Goal: Task Accomplishment & Management: Use online tool/utility

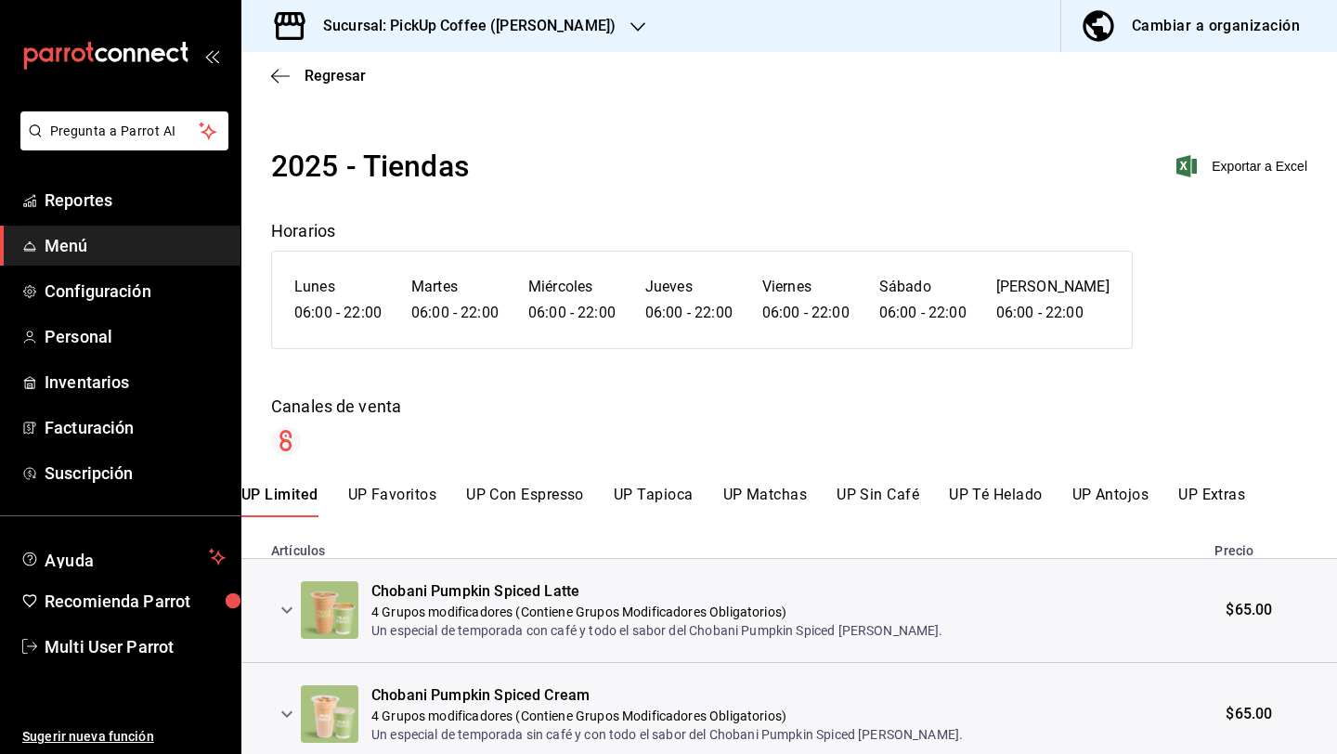
click at [477, 20] on h3 "Sucursal: PickUp Coffee ([PERSON_NAME])" at bounding box center [461, 26] width 307 height 22
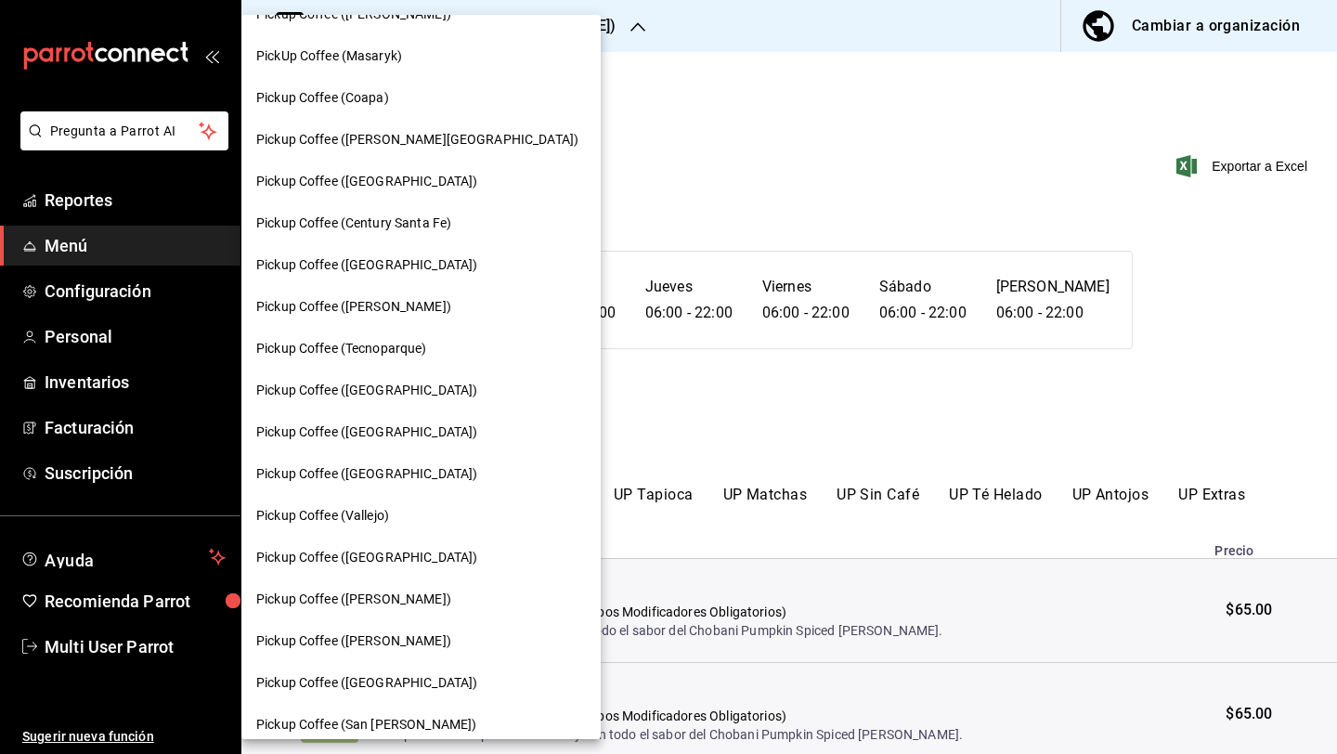
scroll to position [185, 0]
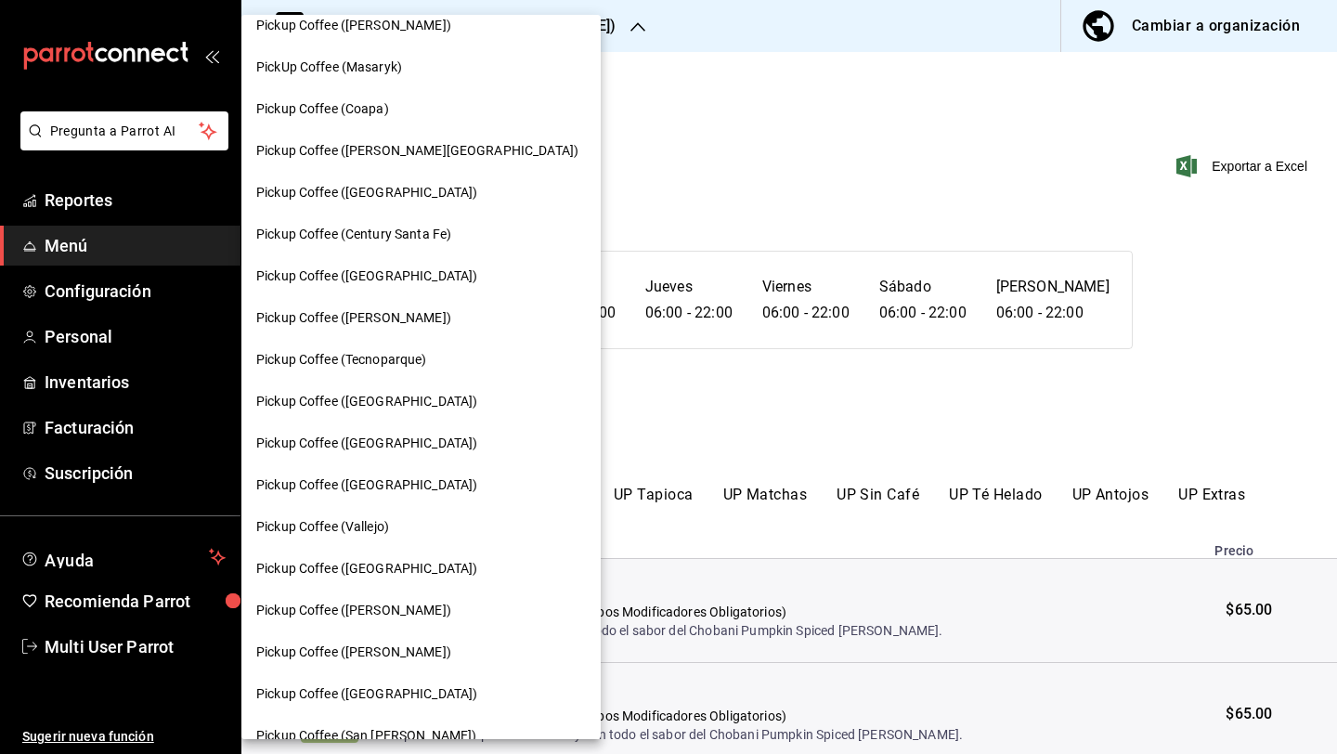
click at [604, 156] on div at bounding box center [668, 377] width 1337 height 754
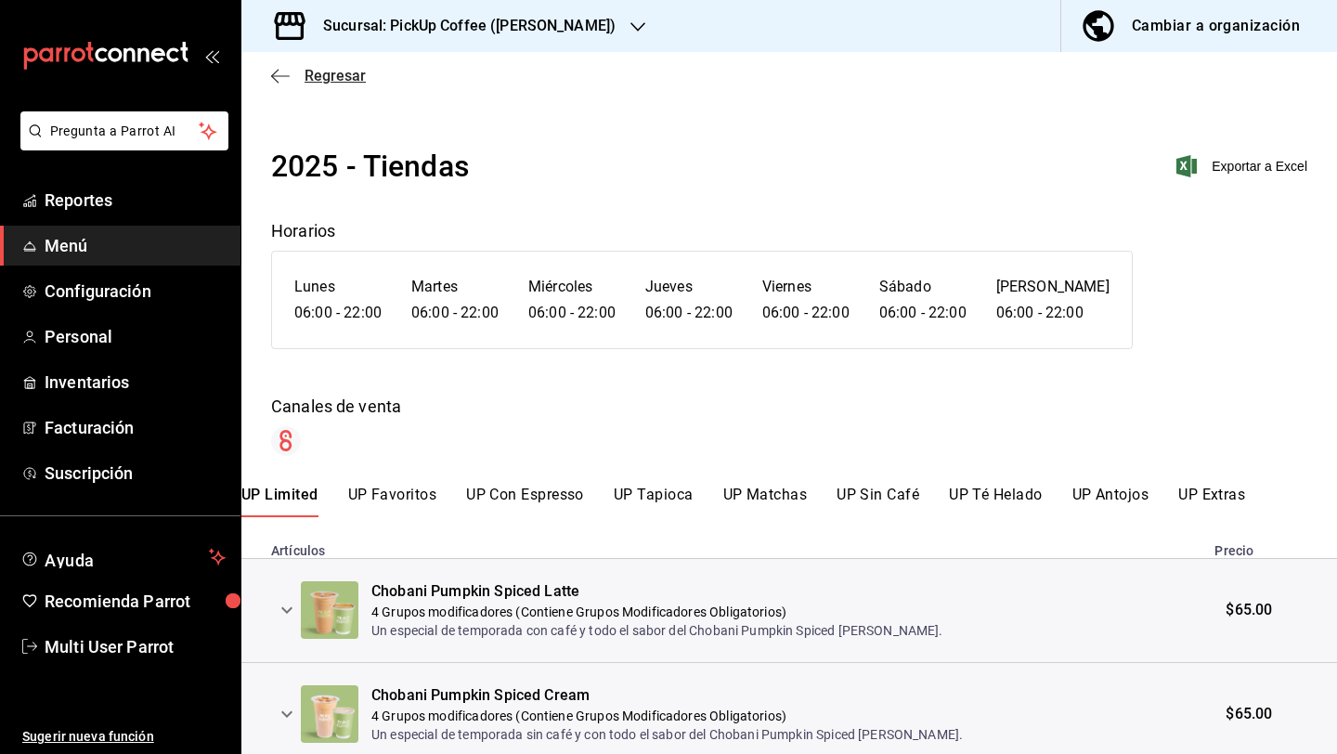
click at [316, 76] on span "Regresar" at bounding box center [334, 76] width 61 height 18
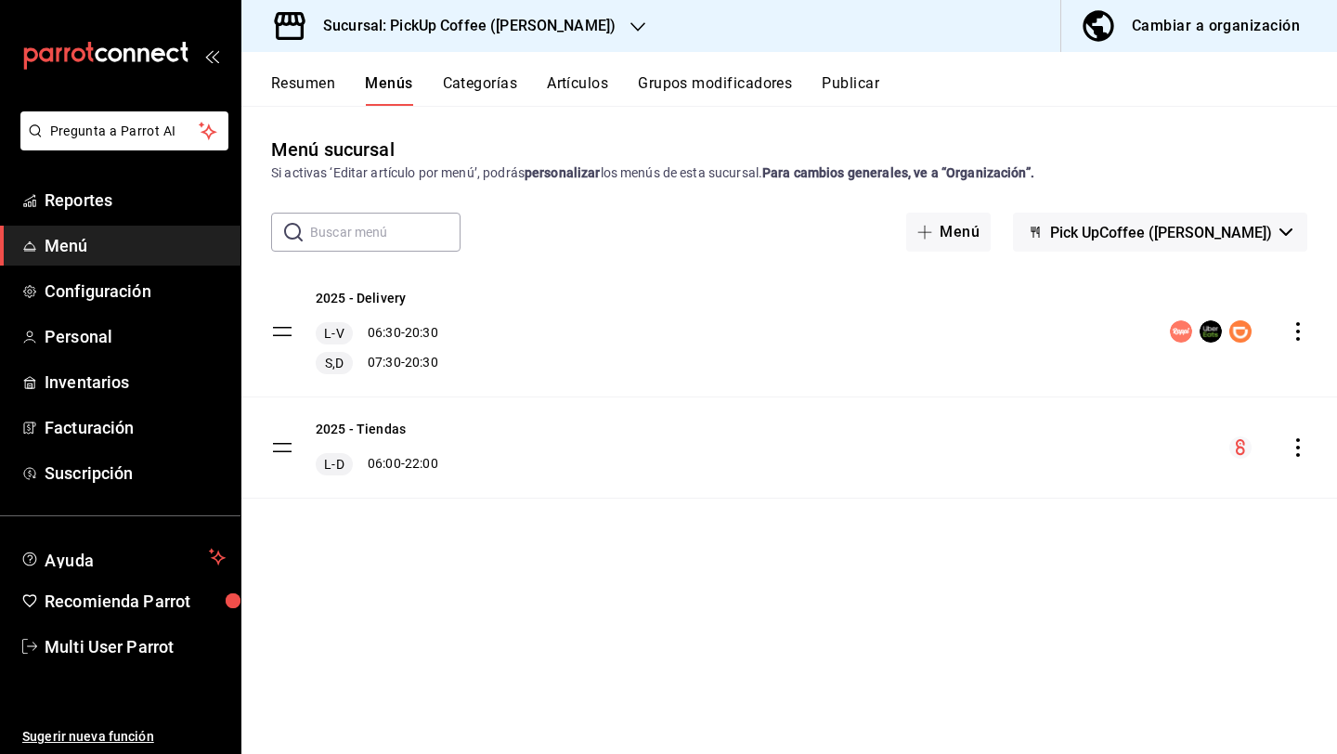
click at [1166, 23] on div "Cambiar a organización" at bounding box center [1215, 26] width 168 height 26
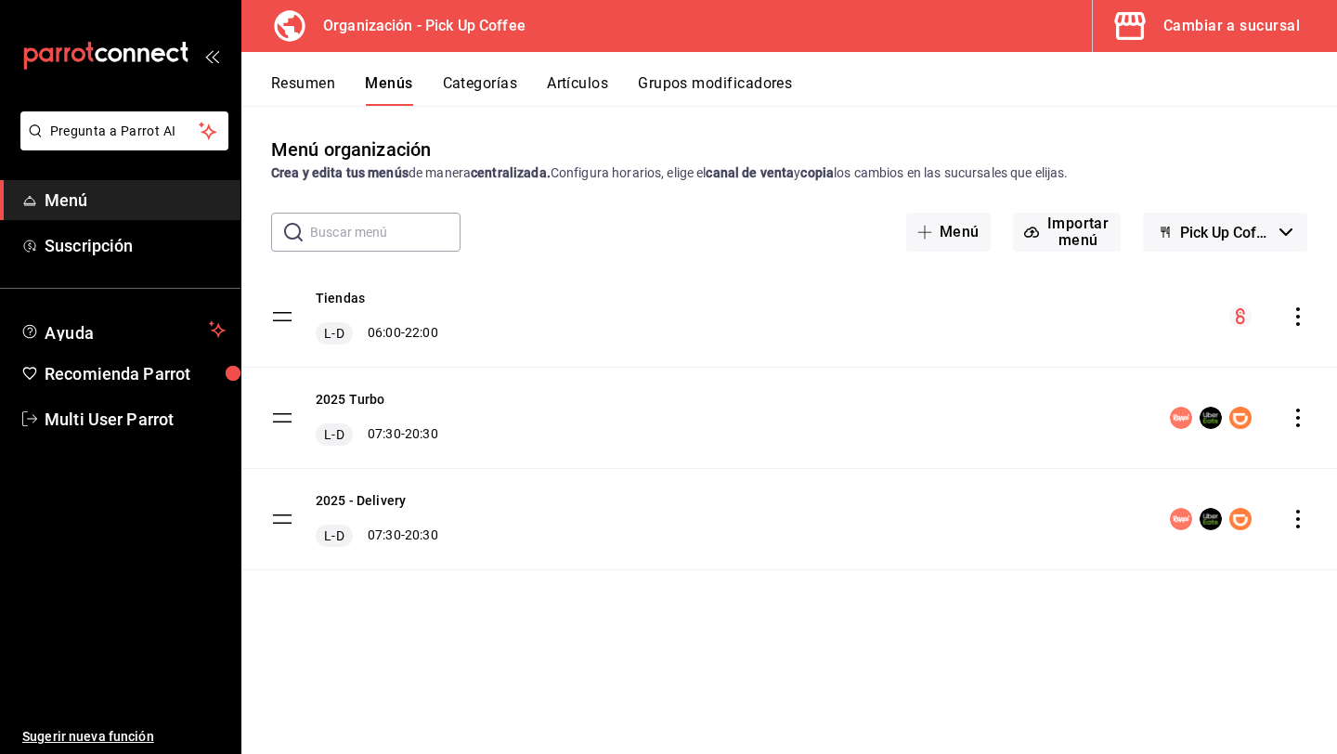
click at [1297, 510] on icon "actions" at bounding box center [1298, 519] width 4 height 19
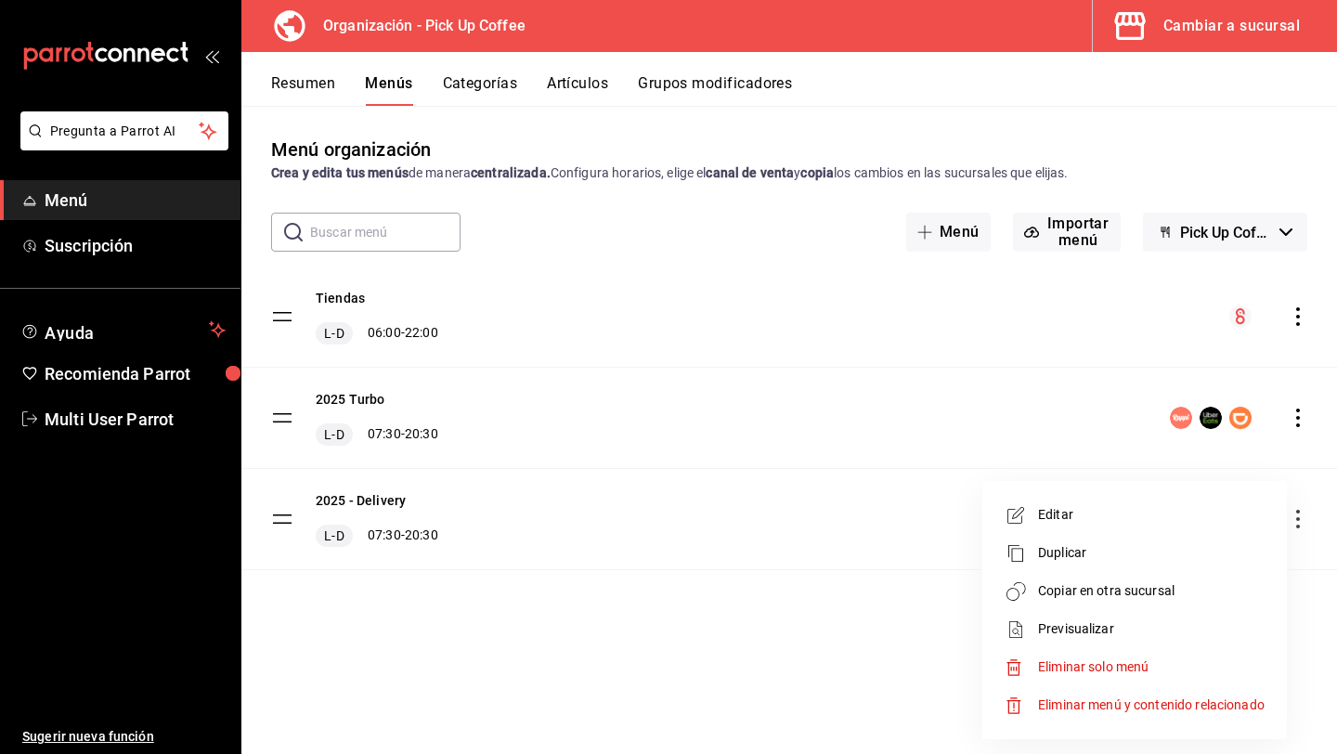
click at [1115, 618] on li "Previsualizar" at bounding box center [1134, 629] width 290 height 38
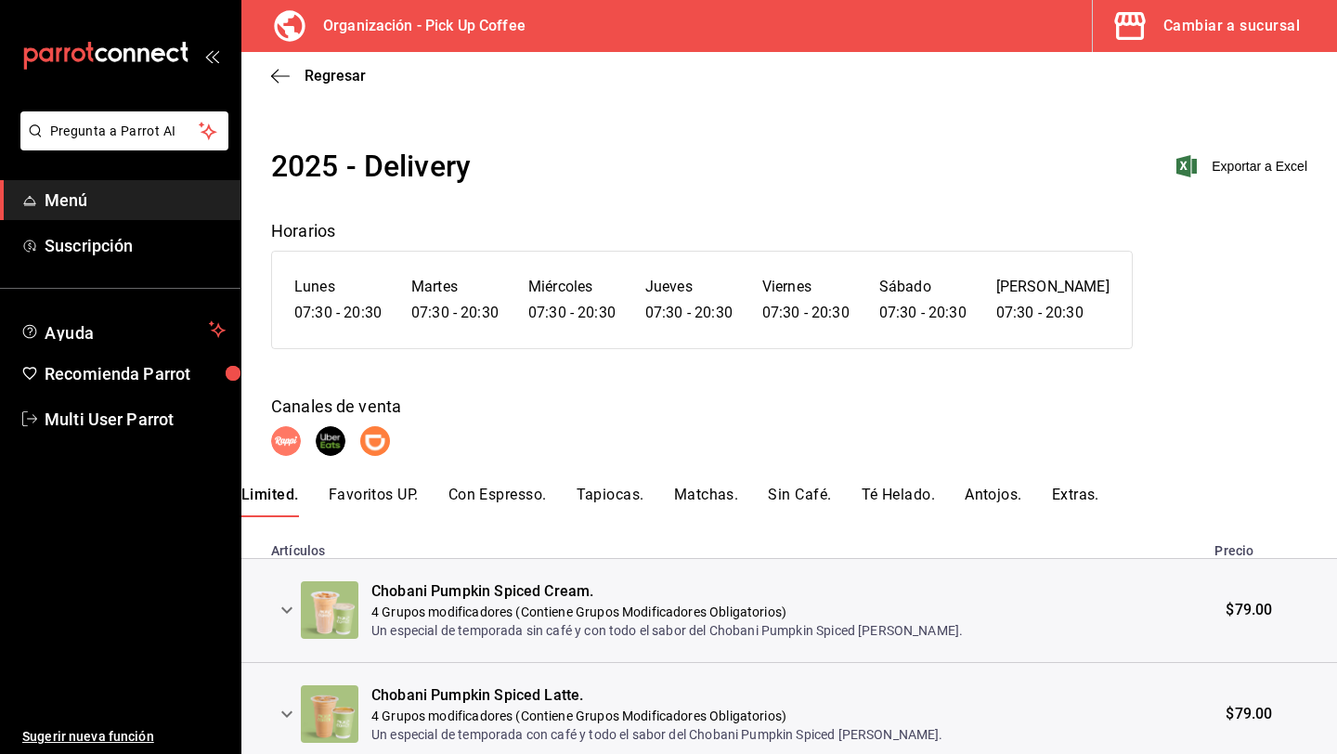
scroll to position [72, 0]
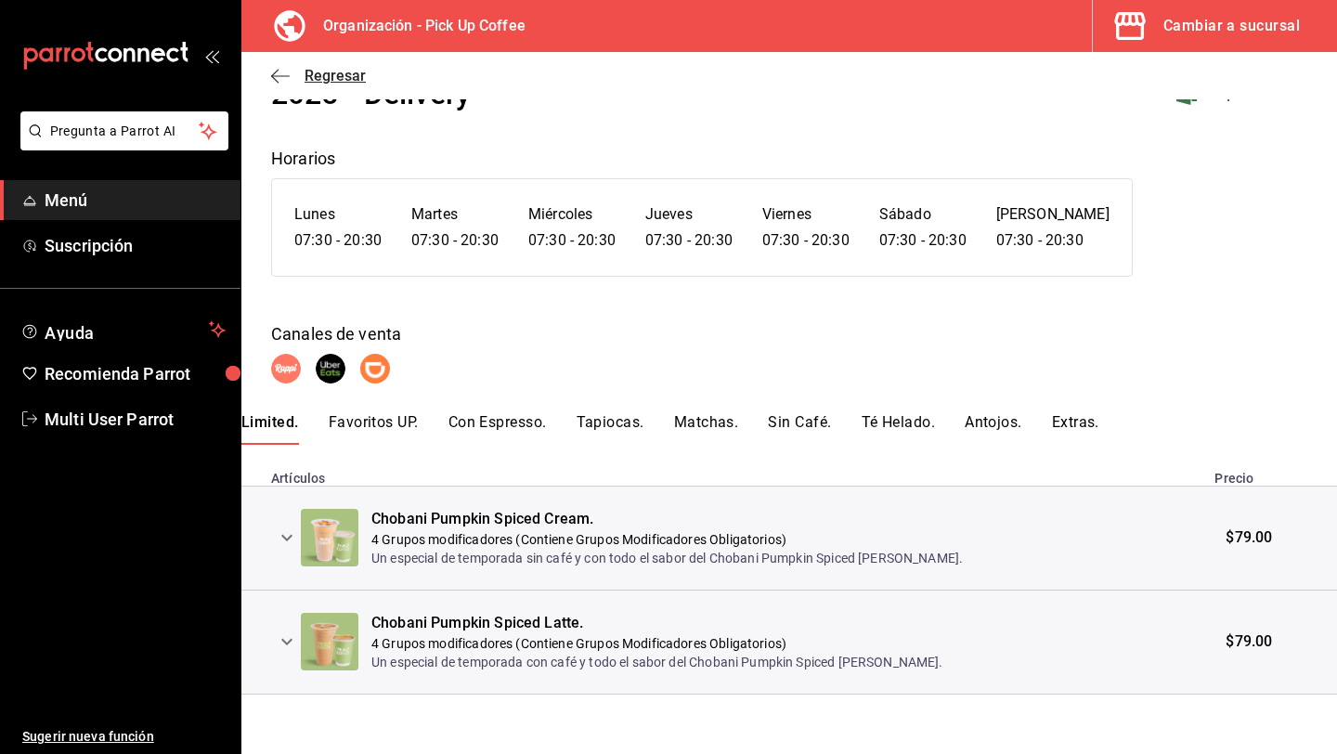
click at [299, 77] on span "Regresar" at bounding box center [318, 76] width 95 height 18
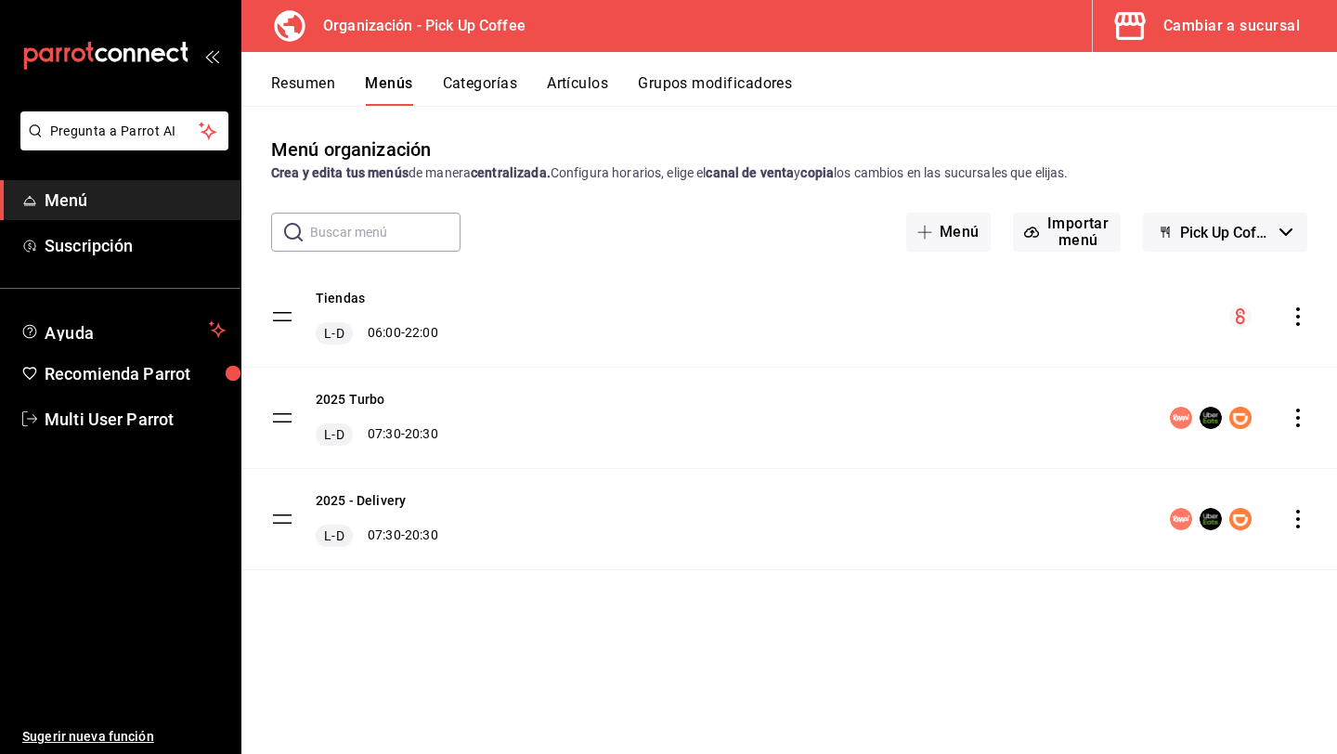
click at [1302, 410] on icon "actions" at bounding box center [1297, 417] width 19 height 19
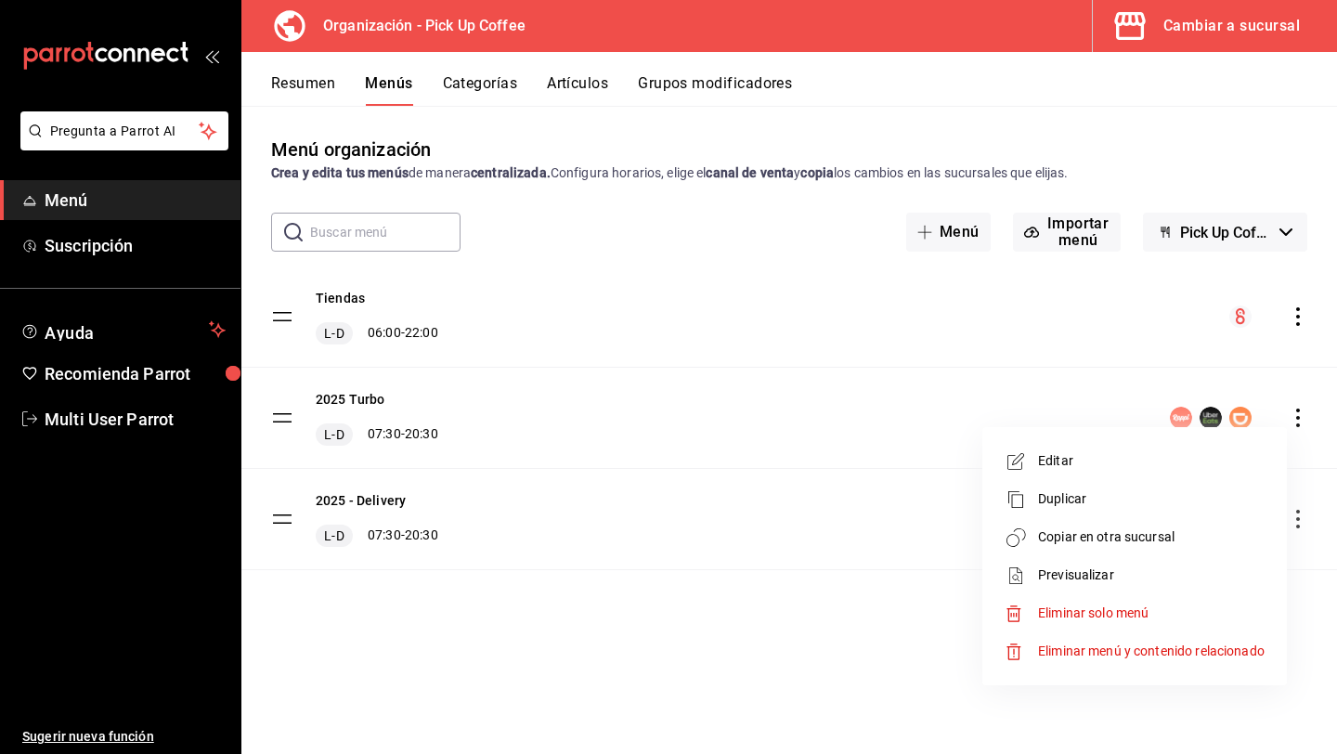
click at [1097, 574] on span "Previsualizar" at bounding box center [1151, 574] width 226 height 19
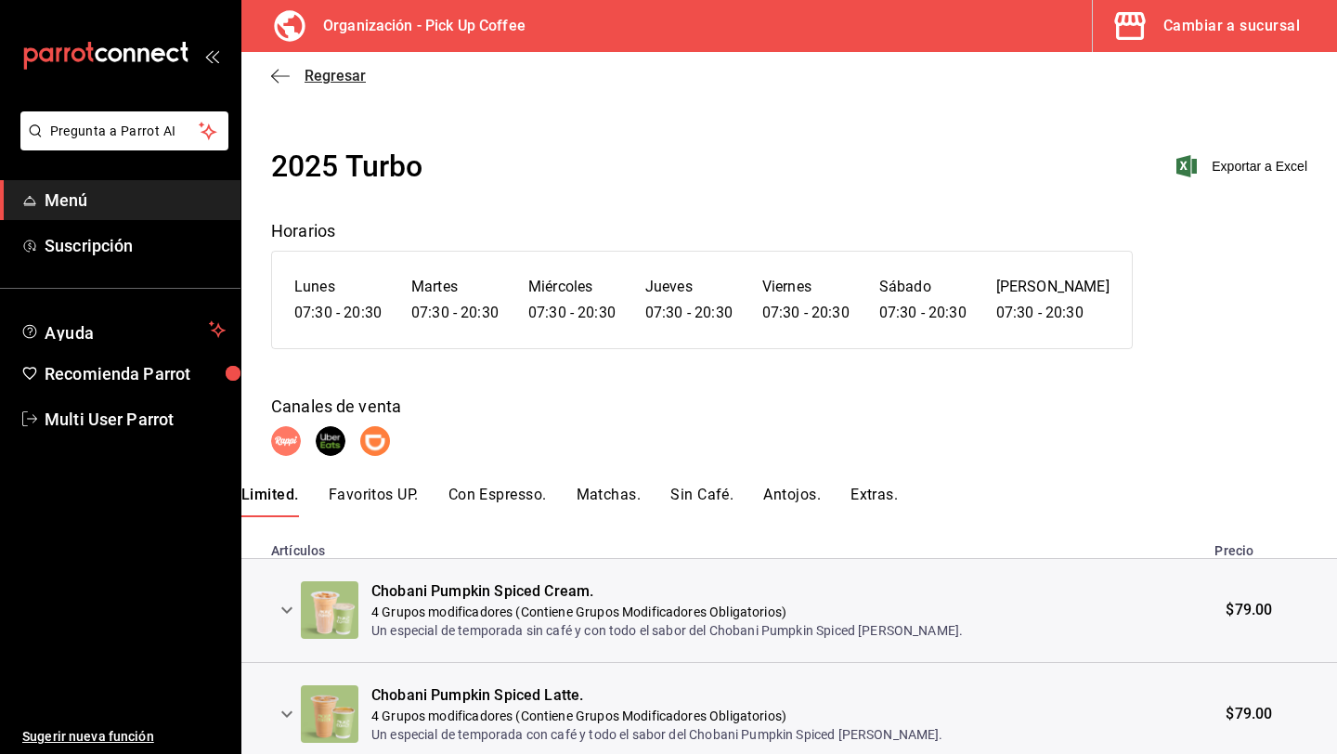
click at [341, 83] on span "Regresar" at bounding box center [334, 76] width 61 height 18
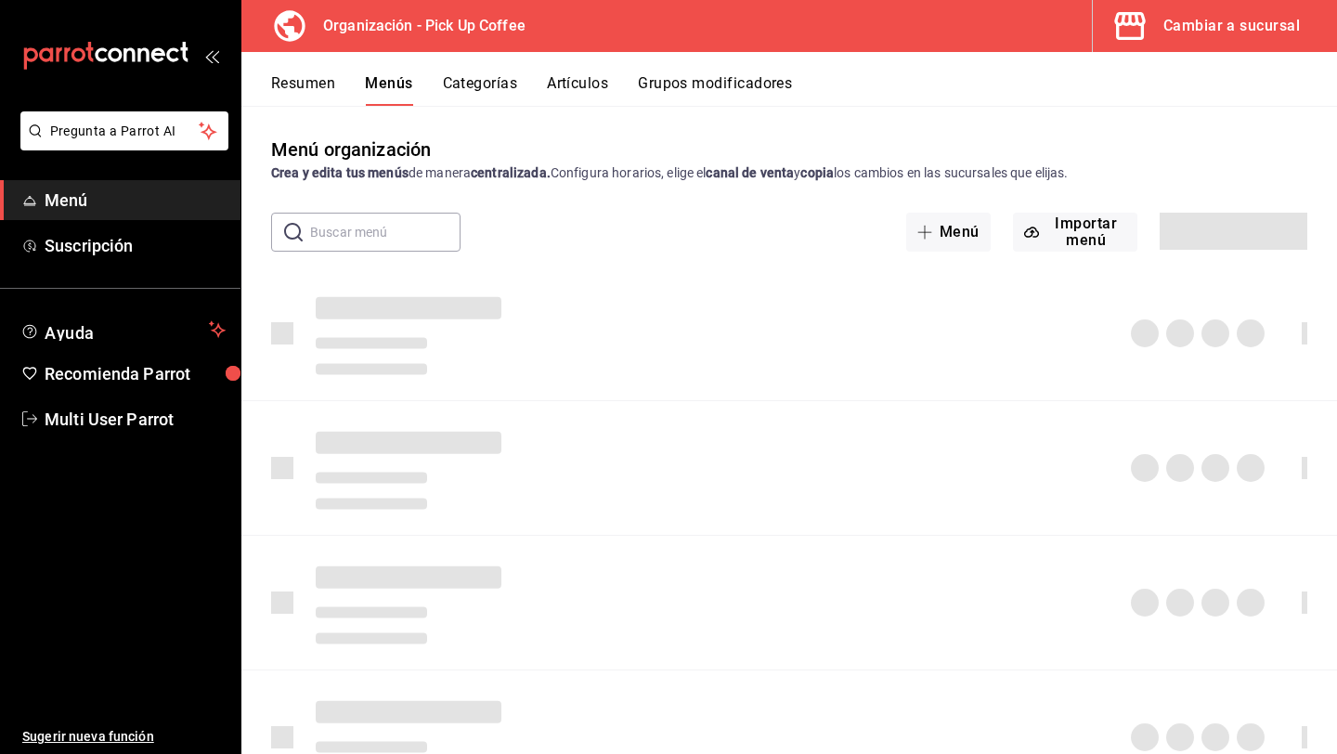
click at [1236, 21] on div "Cambiar a sucursal" at bounding box center [1231, 26] width 136 height 26
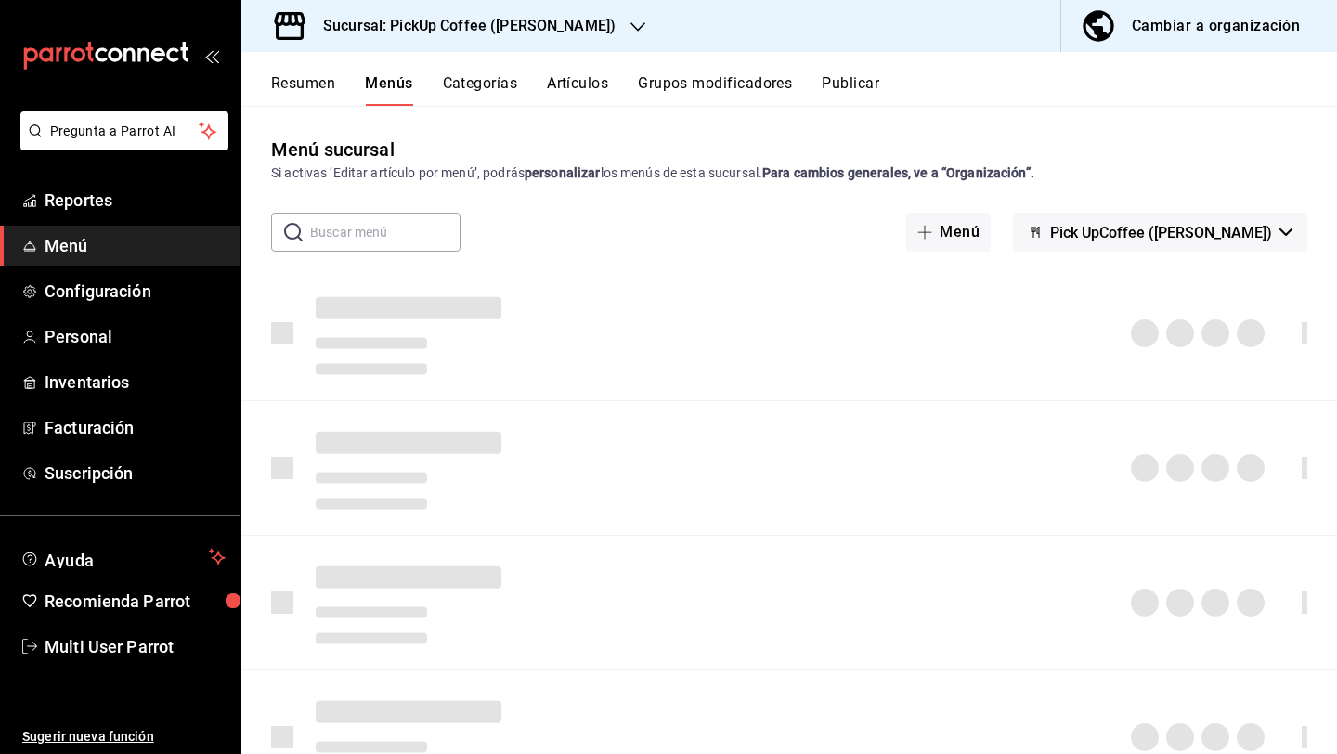
click at [526, 27] on h3 "Sucursal: PickUp Coffee ([PERSON_NAME])" at bounding box center [461, 26] width 307 height 22
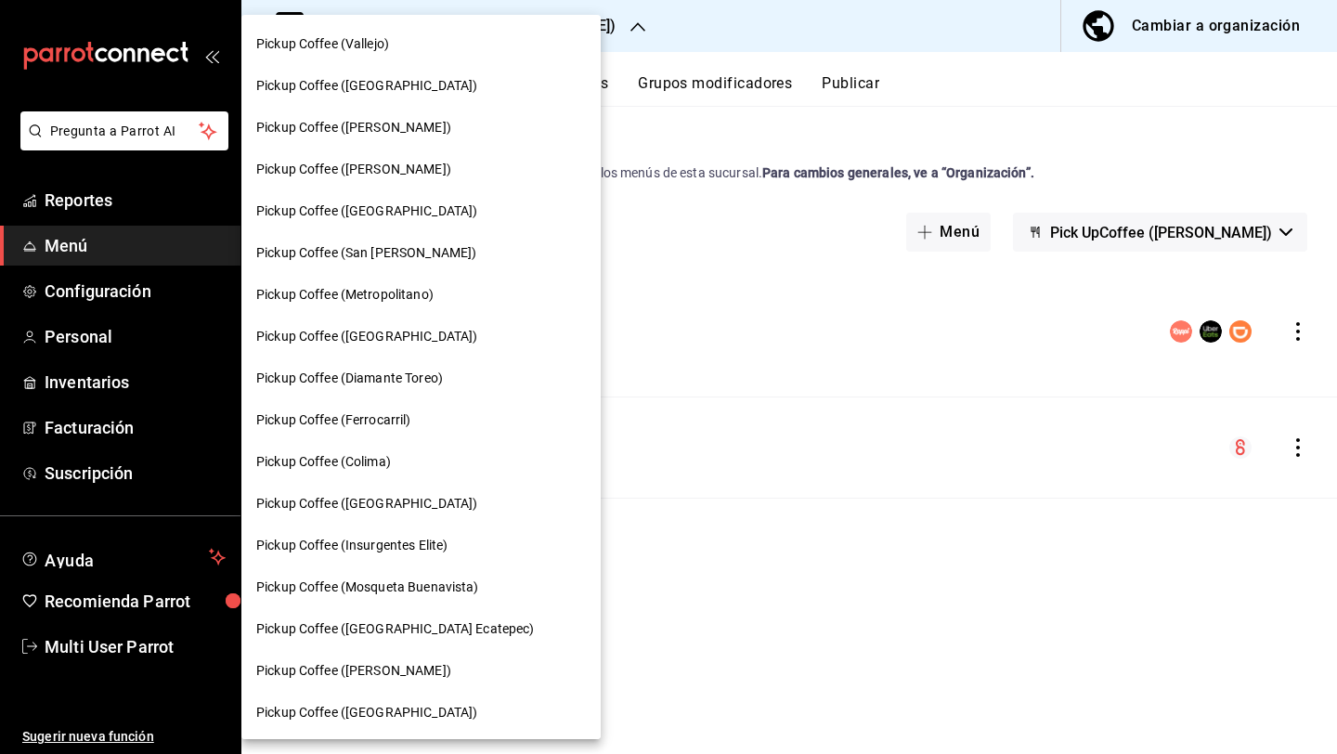
scroll to position [627, 0]
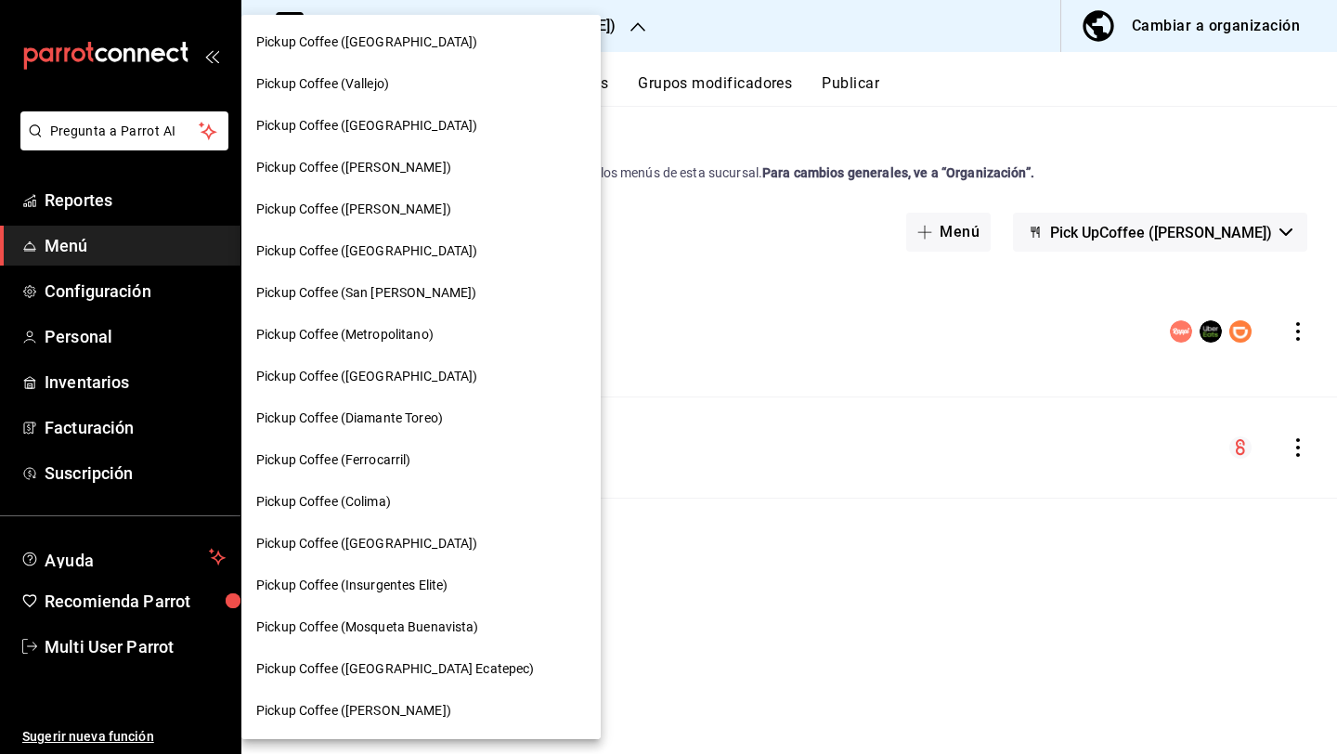
click at [383, 464] on span "Pickup Coffee (Ferrocarril)" at bounding box center [333, 459] width 155 height 19
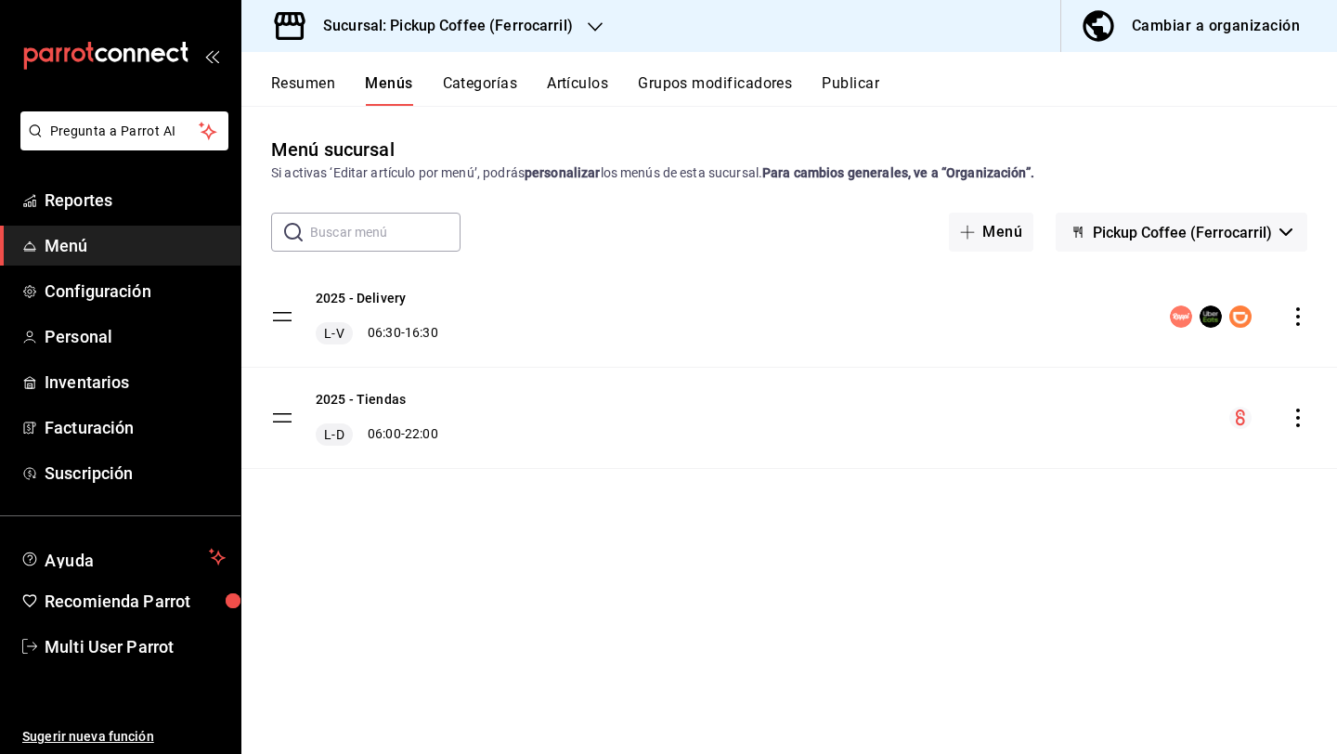
click at [312, 70] on div "Resumen Menús Categorías Artículos Grupos modificadores Publicar" at bounding box center [788, 79] width 1095 height 54
click at [312, 83] on button "Resumen" at bounding box center [303, 90] width 64 height 32
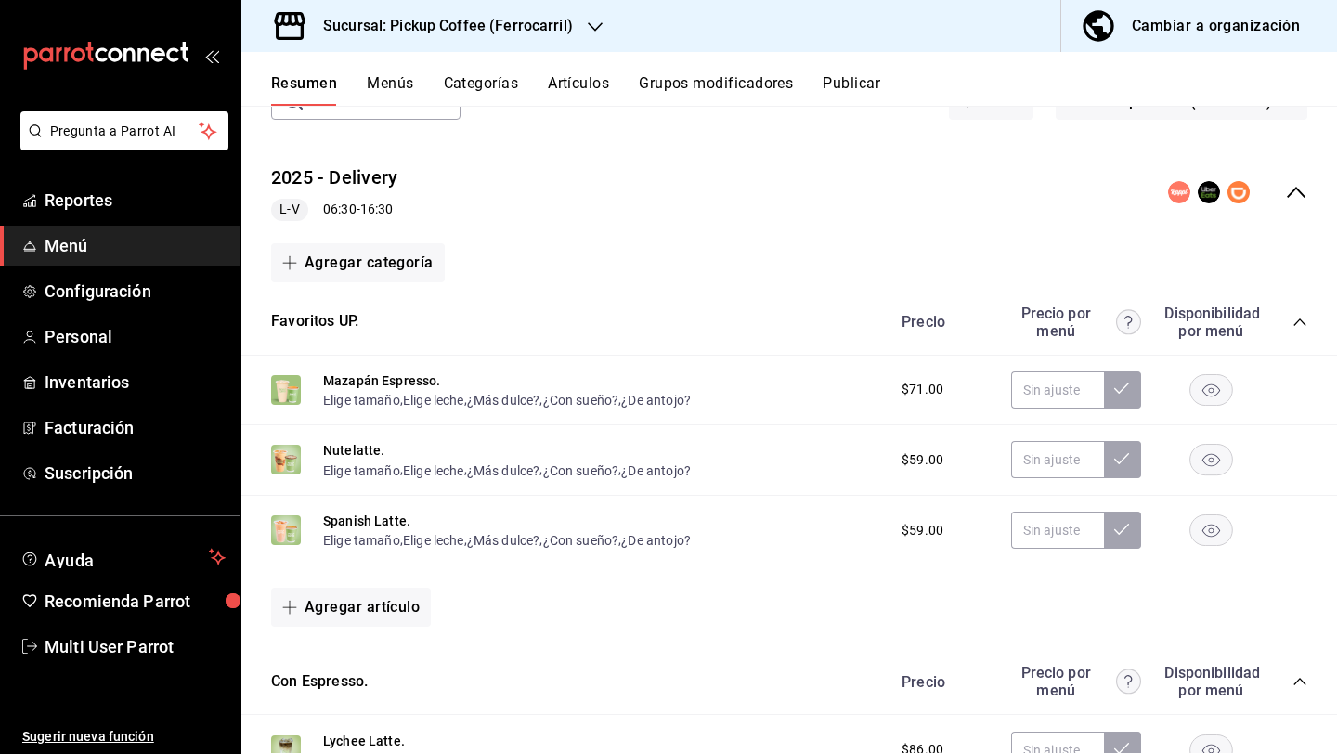
scroll to position [98, 0]
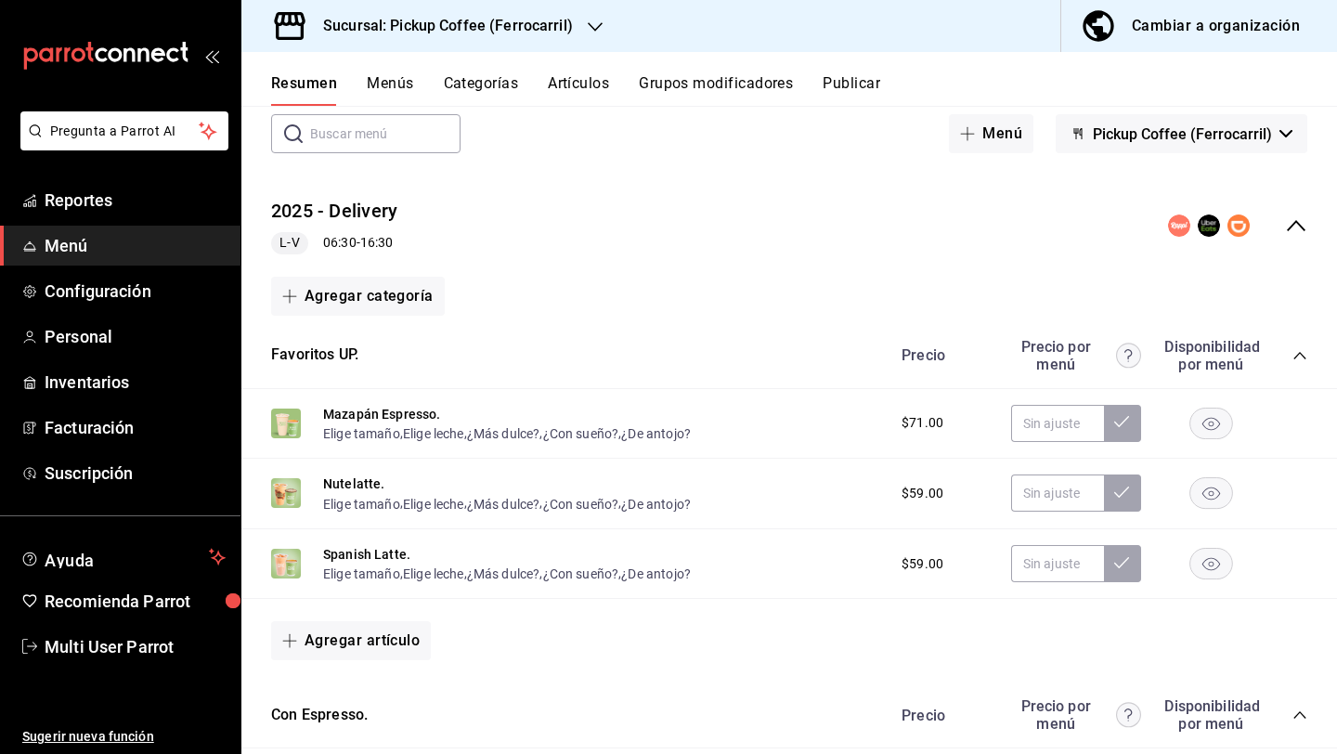
click at [1302, 355] on icon "collapse-category-row" at bounding box center [1299, 355] width 12 height 7
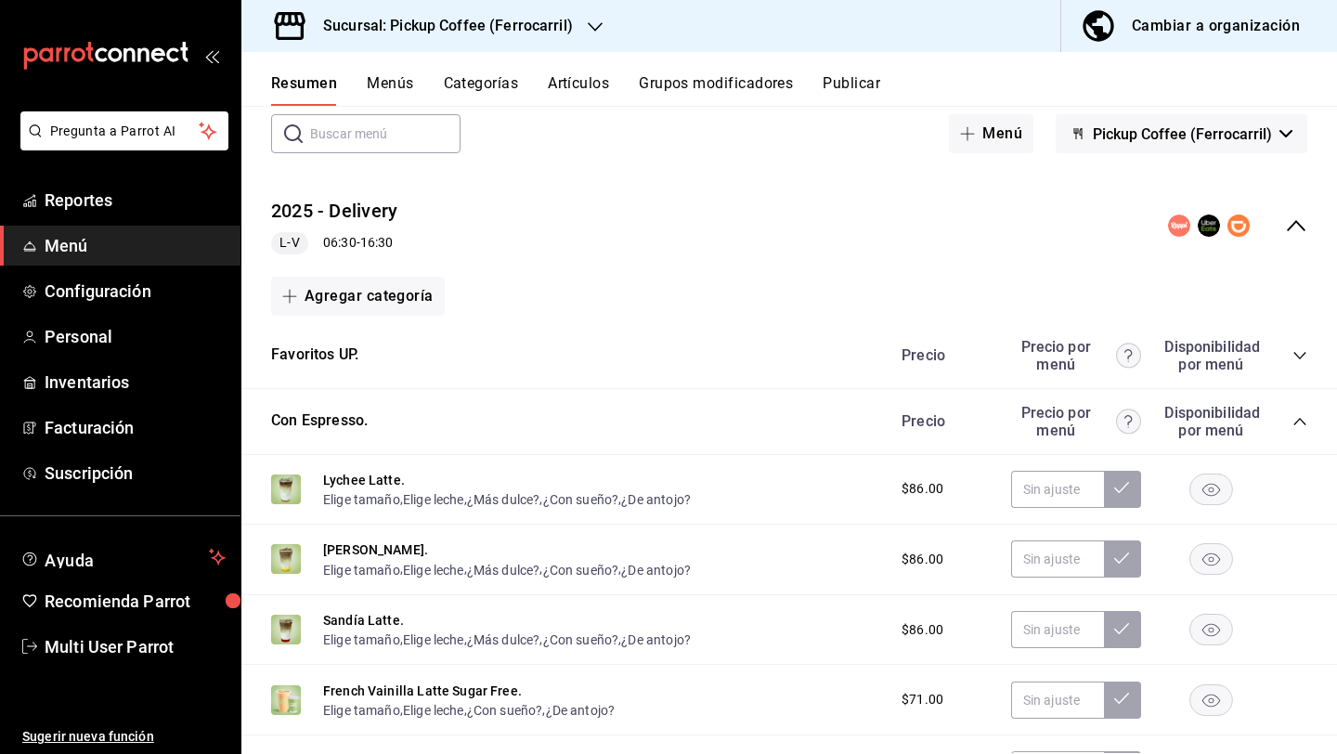
click at [1289, 407] on div "Precio Precio por menú Disponibilidad por menú" at bounding box center [1095, 421] width 424 height 35
click at [1292, 417] on icon "collapse-category-row" at bounding box center [1299, 421] width 15 height 15
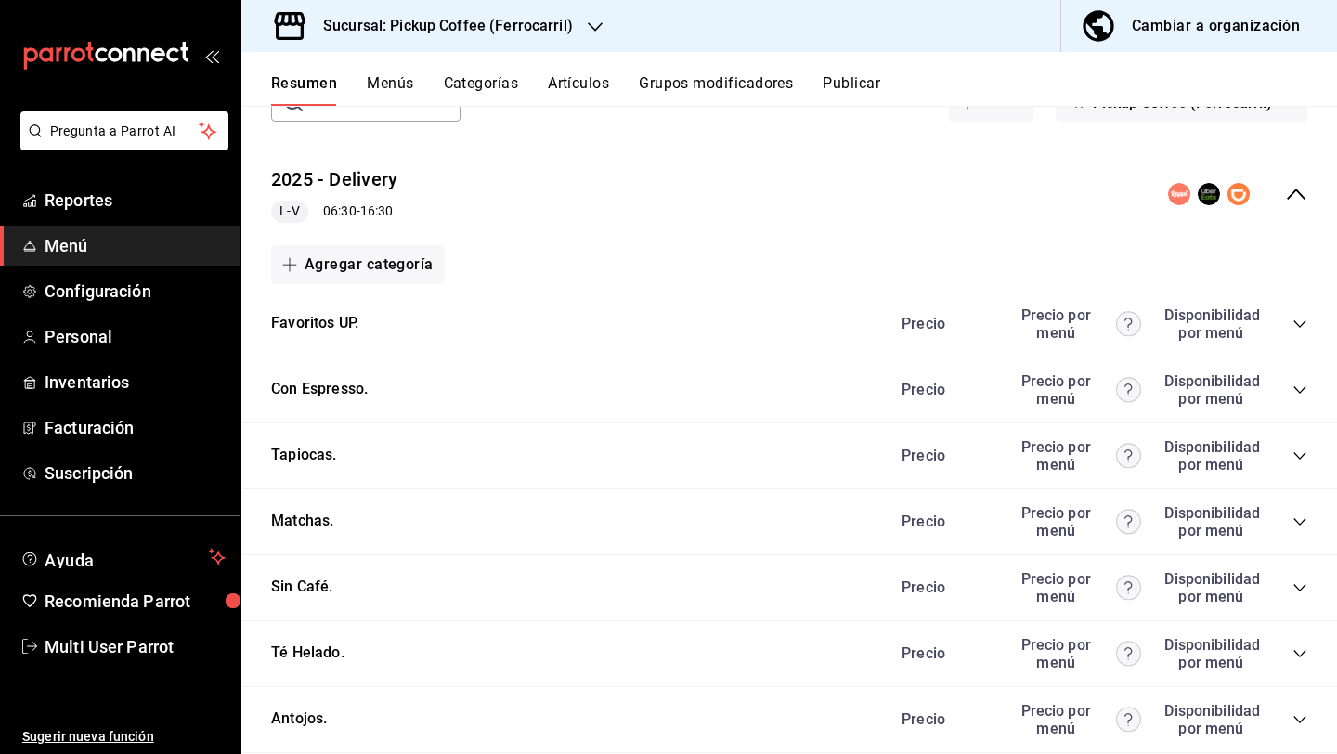
scroll to position [147, 0]
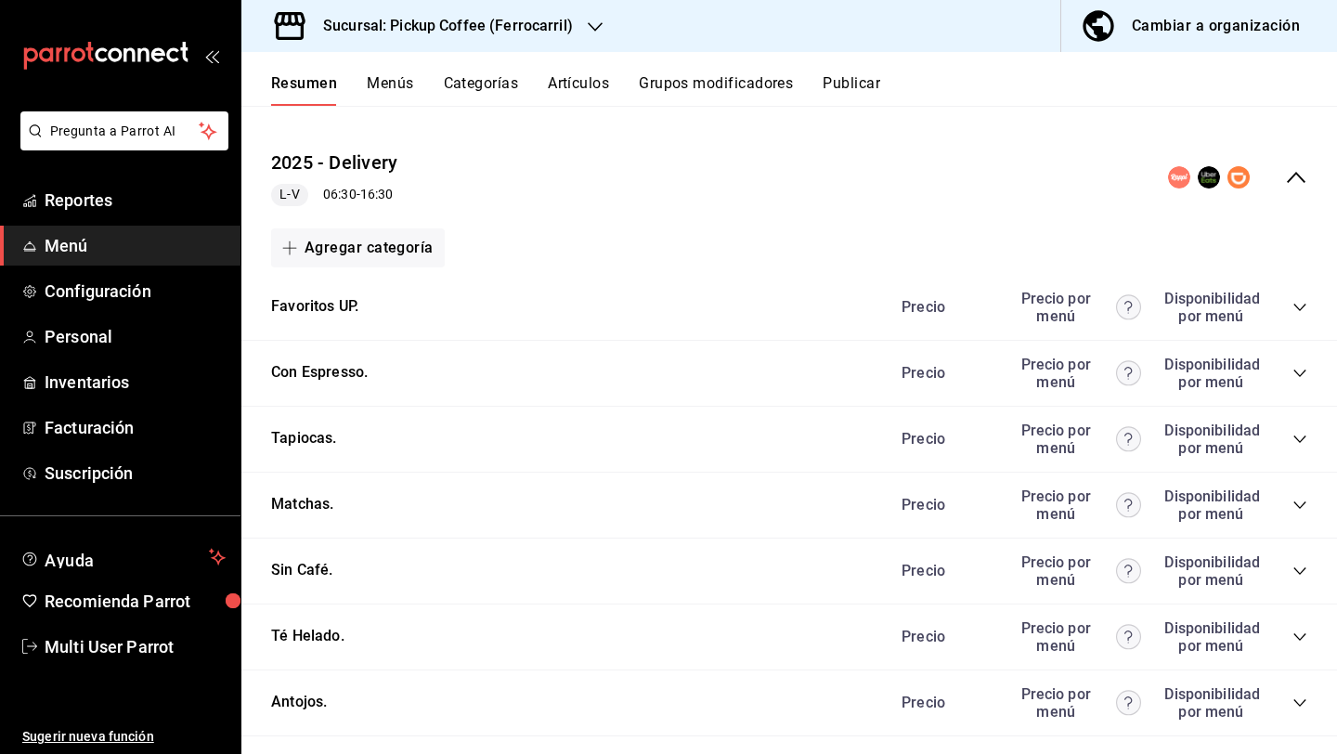
click at [1290, 566] on div "Precio Precio por menú Disponibilidad por menú" at bounding box center [1095, 570] width 424 height 35
click at [1297, 575] on icon "collapse-category-row" at bounding box center [1299, 570] width 15 height 15
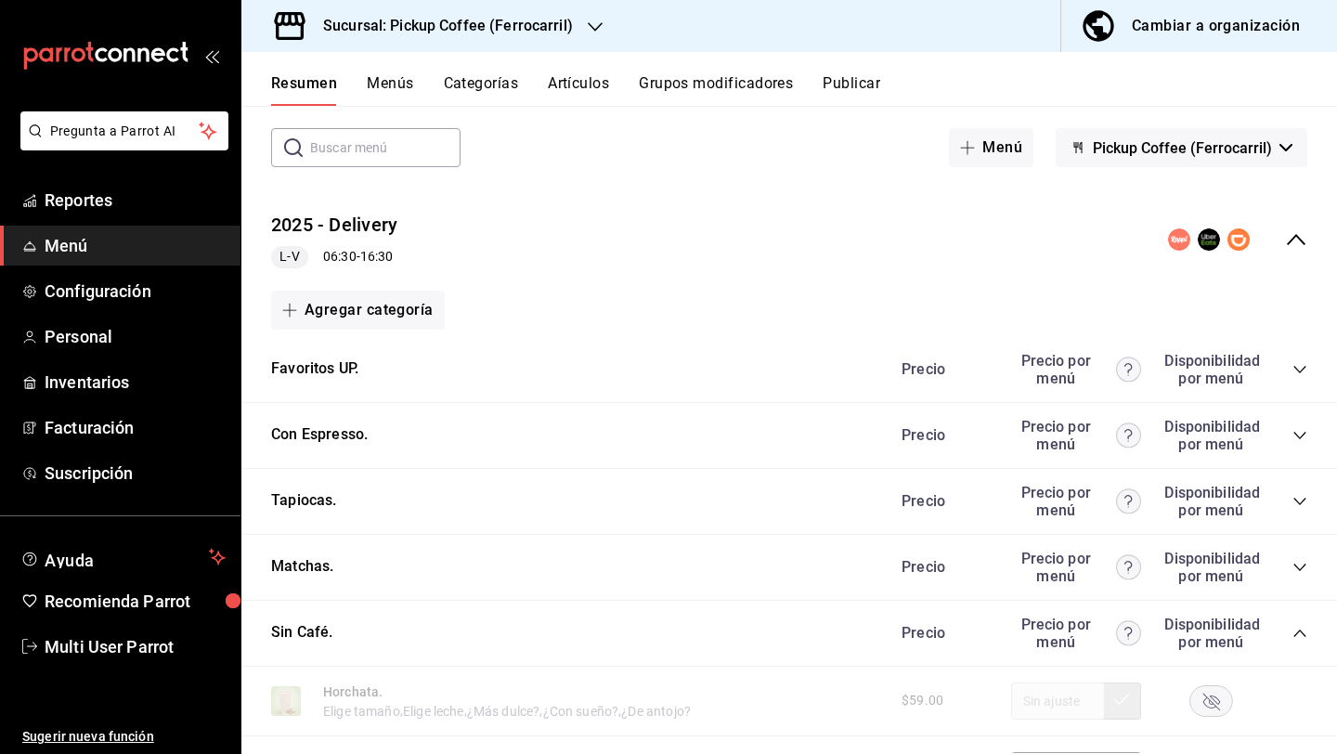
scroll to position [0, 0]
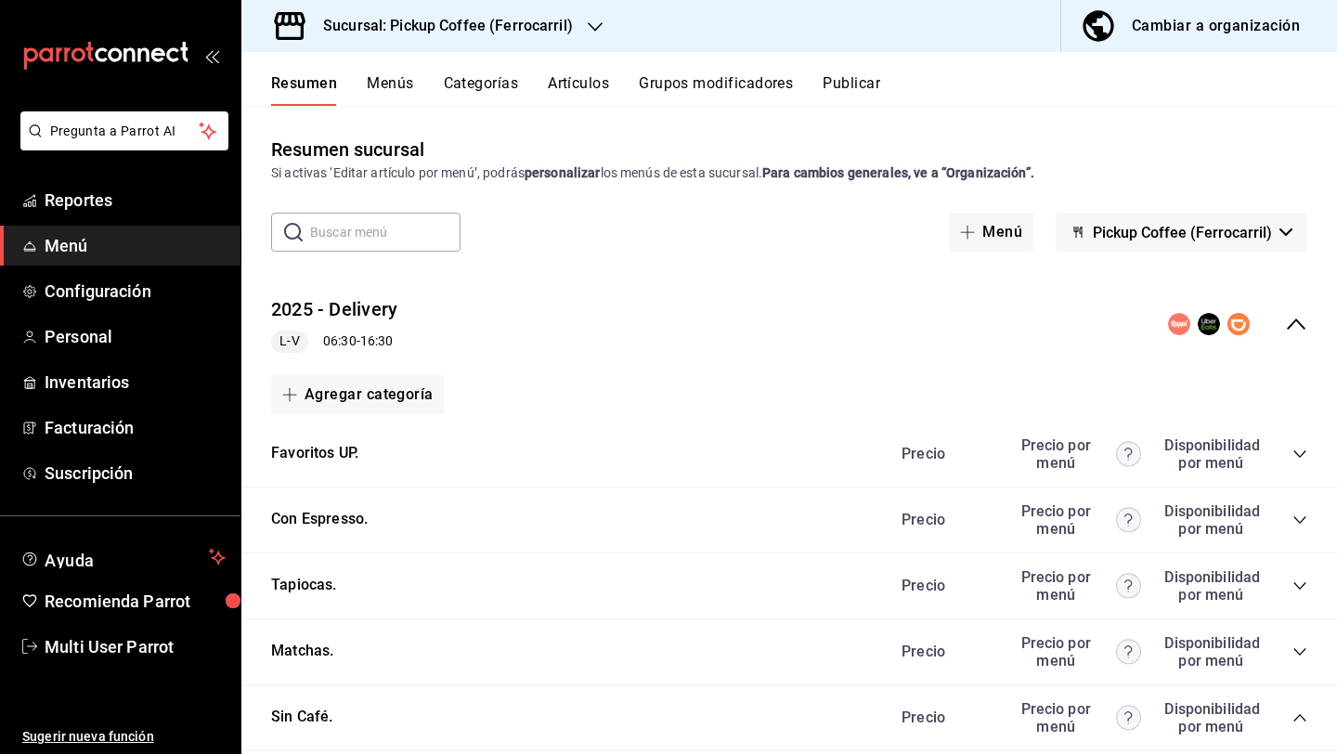
click at [872, 86] on button "Publicar" at bounding box center [851, 90] width 58 height 32
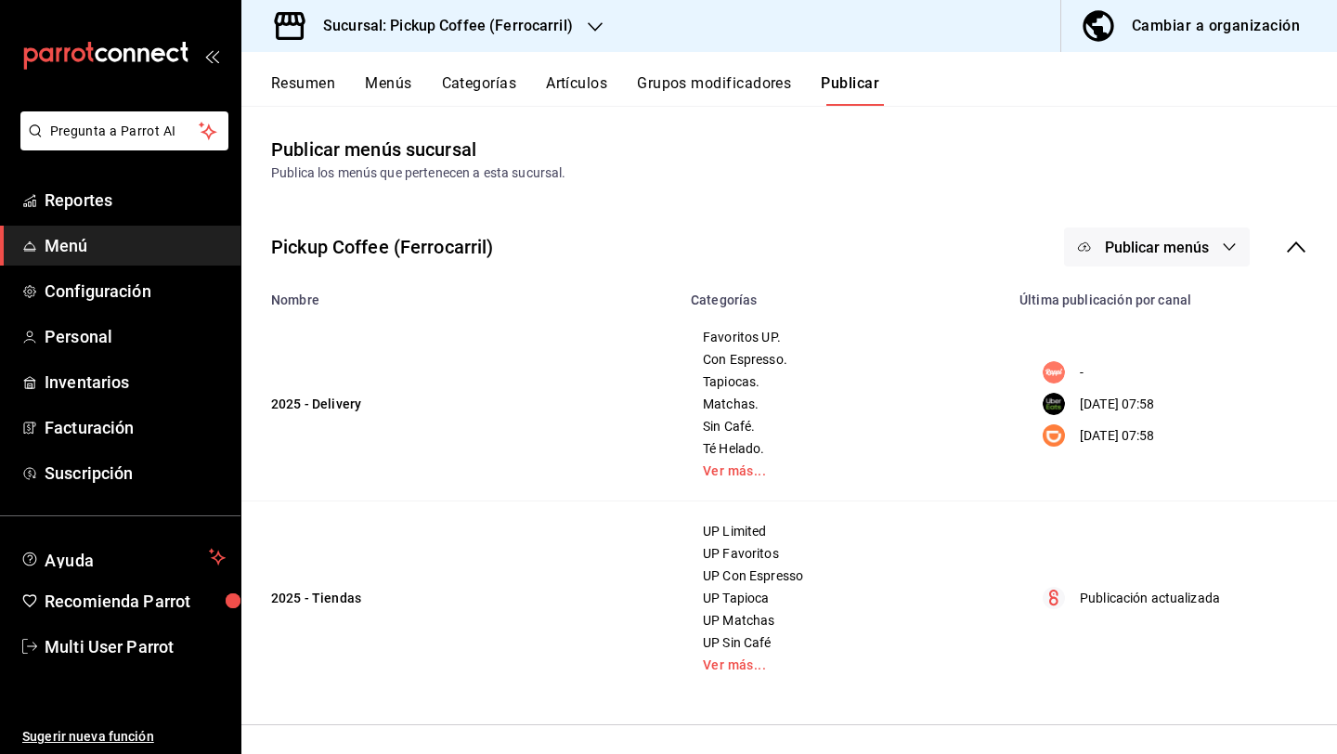
click at [1171, 254] on span "Publicar menús" at bounding box center [1156, 248] width 104 height 18
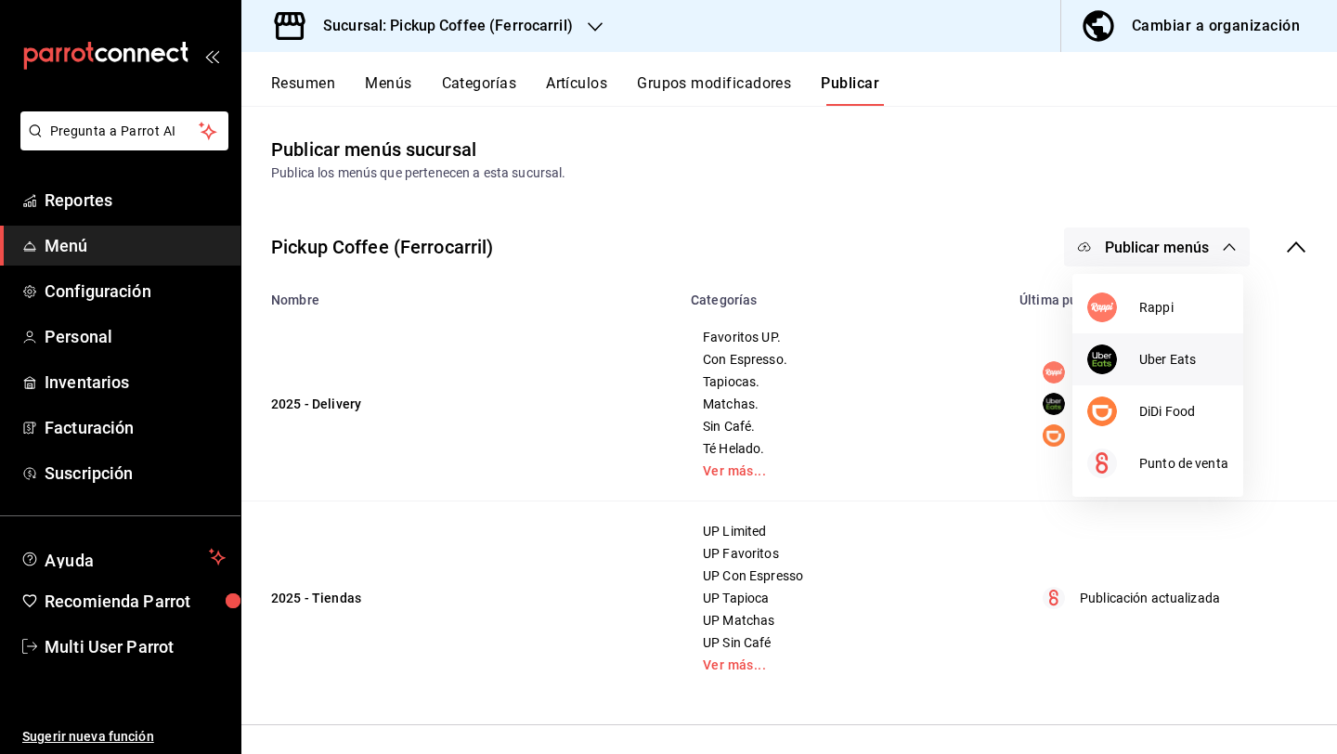
click at [1147, 365] on span "Uber Eats" at bounding box center [1183, 359] width 89 height 19
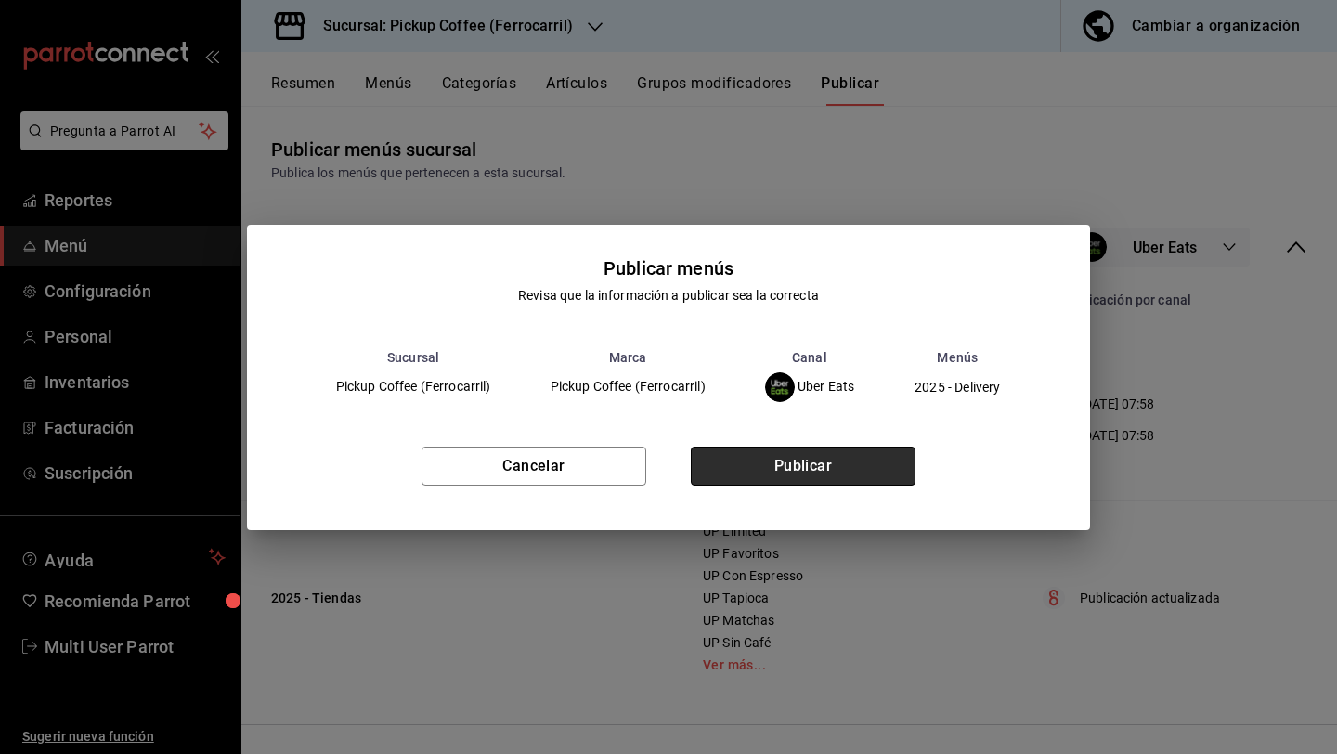
click at [828, 465] on button "Publicar" at bounding box center [803, 465] width 225 height 39
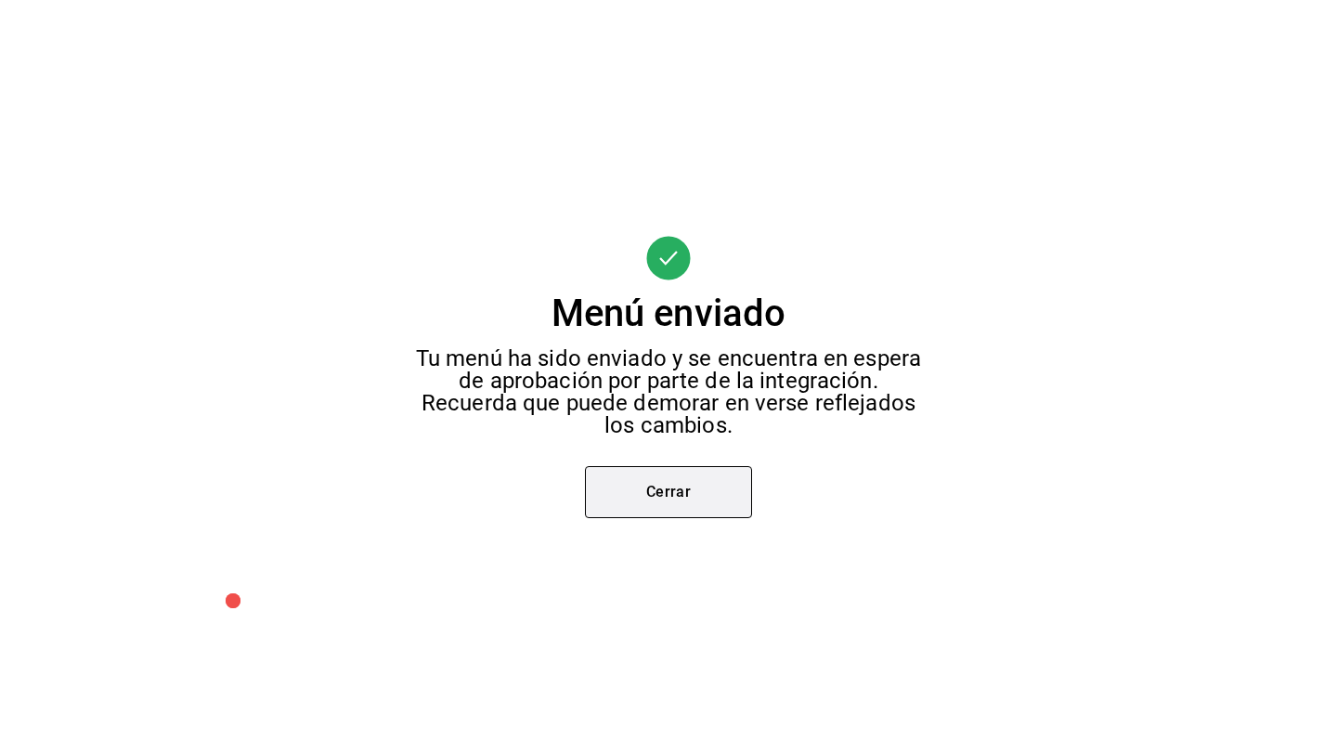
click at [709, 481] on button "Cerrar" at bounding box center [668, 492] width 167 height 52
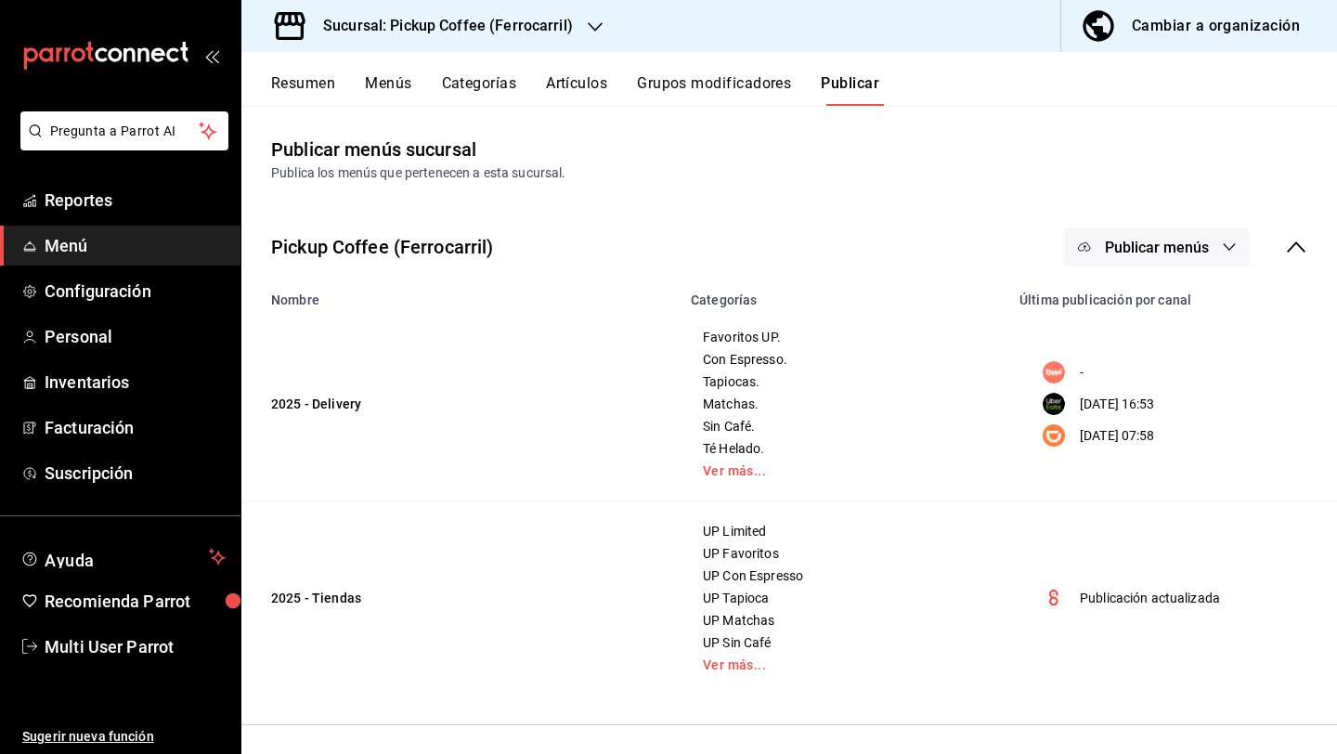
click at [1143, 263] on button "Publicar menús" at bounding box center [1157, 246] width 186 height 39
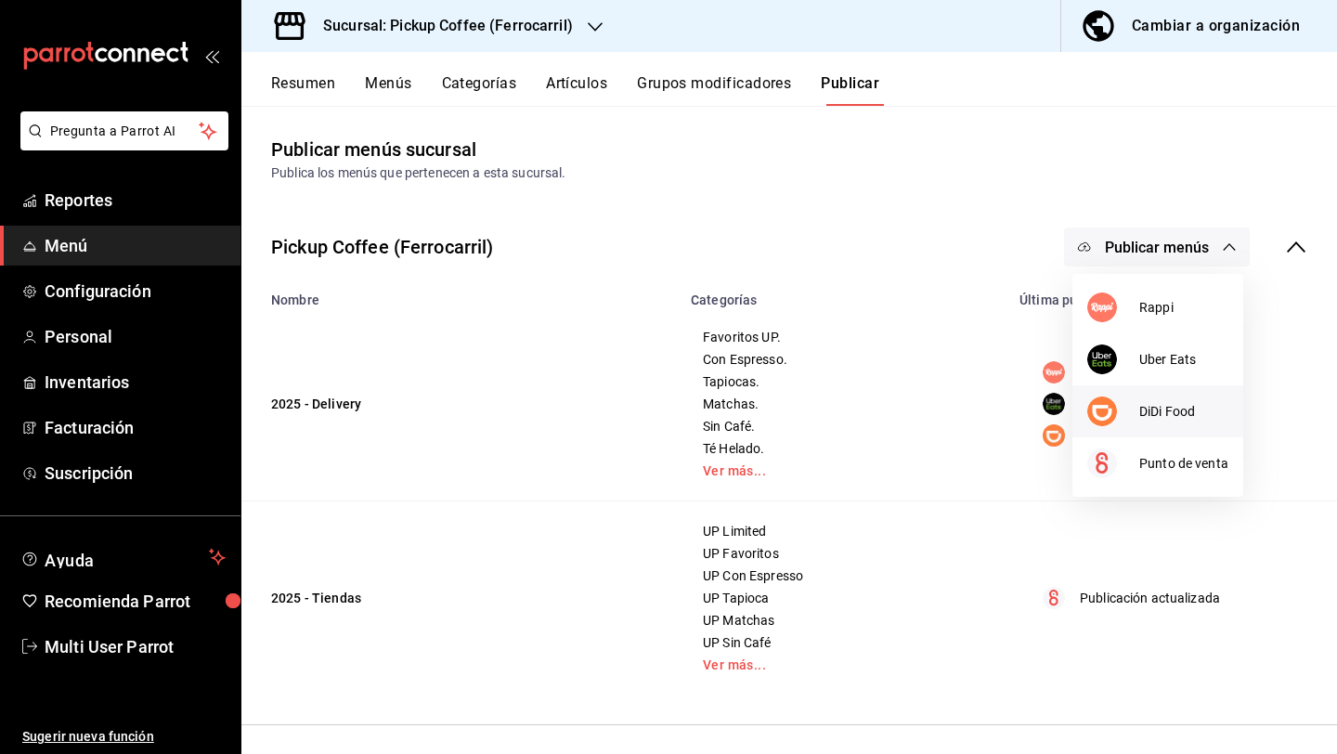
click at [1147, 400] on li "DiDi Food" at bounding box center [1157, 411] width 171 height 52
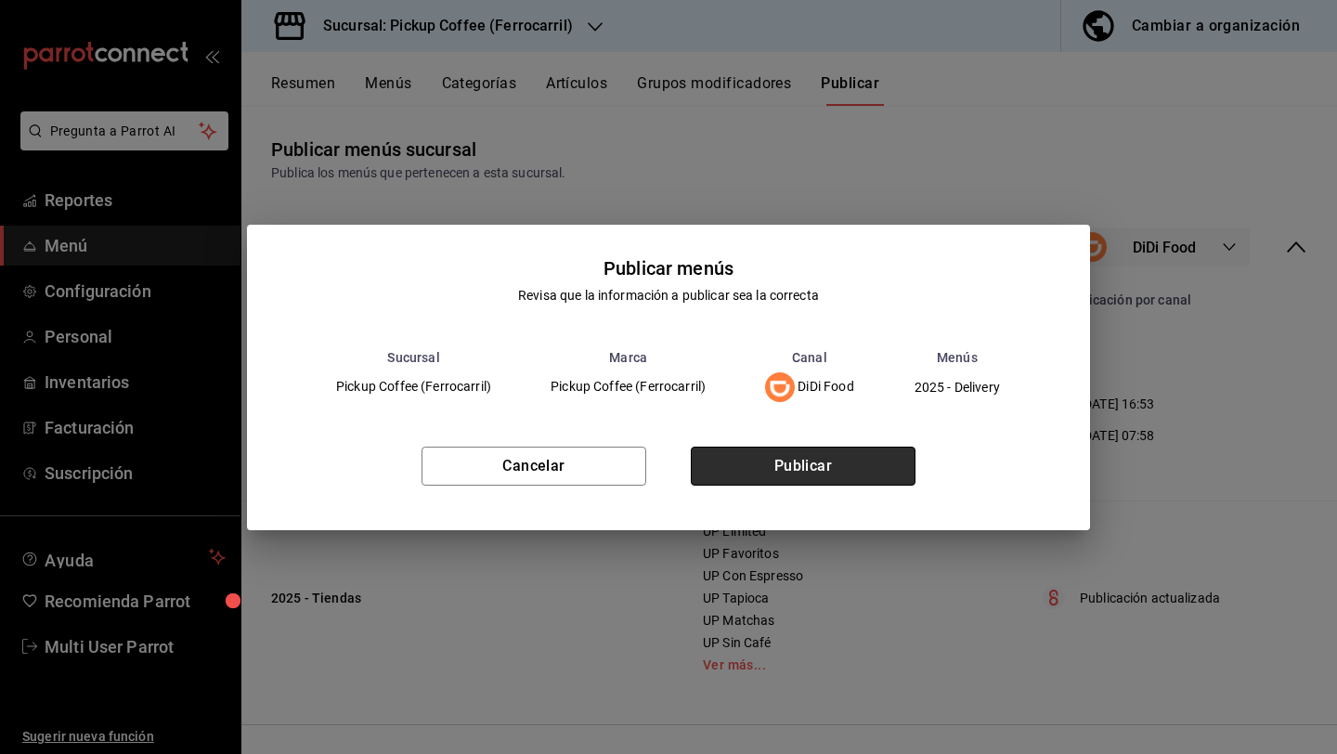
click at [844, 458] on button "Publicar" at bounding box center [803, 465] width 225 height 39
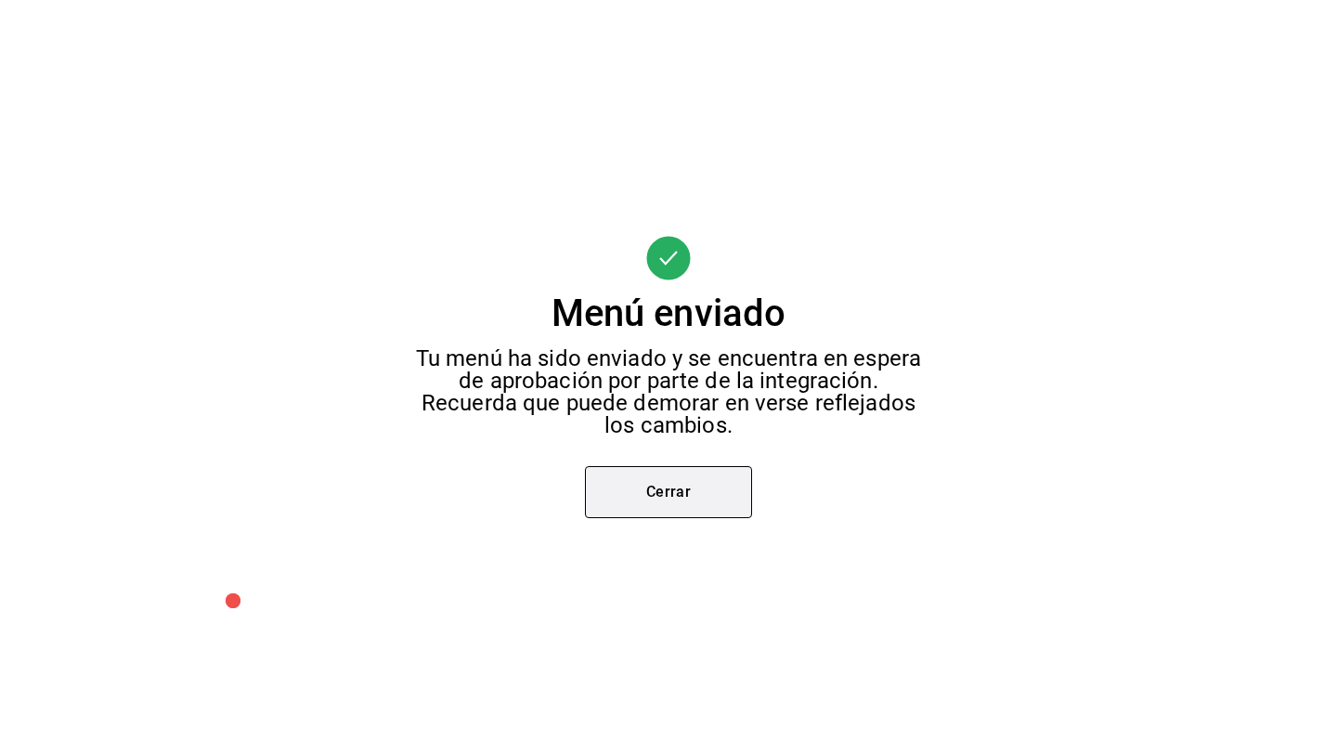
click at [641, 472] on button "Cerrar" at bounding box center [668, 492] width 167 height 52
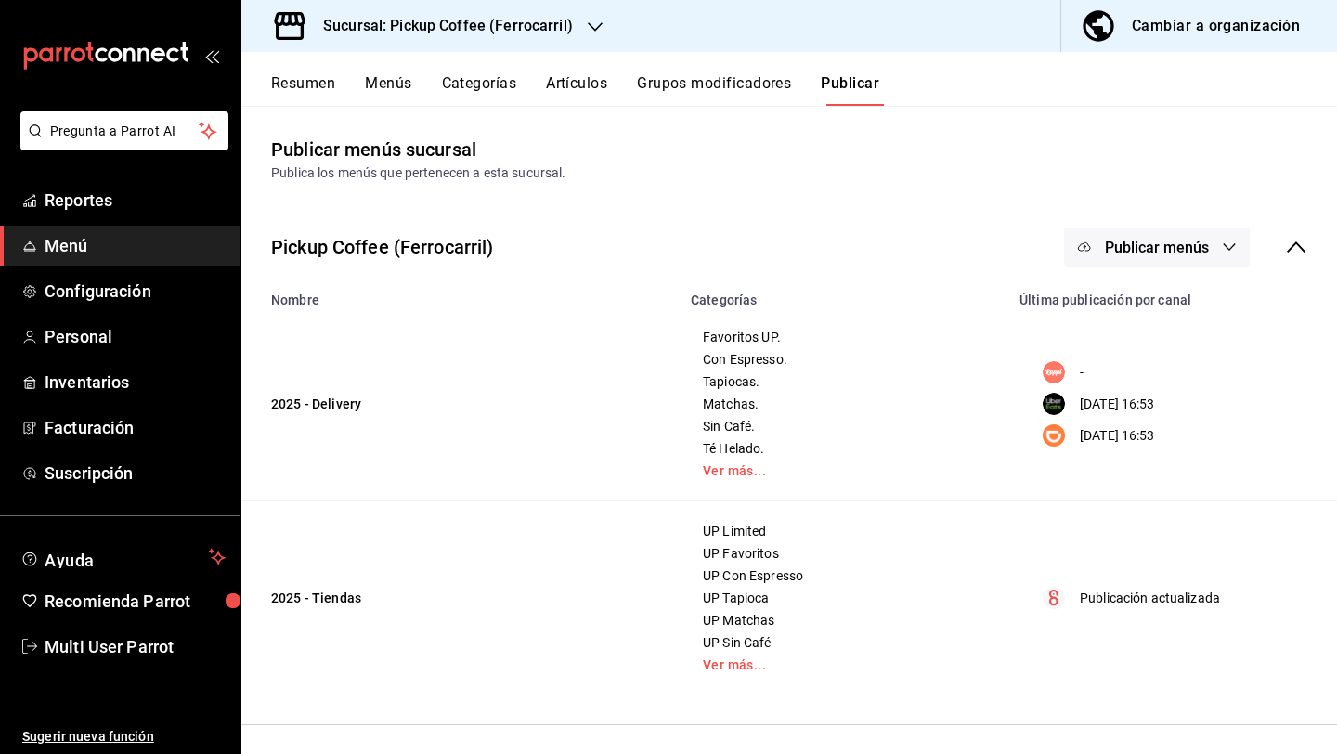
click at [567, 40] on div "Sucursal: Pickup Coffee (Ferrocarril)" at bounding box center [433, 26] width 354 height 52
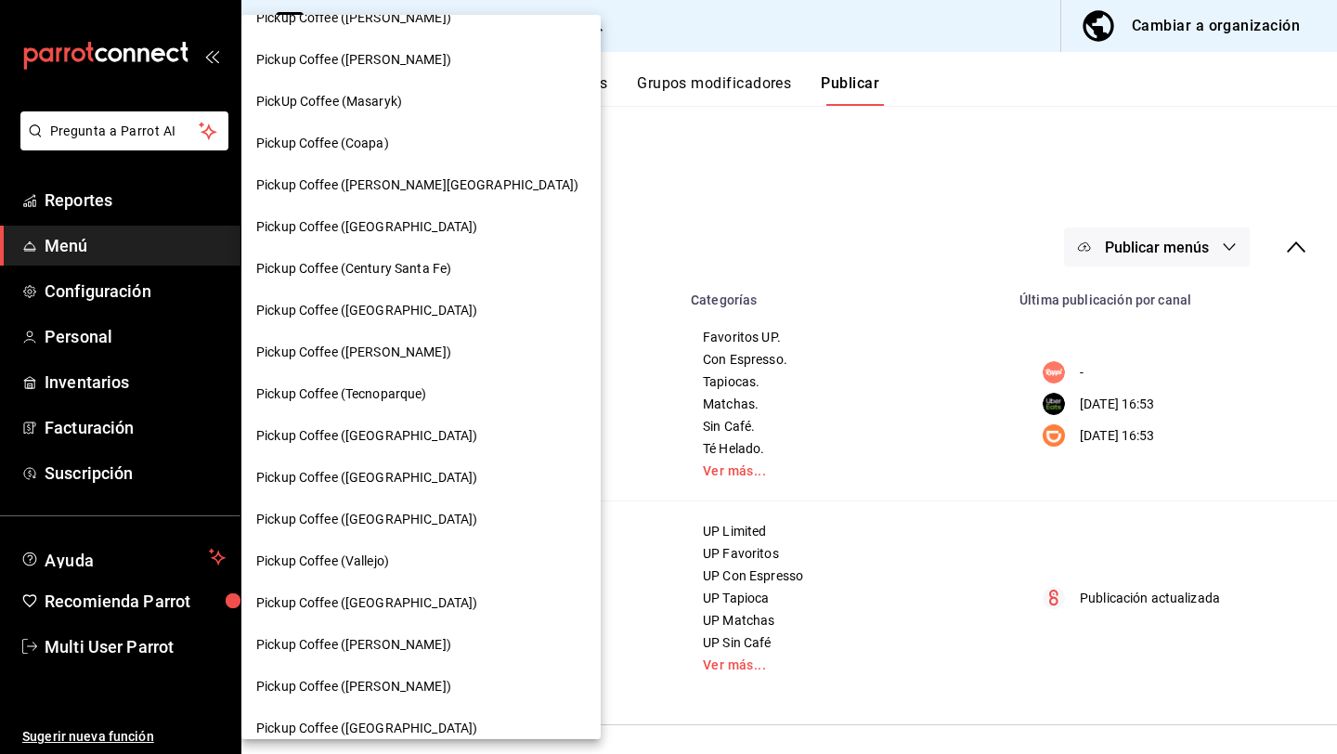
scroll to position [156, 0]
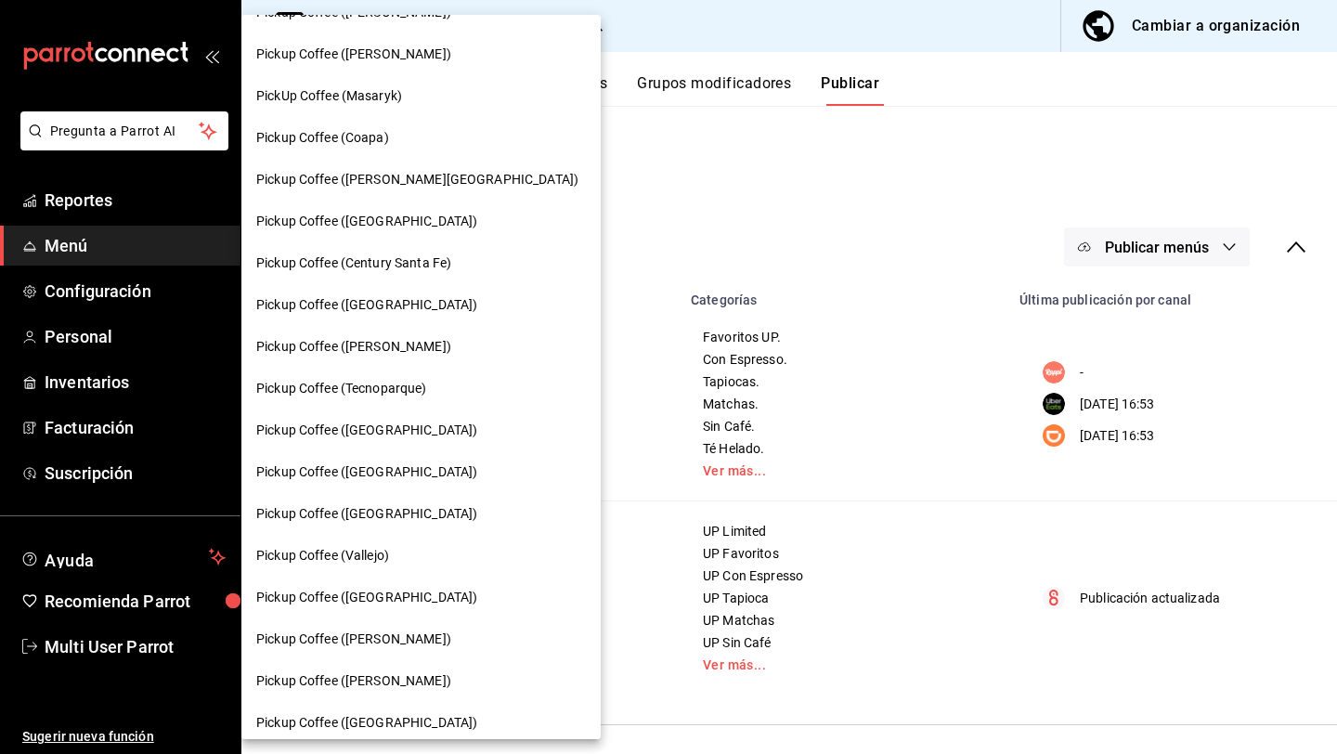
click at [383, 455] on div "Pickup Coffee ([GEOGRAPHIC_DATA])" at bounding box center [420, 472] width 359 height 42
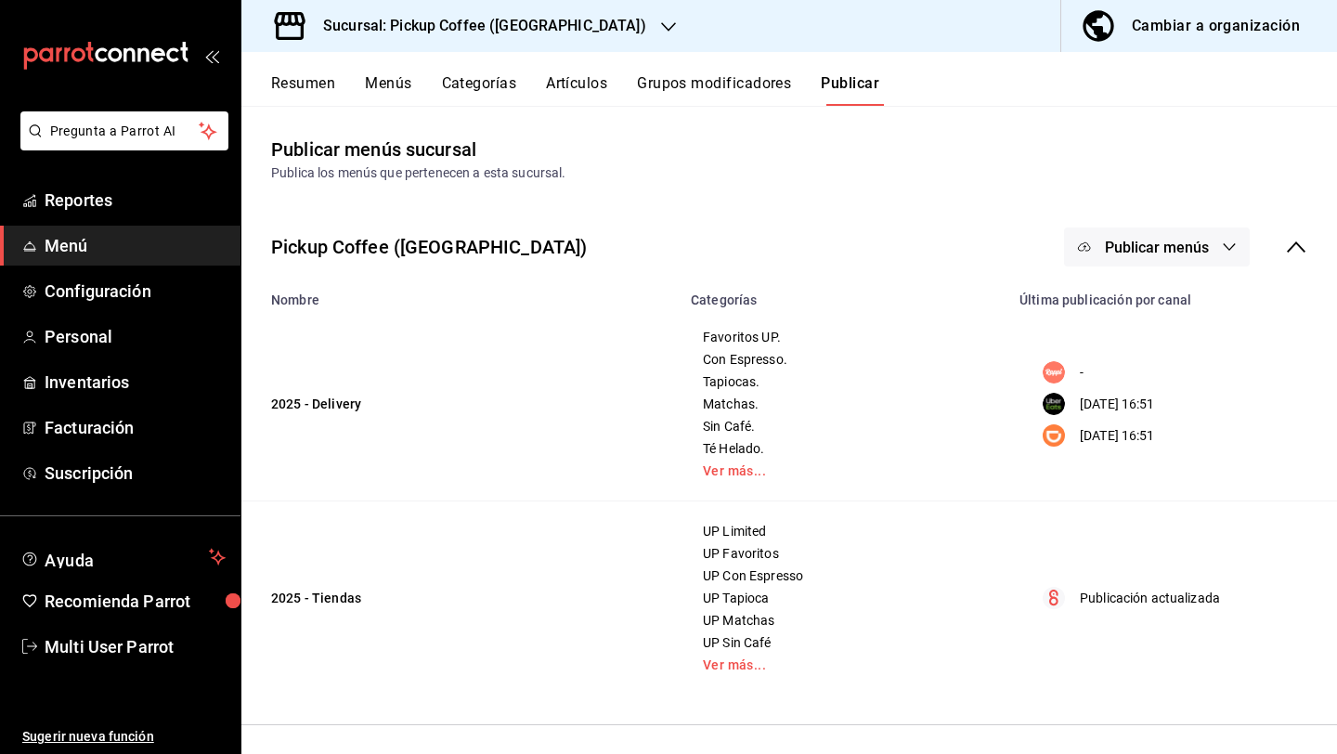
click at [322, 89] on button "Resumen" at bounding box center [303, 90] width 64 height 32
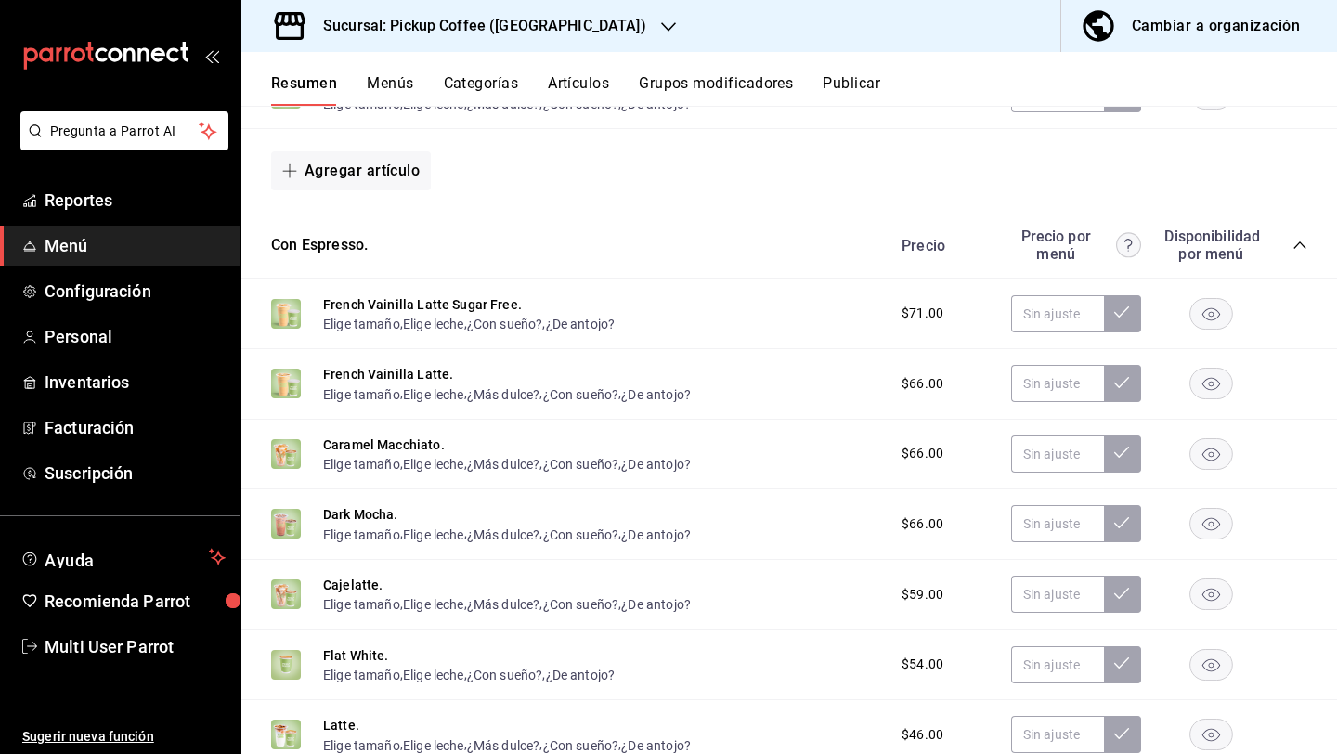
scroll to position [569, 0]
click at [1311, 244] on div "Con Espresso. [PERSON_NAME] por menú Disponibilidad por menú" at bounding box center [788, 245] width 1095 height 66
click at [1299, 244] on icon "collapse-category-row" at bounding box center [1299, 244] width 15 height 15
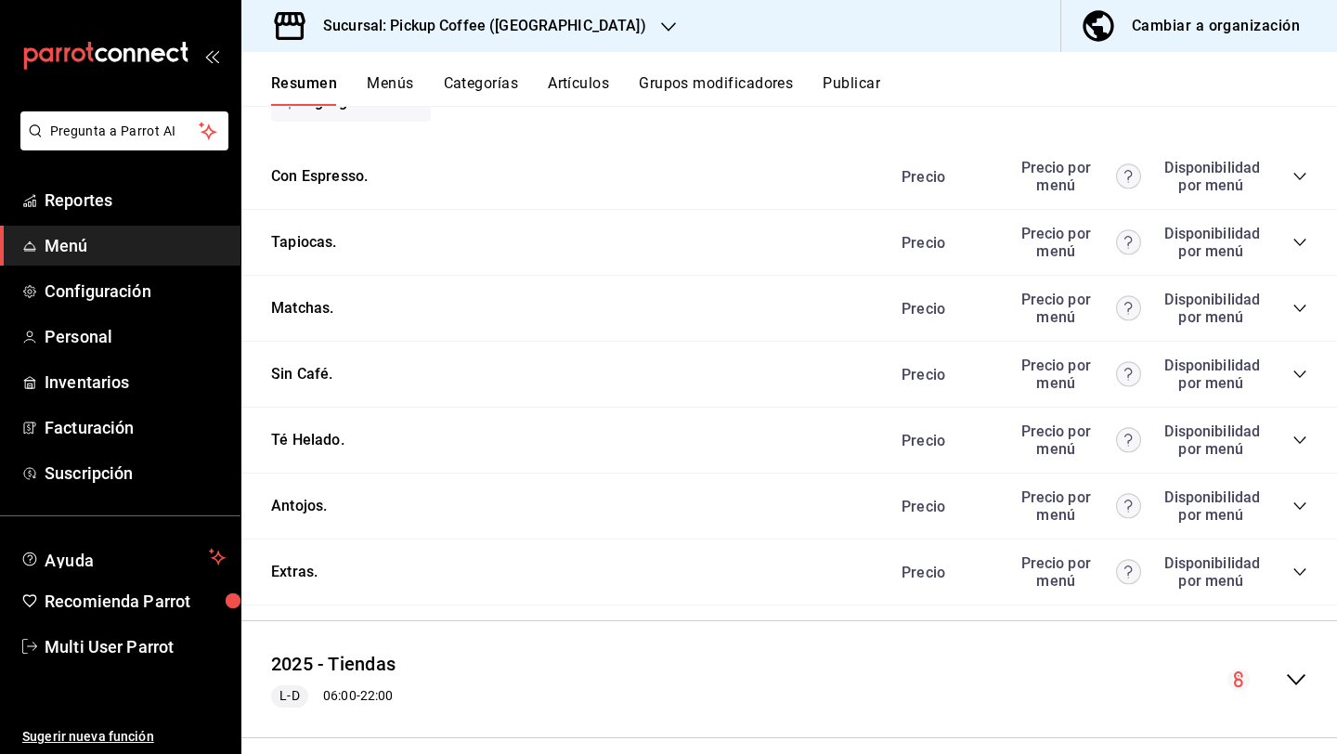
scroll to position [659, 0]
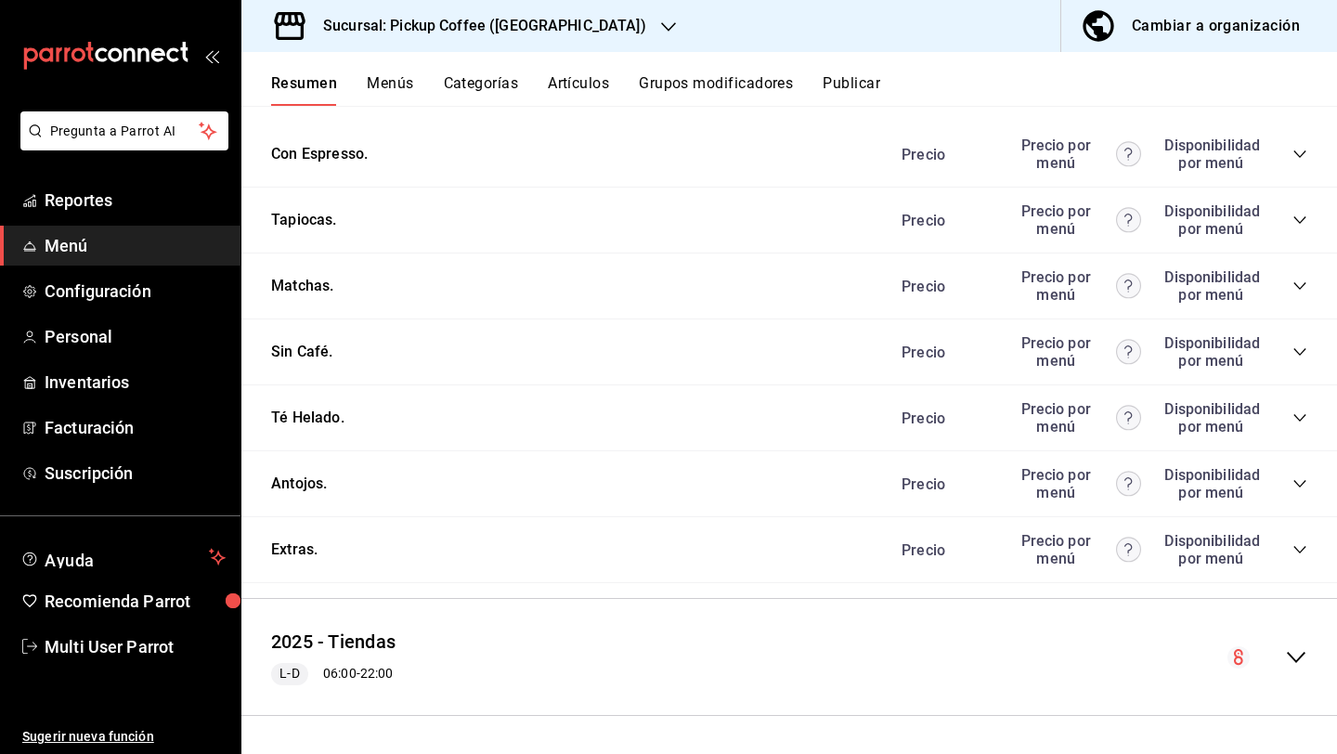
click at [1281, 477] on div "Precio Precio por menú Disponibilidad por menú" at bounding box center [1095, 483] width 424 height 35
click at [1290, 479] on div "Precio Precio por menú Disponibilidad por menú" at bounding box center [1095, 483] width 424 height 35
click at [1298, 488] on icon "collapse-category-row" at bounding box center [1299, 483] width 15 height 15
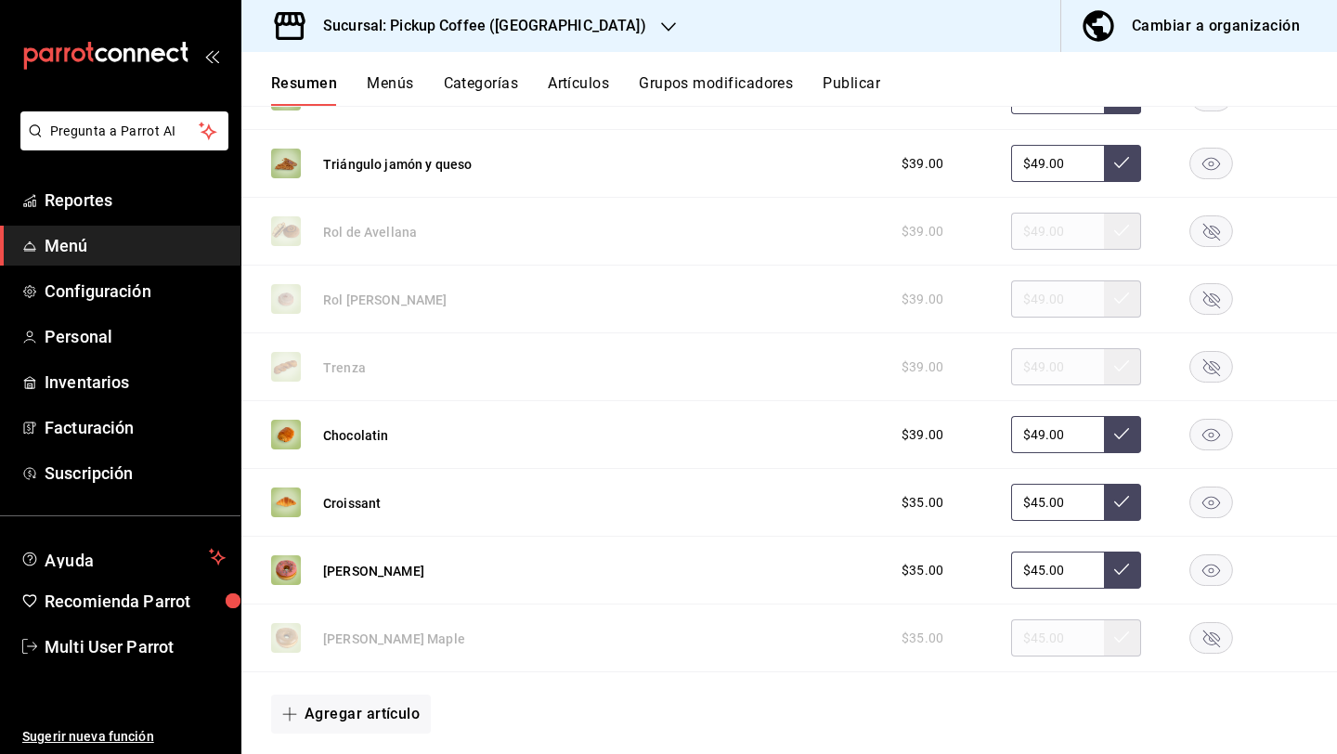
scroll to position [1113, 0]
click at [1217, 572] on rect "button" at bounding box center [1211, 571] width 43 height 31
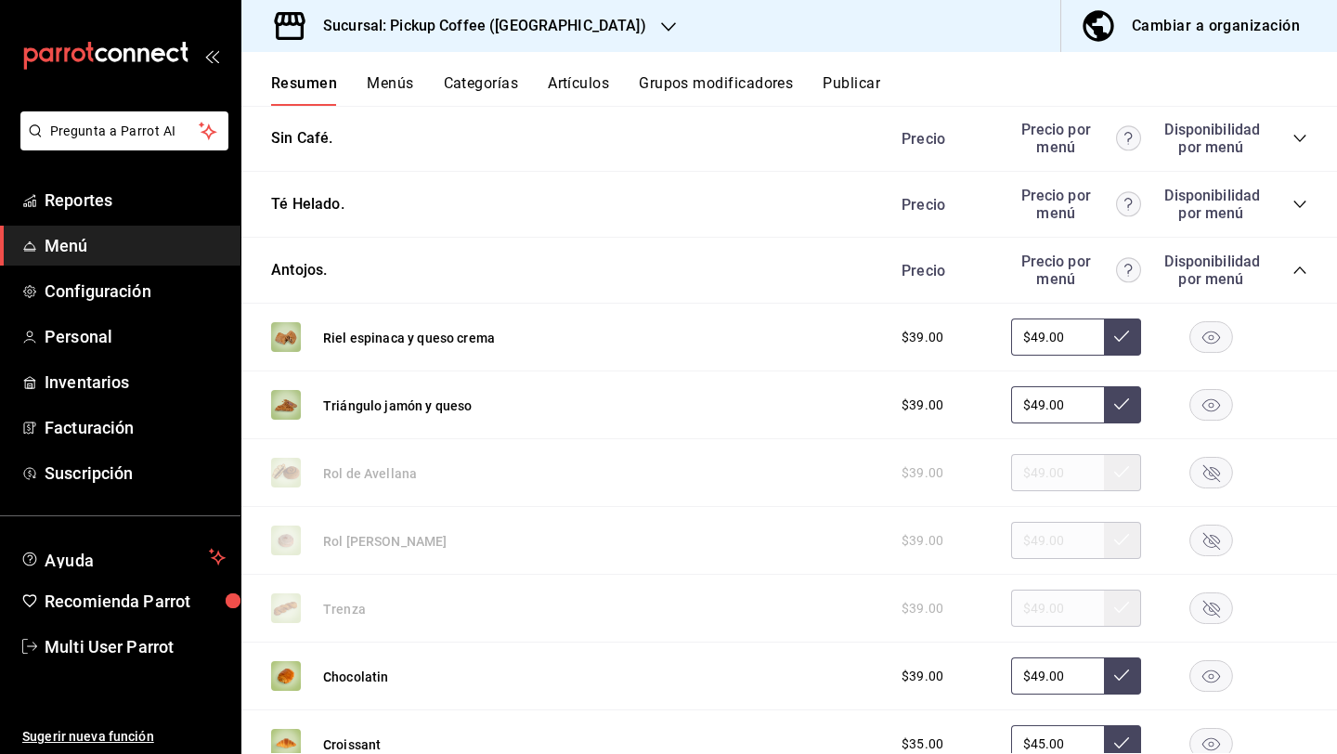
scroll to position [869, 0]
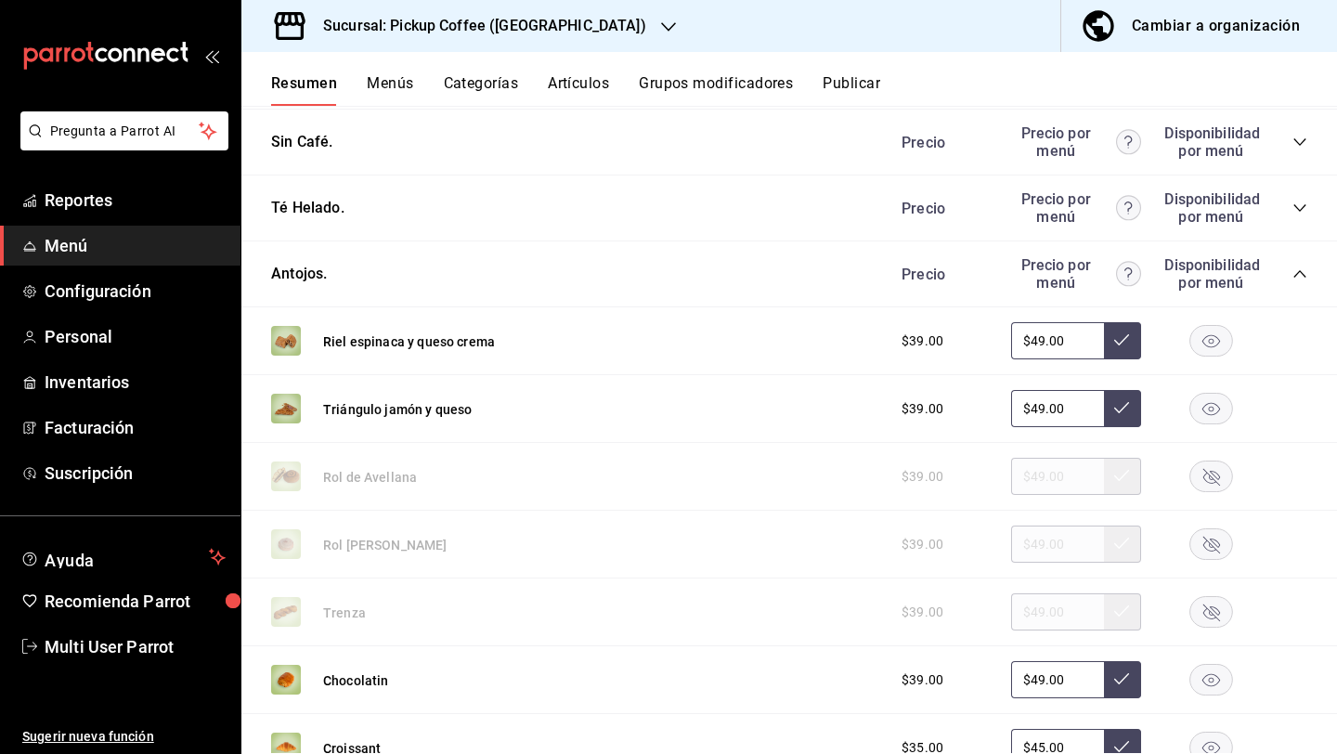
click at [856, 81] on button "Publicar" at bounding box center [851, 90] width 58 height 32
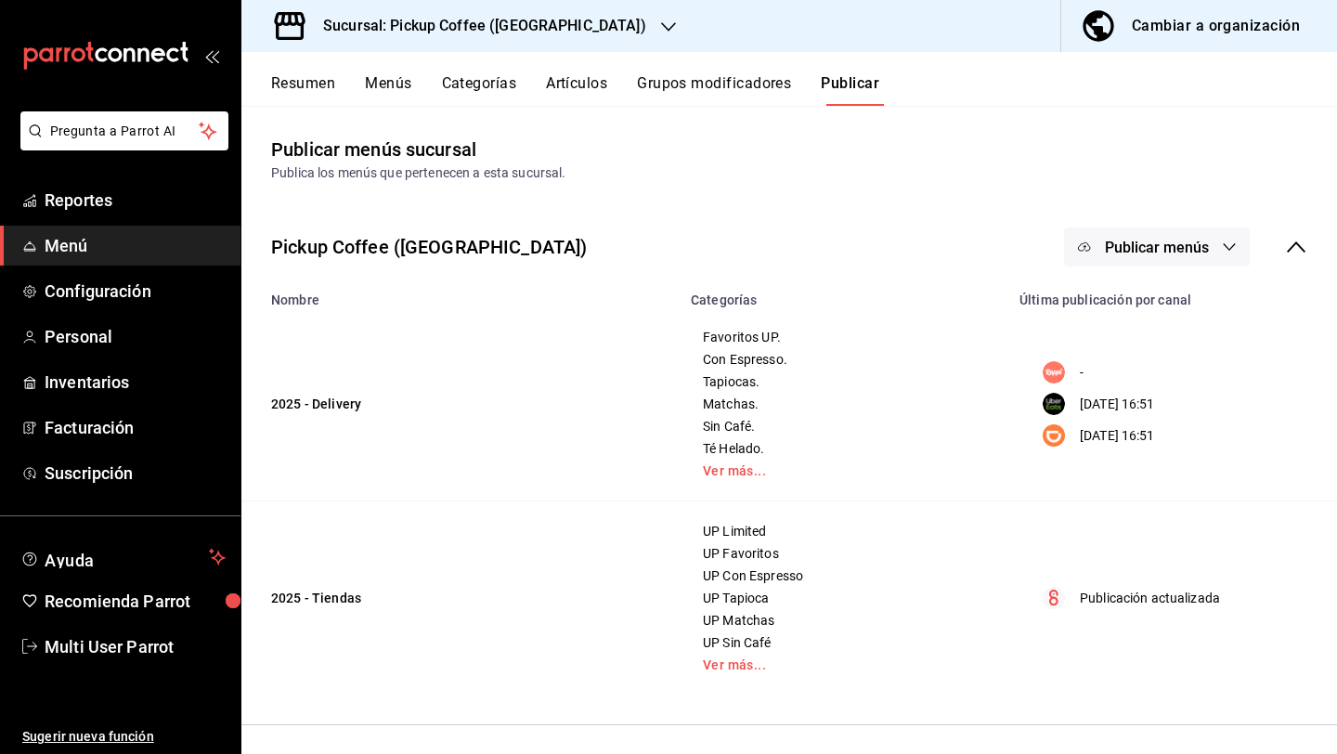
click at [1142, 251] on span "Publicar menús" at bounding box center [1156, 248] width 104 height 18
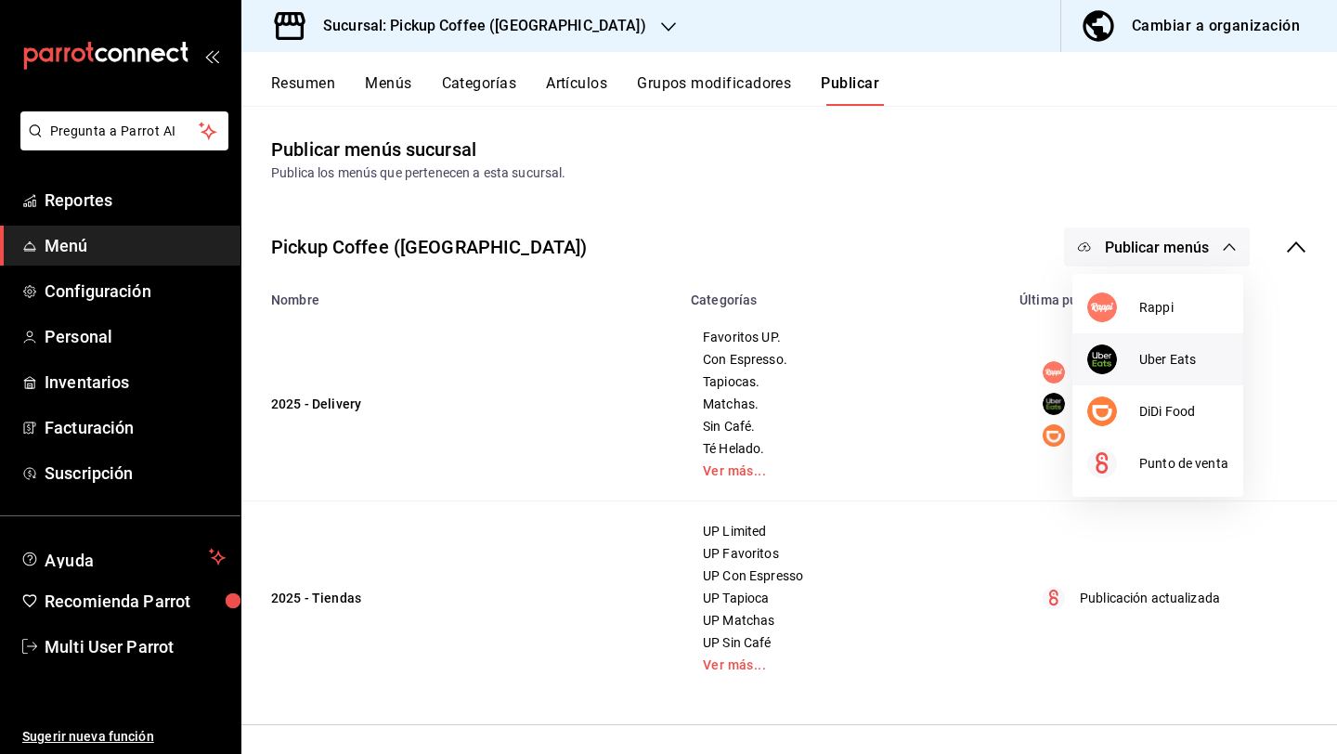
click at [1143, 359] on span "Uber Eats" at bounding box center [1183, 359] width 89 height 19
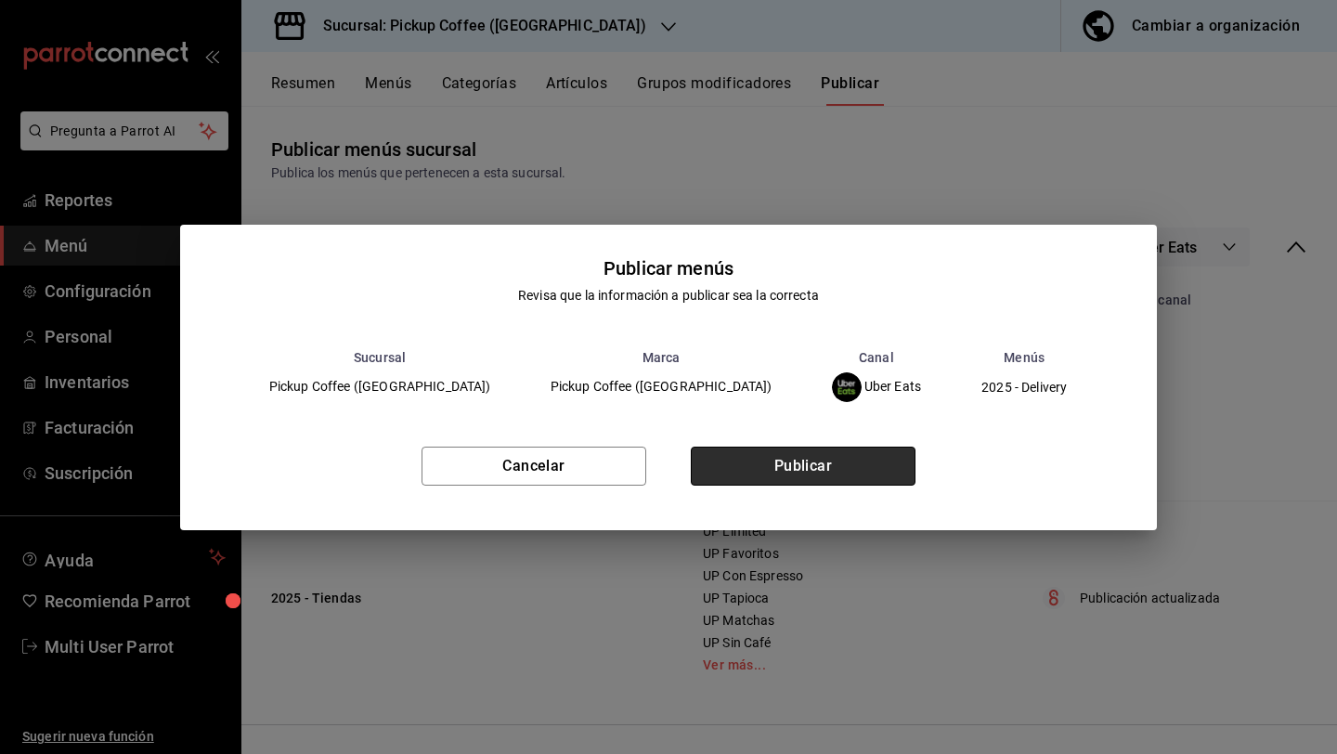
click at [824, 467] on button "Publicar" at bounding box center [803, 465] width 225 height 39
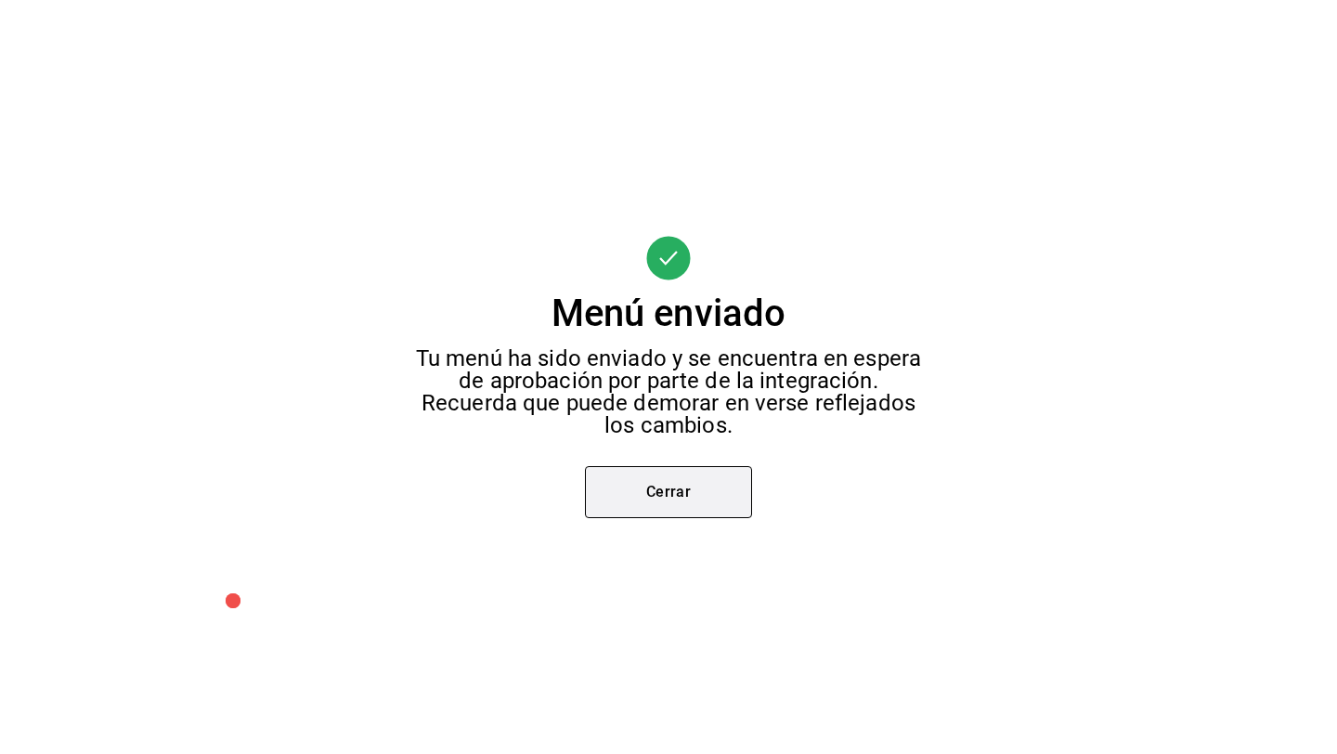
click at [647, 506] on button "Cerrar" at bounding box center [668, 492] width 167 height 52
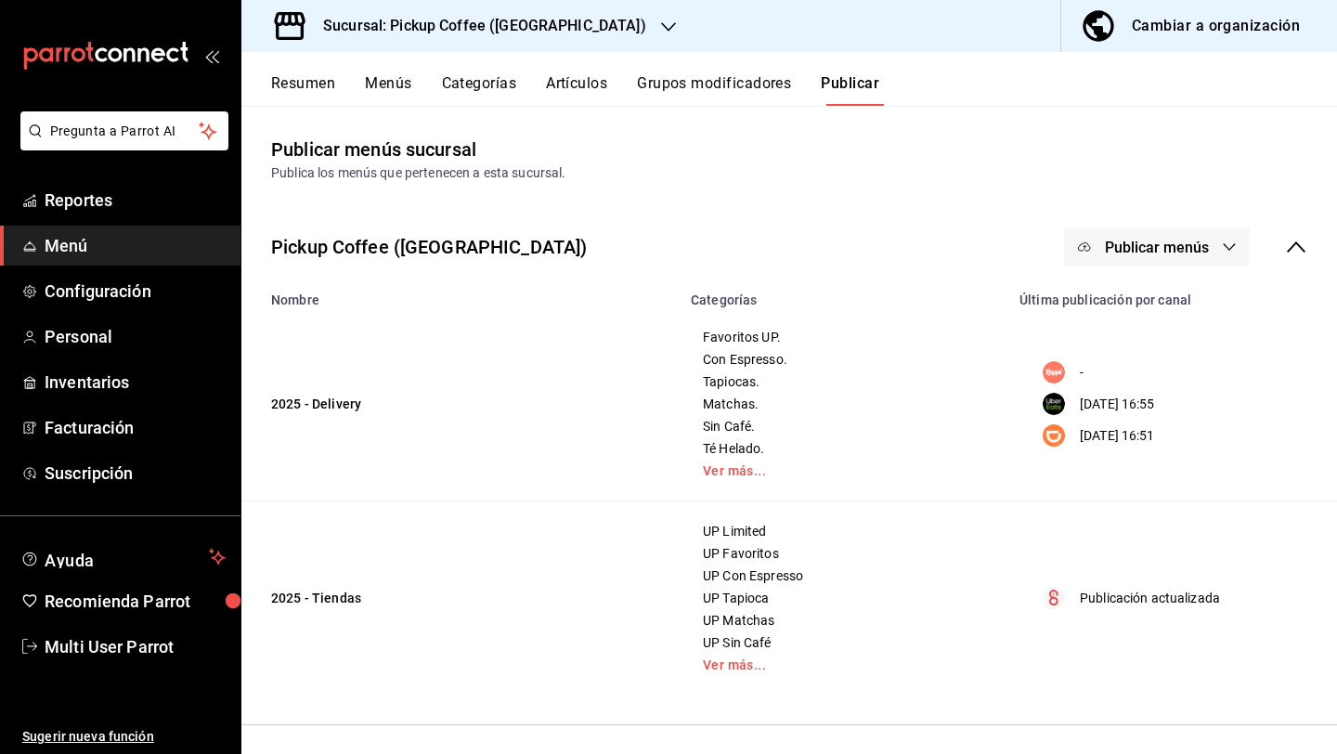
click at [1224, 252] on icon "button" at bounding box center [1228, 246] width 15 height 15
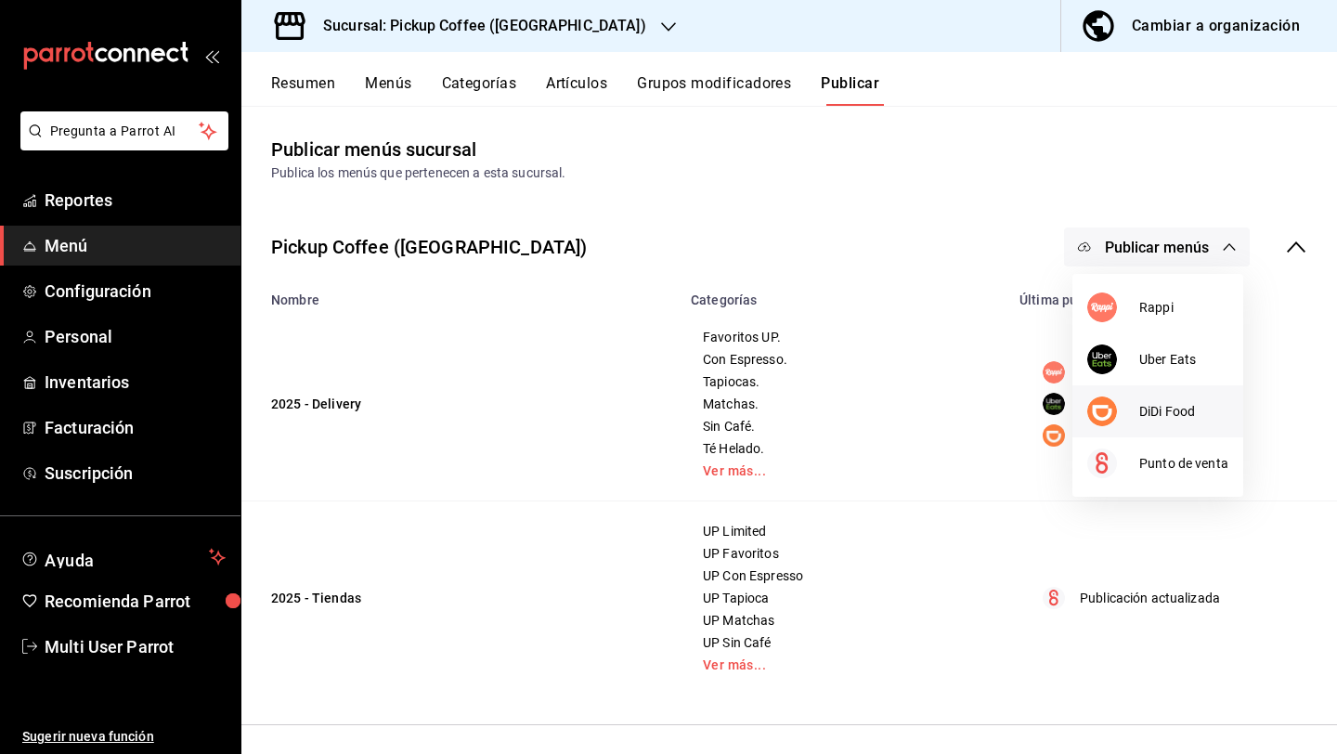
click at [1180, 397] on li "DiDi Food" at bounding box center [1157, 411] width 171 height 52
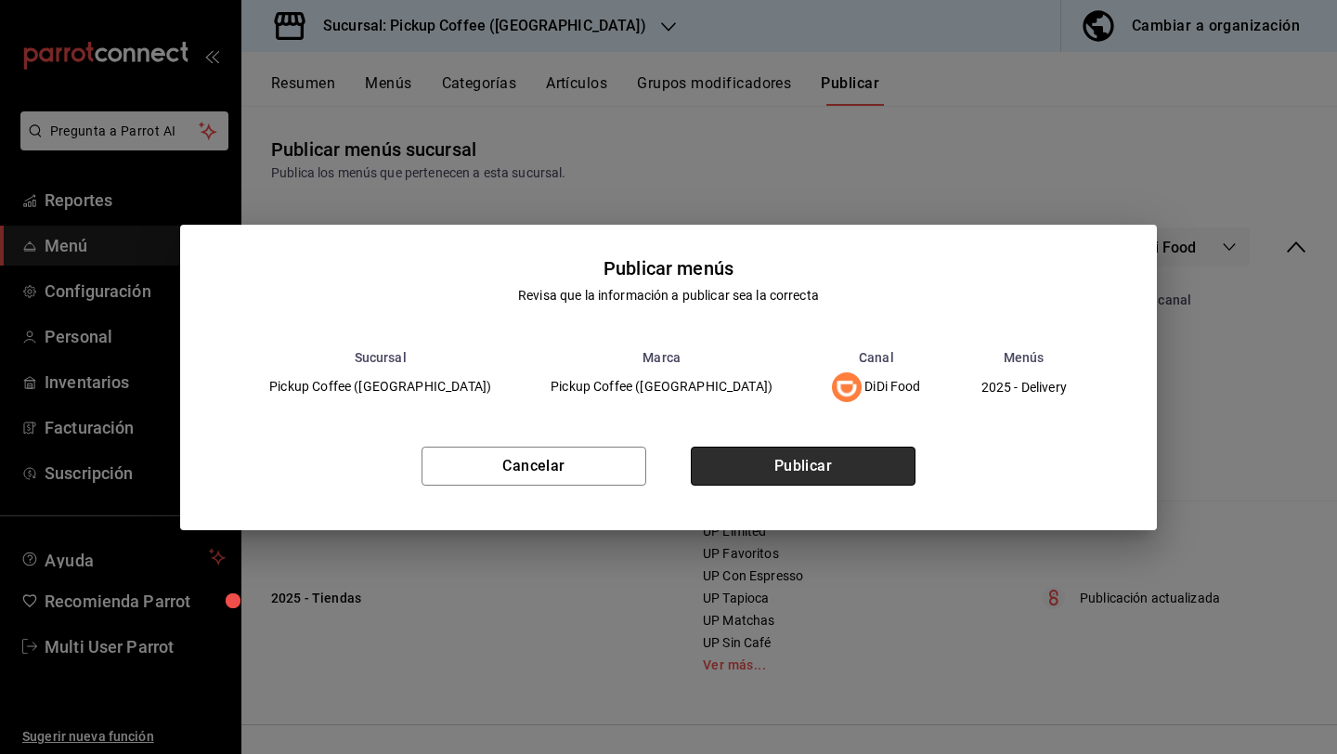
click at [850, 459] on button "Publicar" at bounding box center [803, 465] width 225 height 39
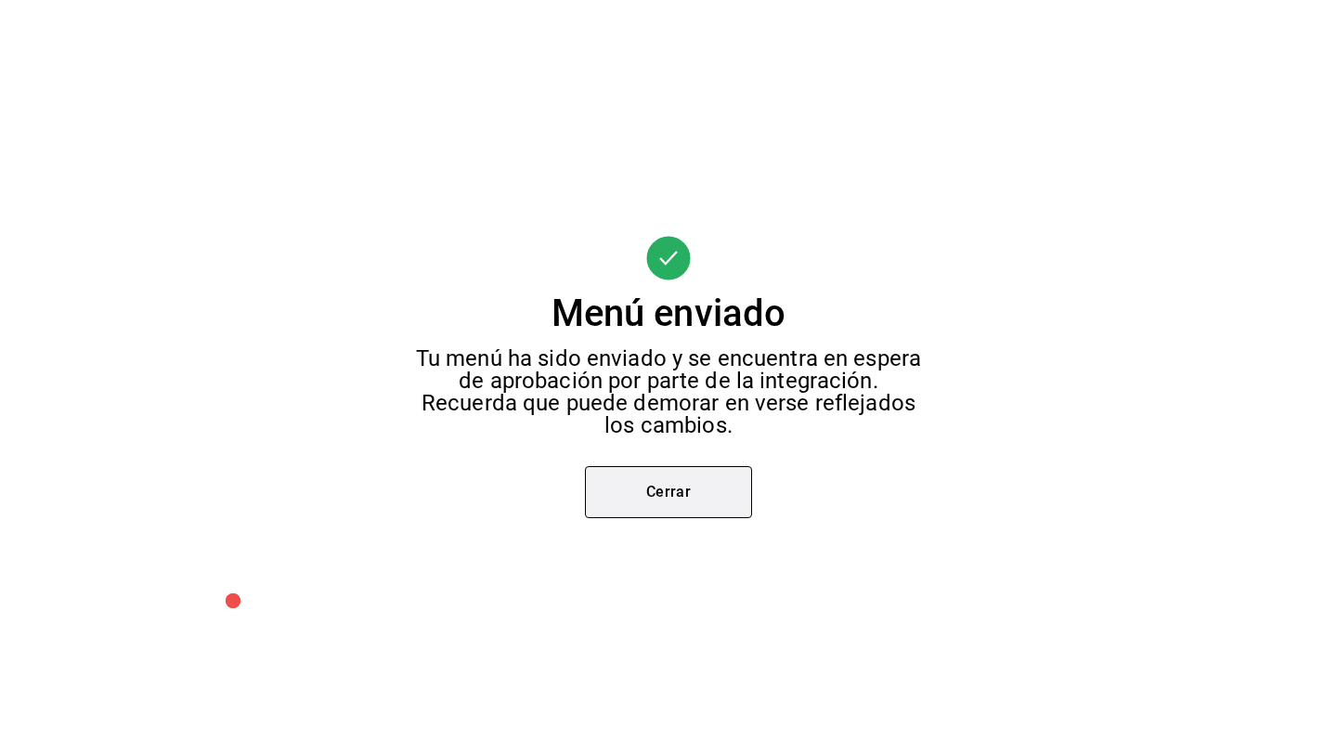
click at [691, 491] on button "Cerrar" at bounding box center [668, 492] width 167 height 52
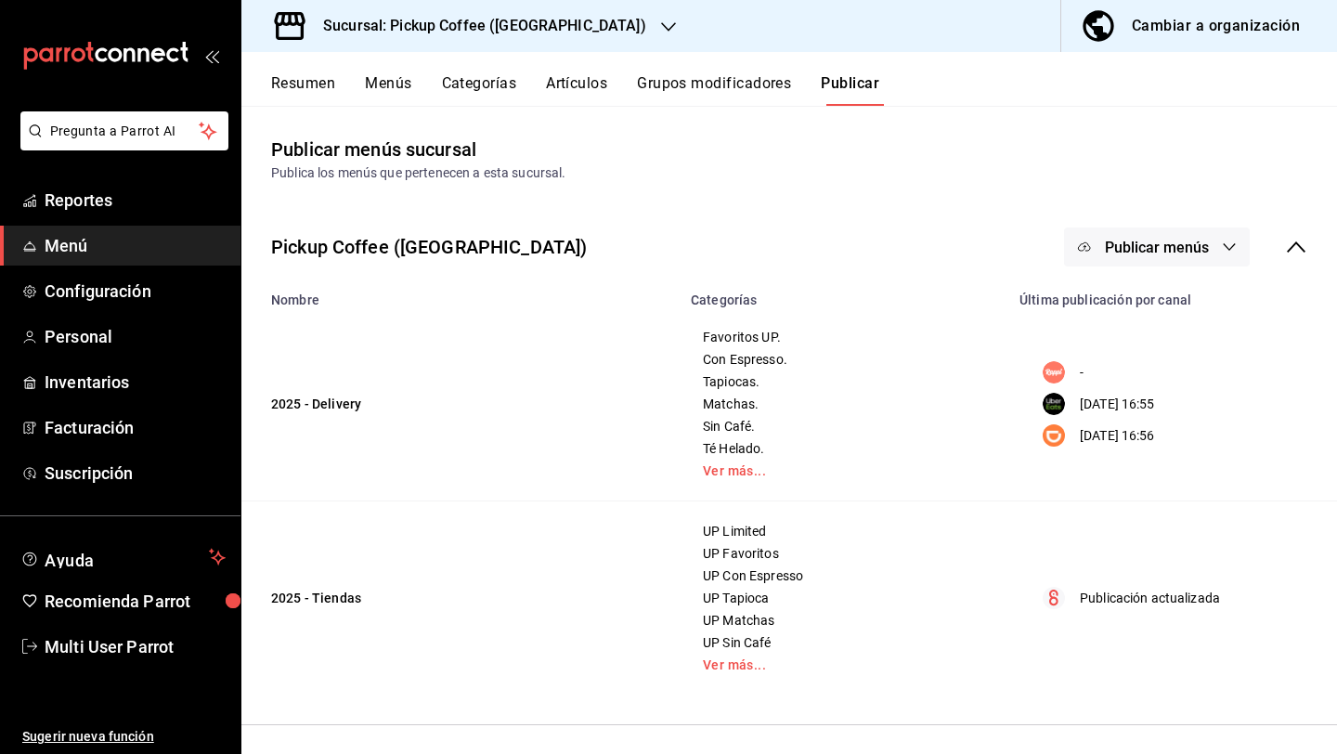
click at [486, 19] on h3 "Sucursal: Pickup Coffee ([GEOGRAPHIC_DATA])" at bounding box center [477, 26] width 338 height 22
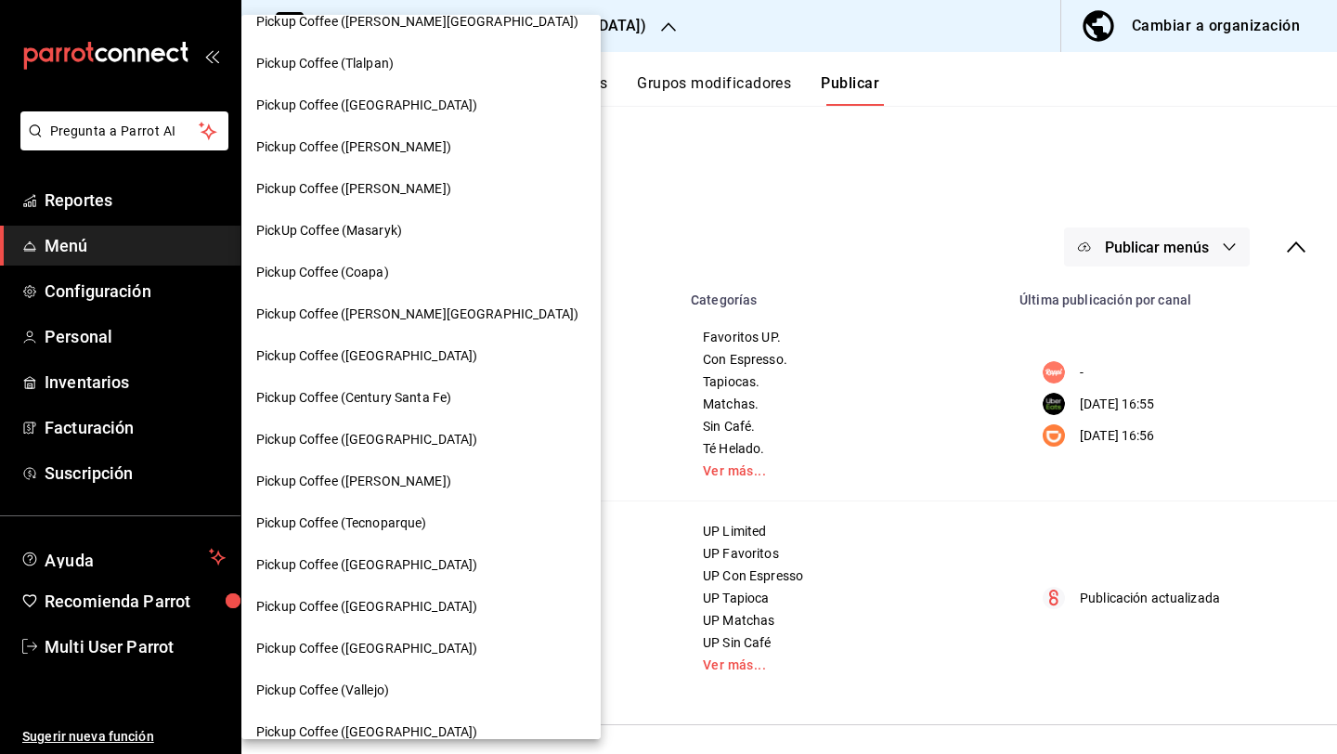
scroll to position [27, 0]
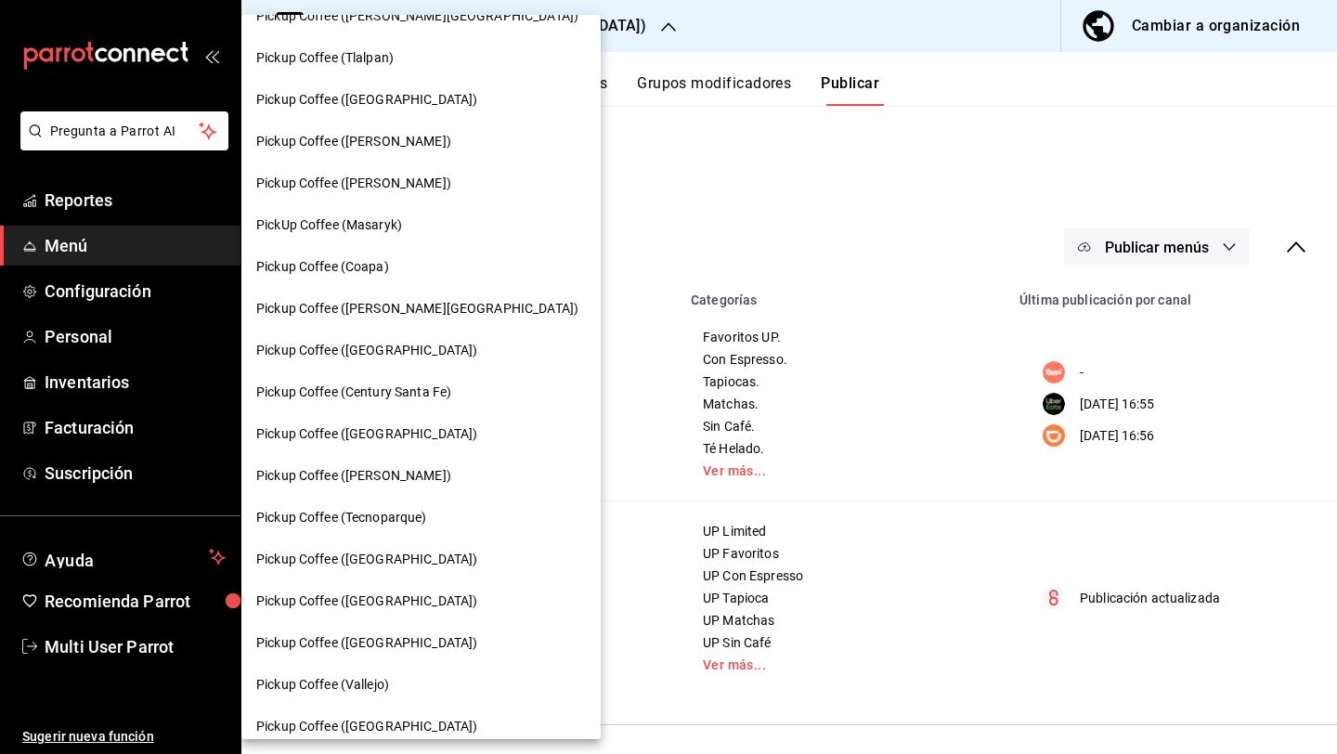
click at [370, 426] on span "Pickup Coffee ([GEOGRAPHIC_DATA])" at bounding box center [366, 433] width 221 height 19
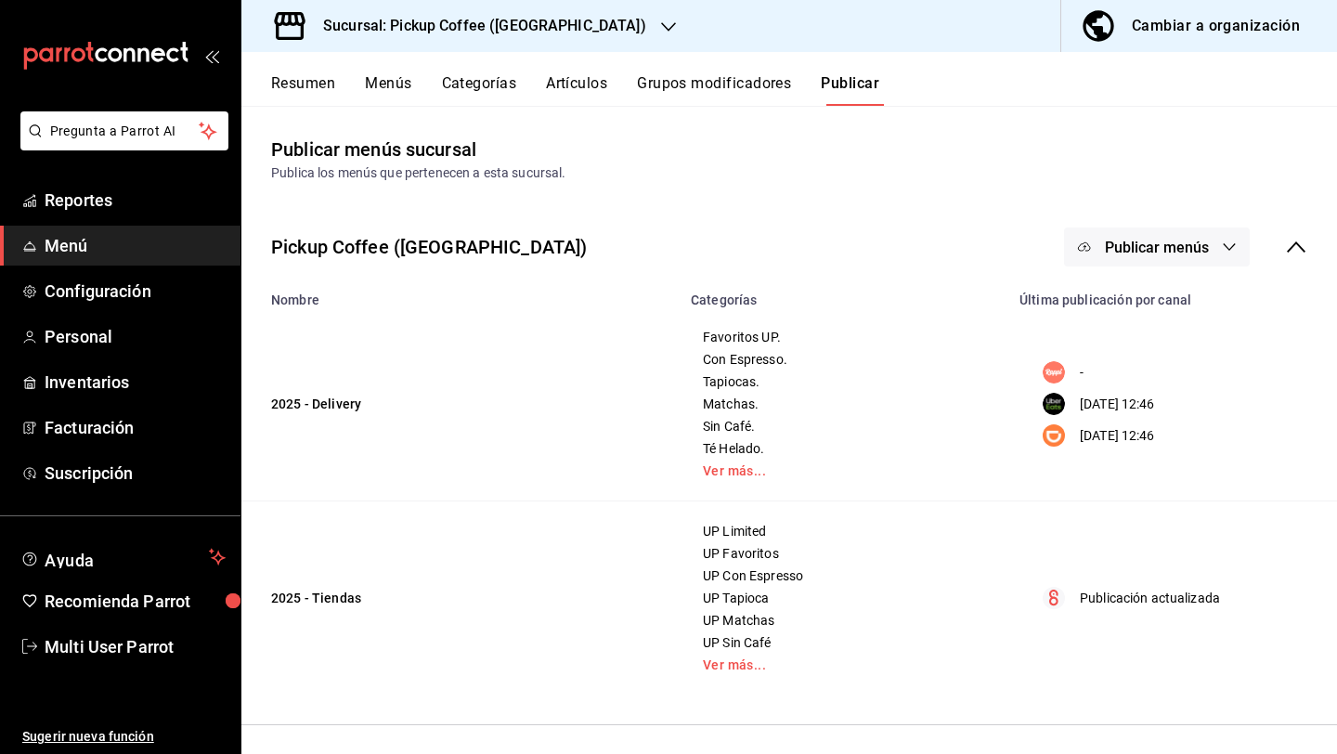
click at [306, 72] on div "Resumen Menús Categorías Artículos Grupos modificadores Publicar" at bounding box center [788, 79] width 1095 height 54
click at [306, 85] on button "Resumen" at bounding box center [303, 90] width 64 height 32
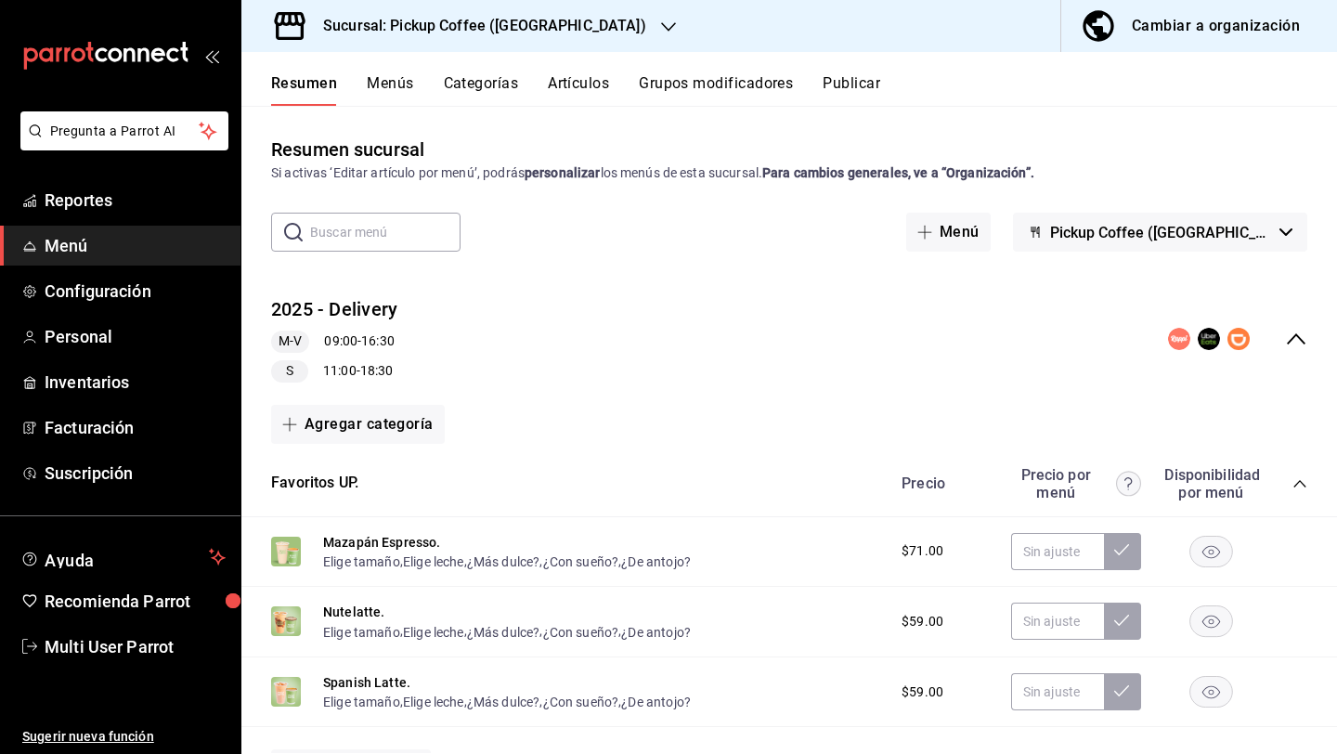
scroll to position [32, 0]
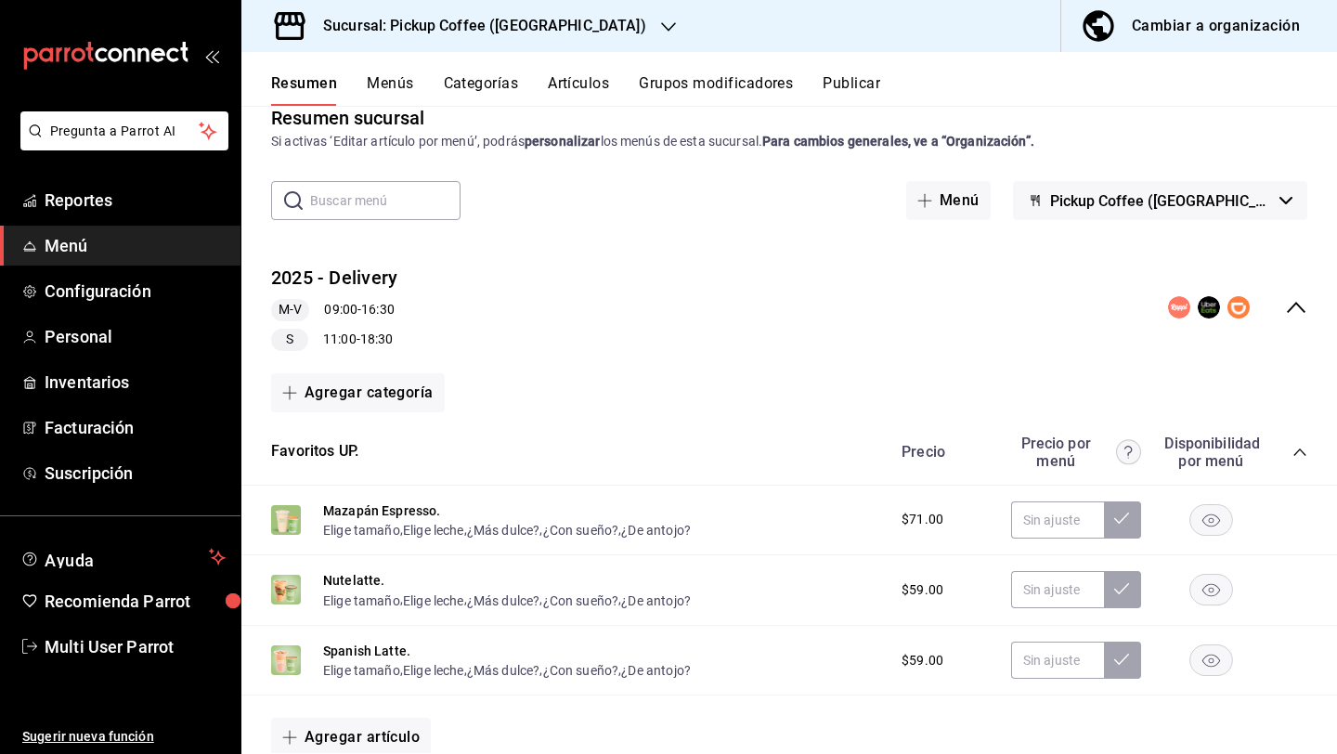
click at [1292, 454] on icon "collapse-category-row" at bounding box center [1299, 452] width 15 height 15
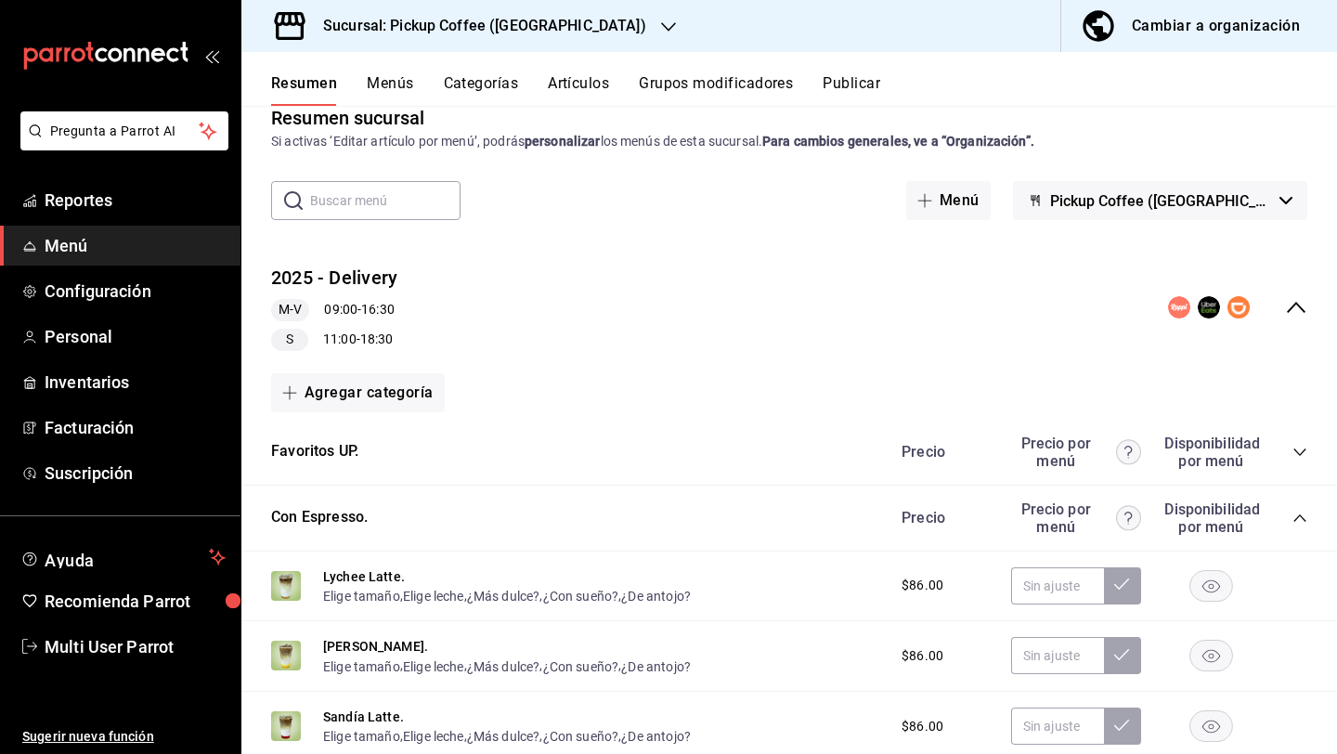
click at [1298, 523] on icon "collapse-category-row" at bounding box center [1299, 517] width 15 height 15
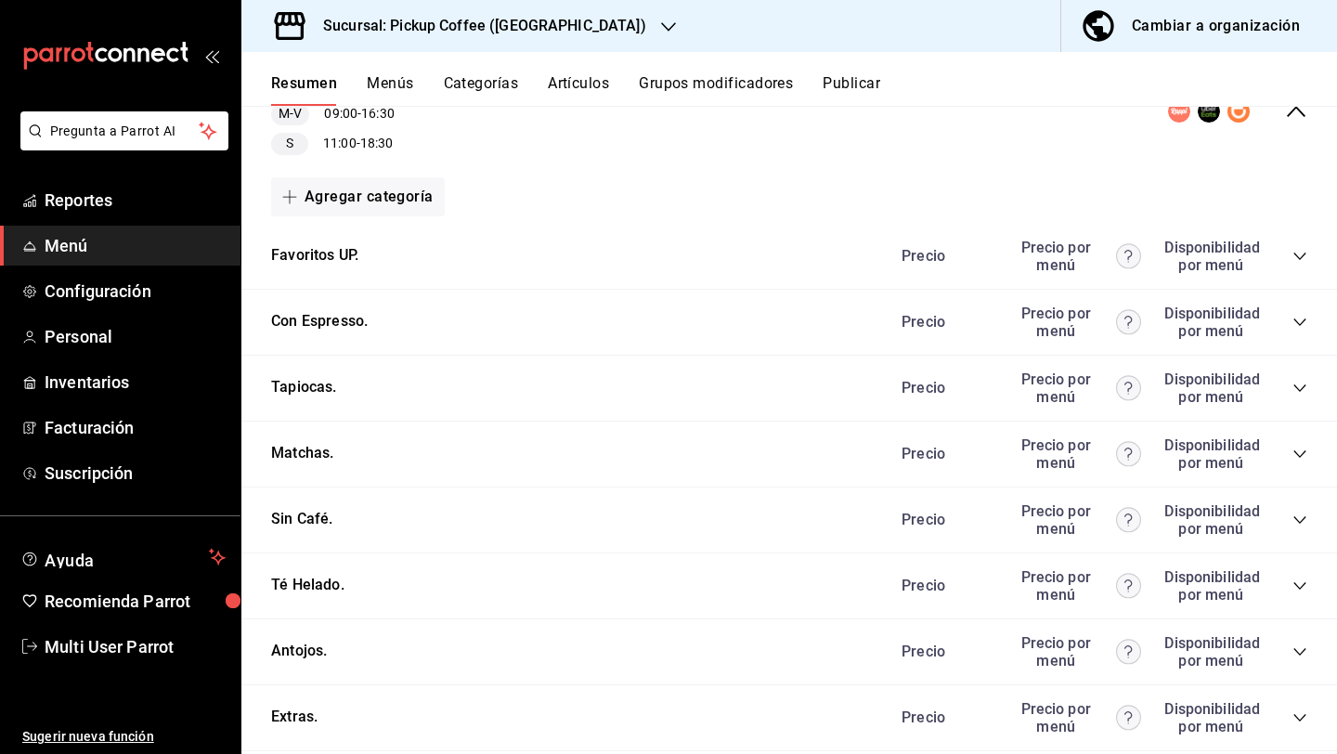
scroll to position [229, 0]
click at [1302, 652] on icon "collapse-category-row" at bounding box center [1299, 649] width 15 height 15
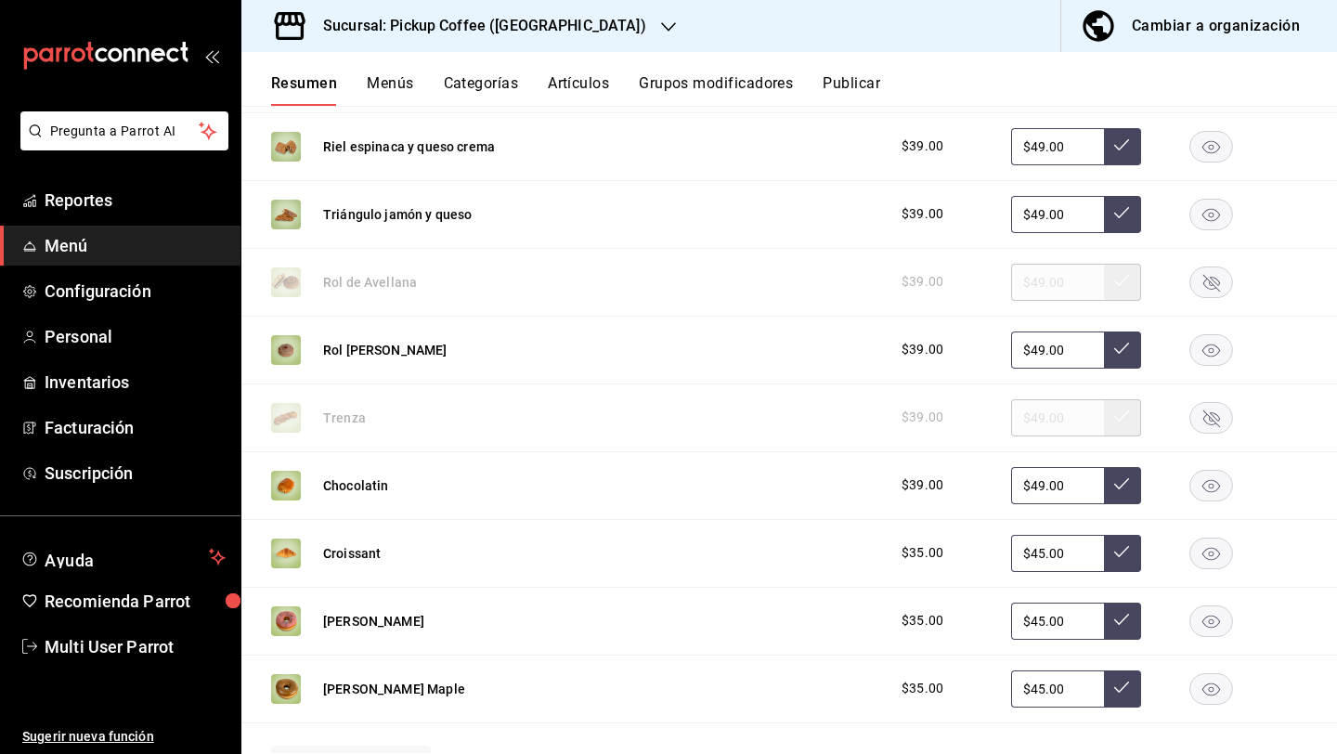
scroll to position [800, 0]
click at [1211, 618] on rect "button" at bounding box center [1211, 619] width 43 height 31
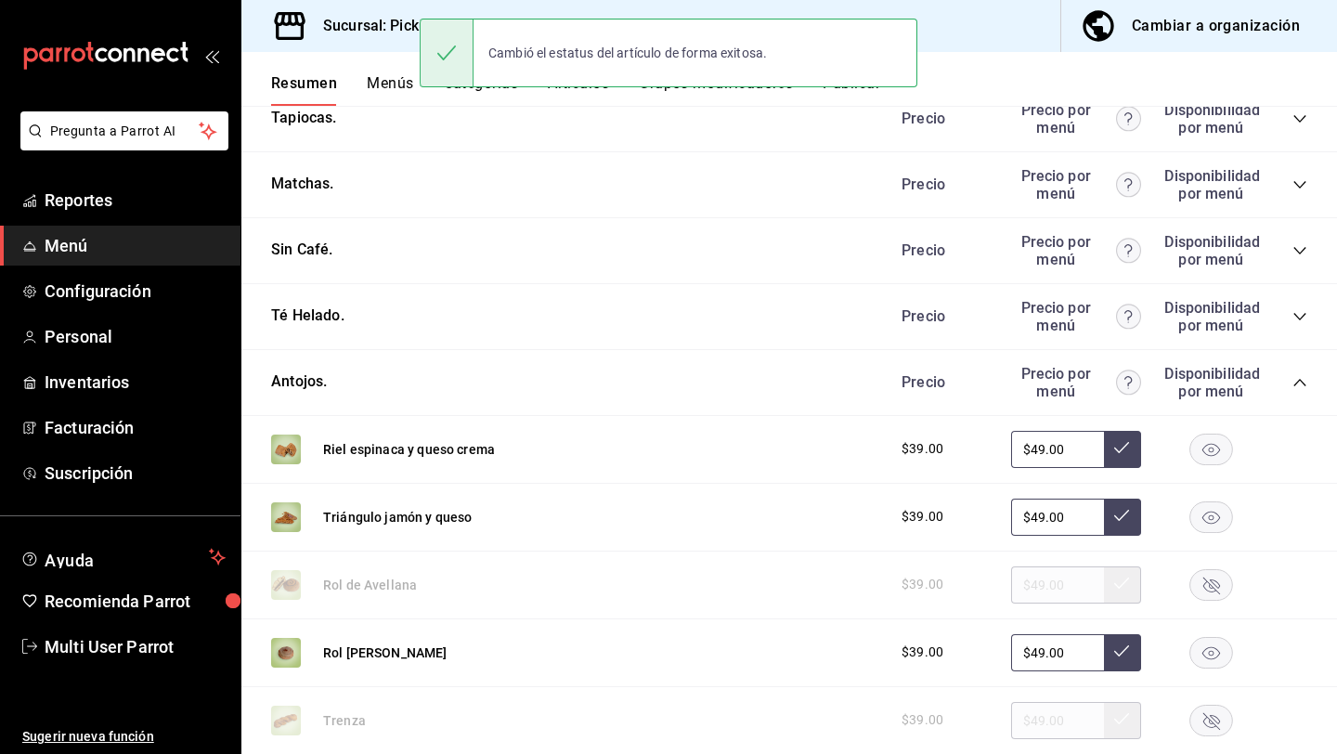
scroll to position [326, 0]
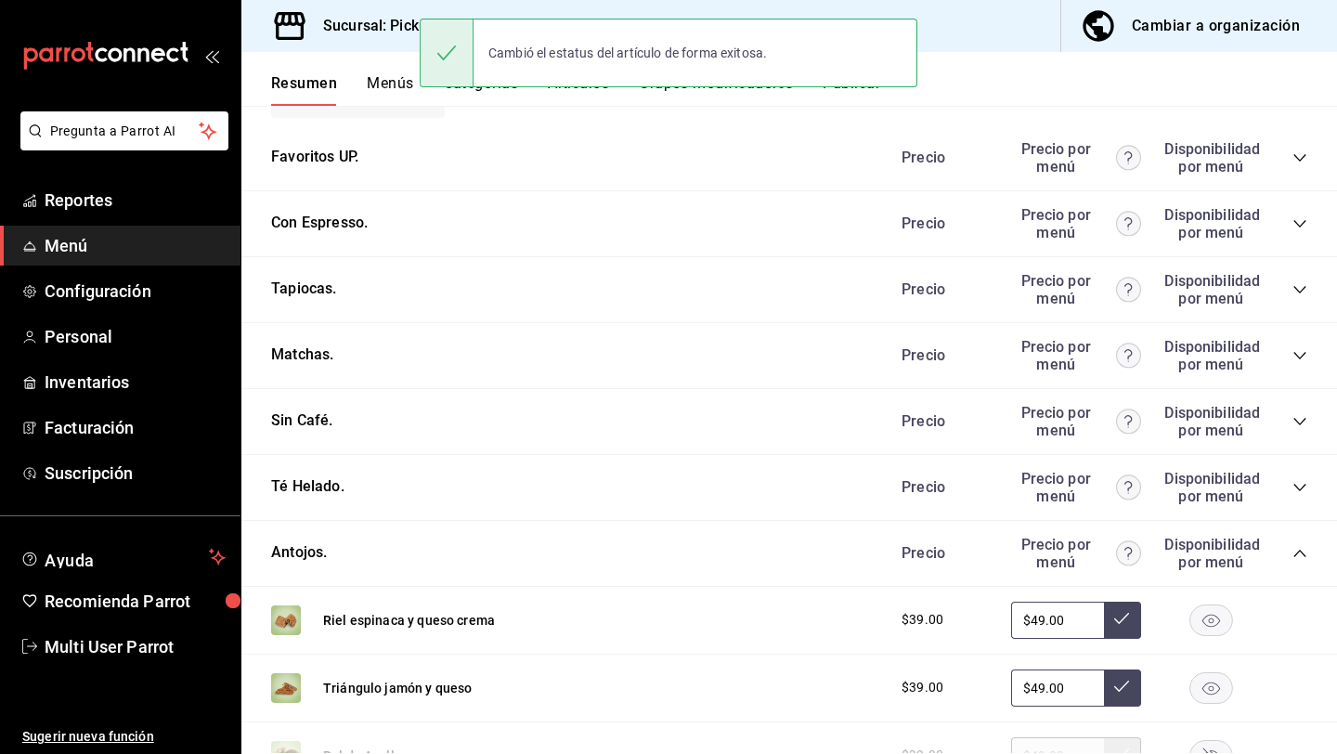
click at [854, 98] on button "Publicar" at bounding box center [851, 90] width 58 height 32
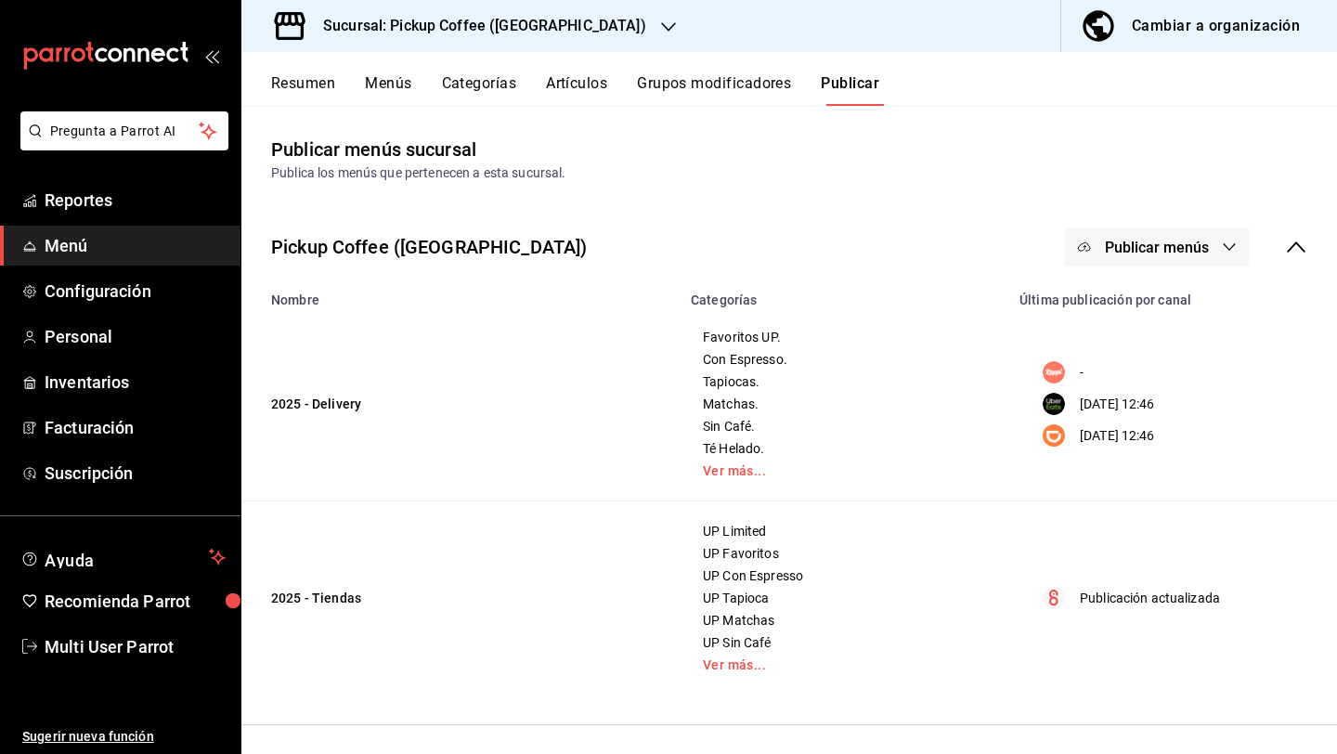
click at [1132, 258] on button "Publicar menús" at bounding box center [1157, 246] width 186 height 39
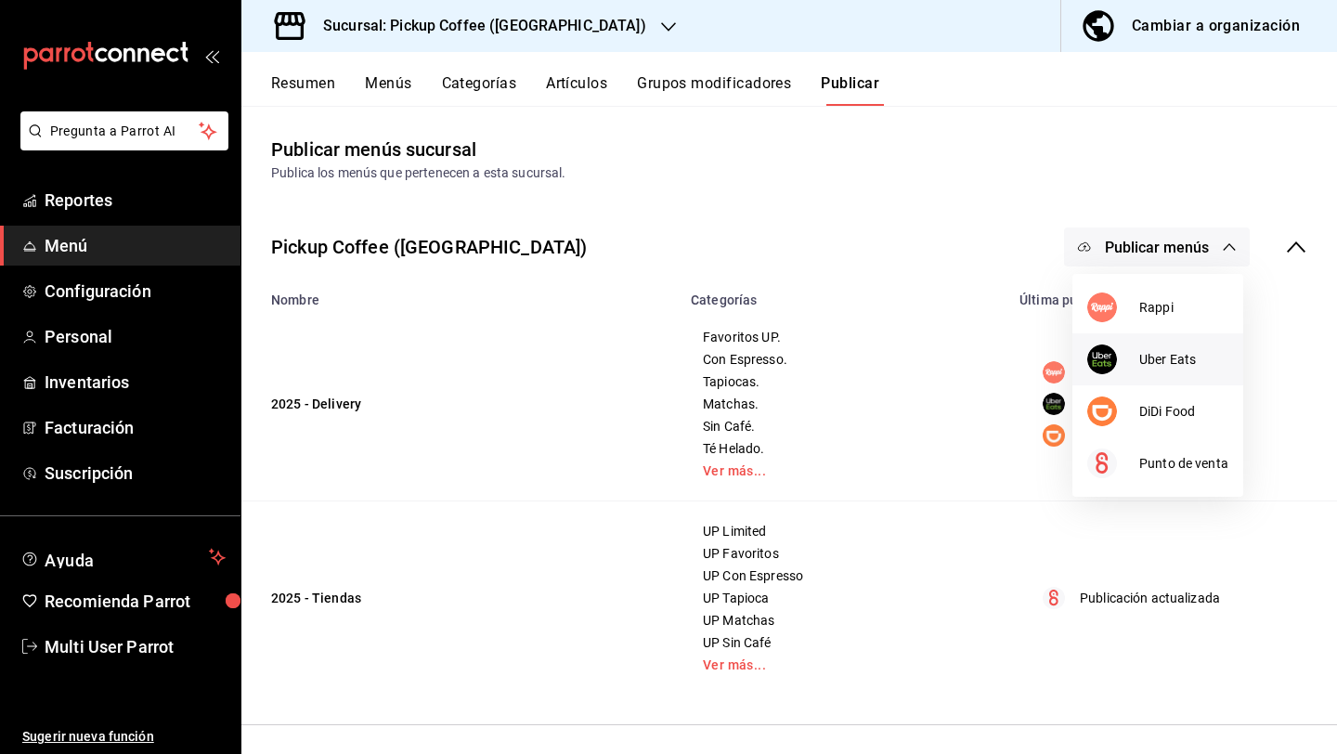
click at [1116, 356] on img at bounding box center [1102, 359] width 30 height 30
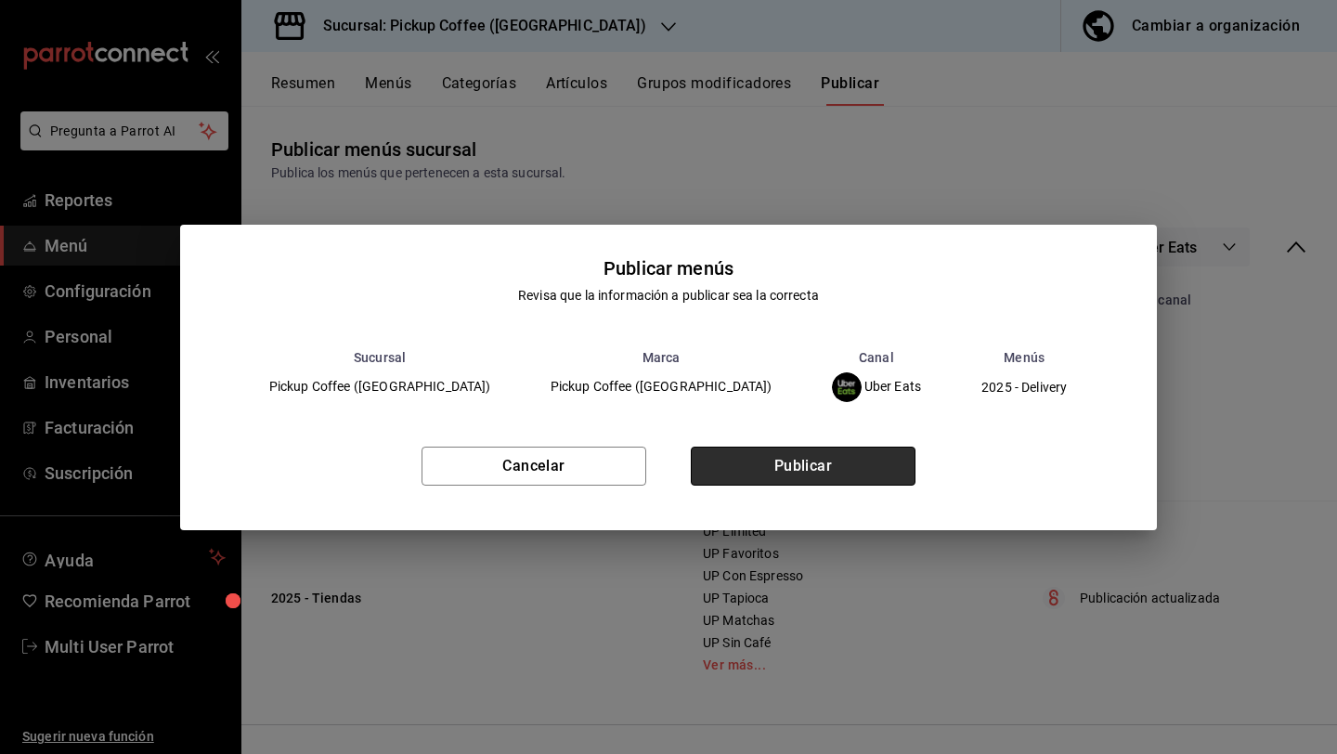
click at [784, 473] on button "Publicar" at bounding box center [803, 465] width 225 height 39
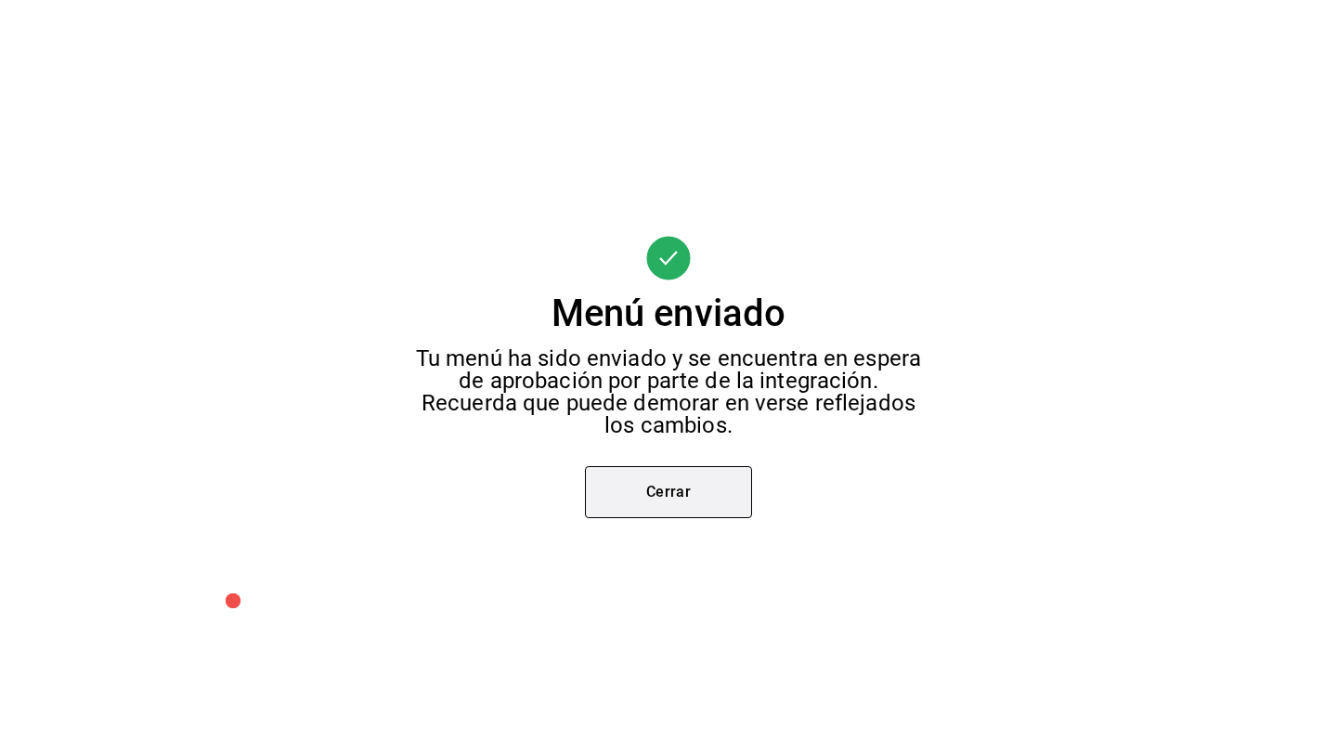
click at [708, 475] on button "Cerrar" at bounding box center [668, 492] width 167 height 52
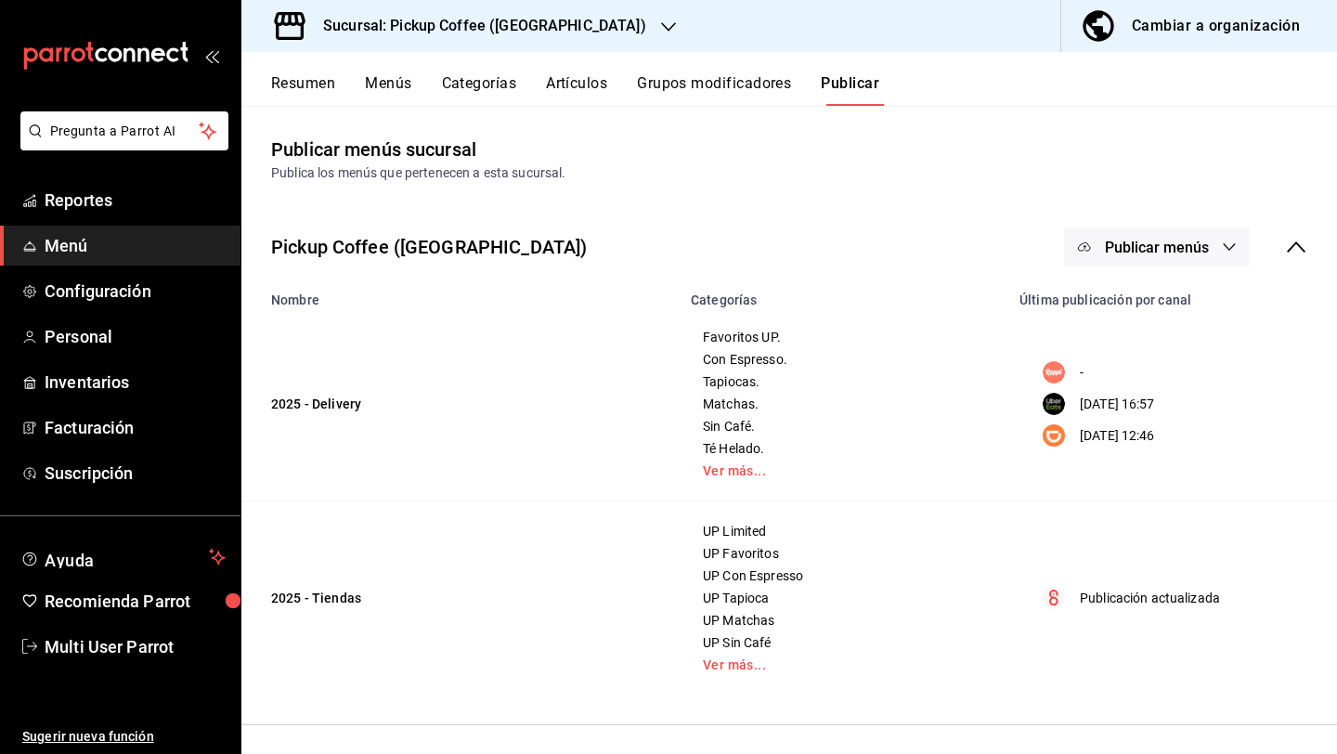
click at [1130, 261] on button "Publicar menús" at bounding box center [1157, 246] width 186 height 39
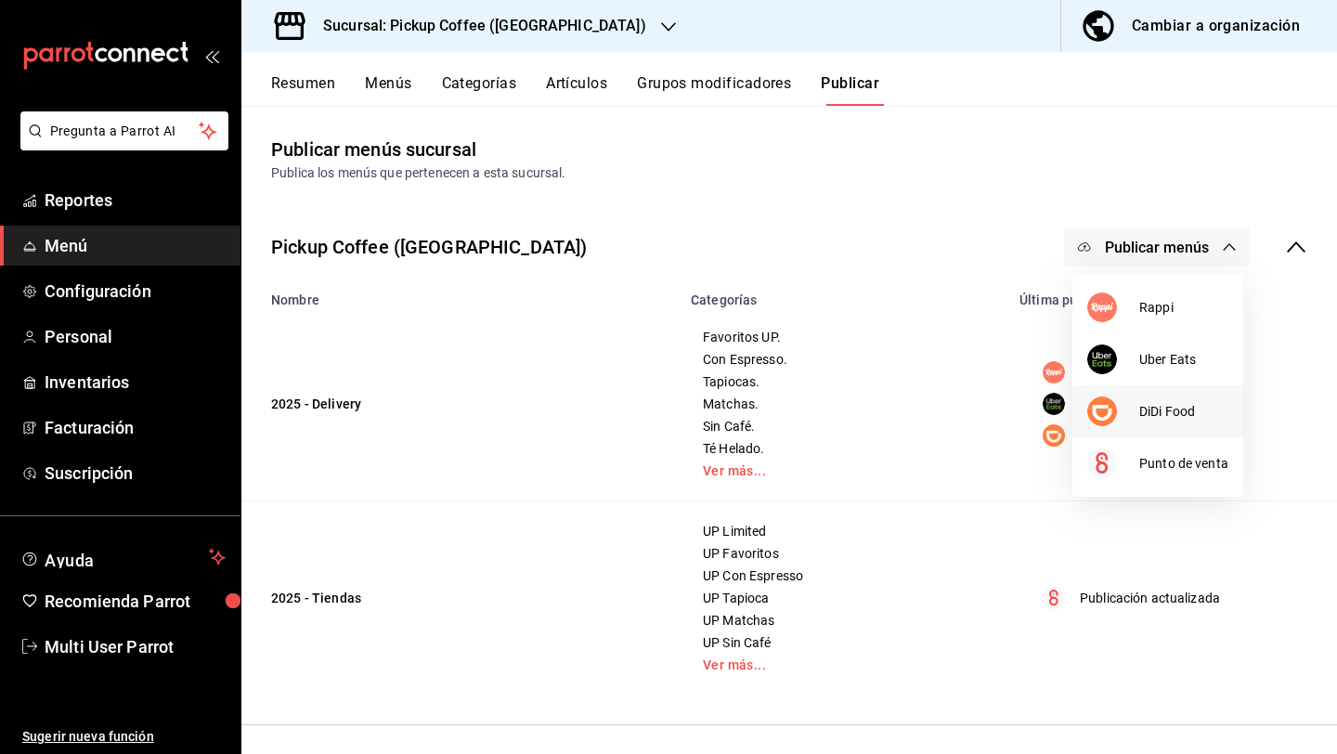
click at [1125, 396] on div at bounding box center [1113, 411] width 52 height 30
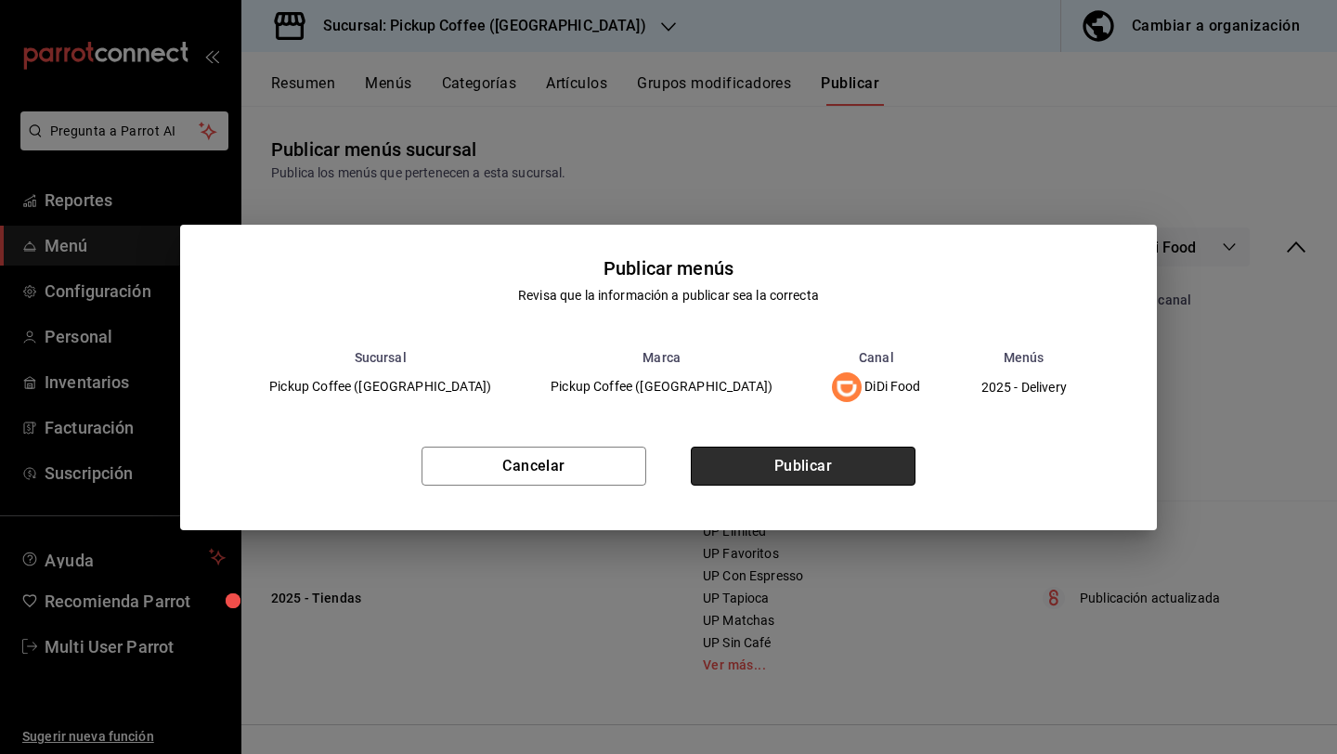
click at [817, 456] on button "Publicar" at bounding box center [803, 465] width 225 height 39
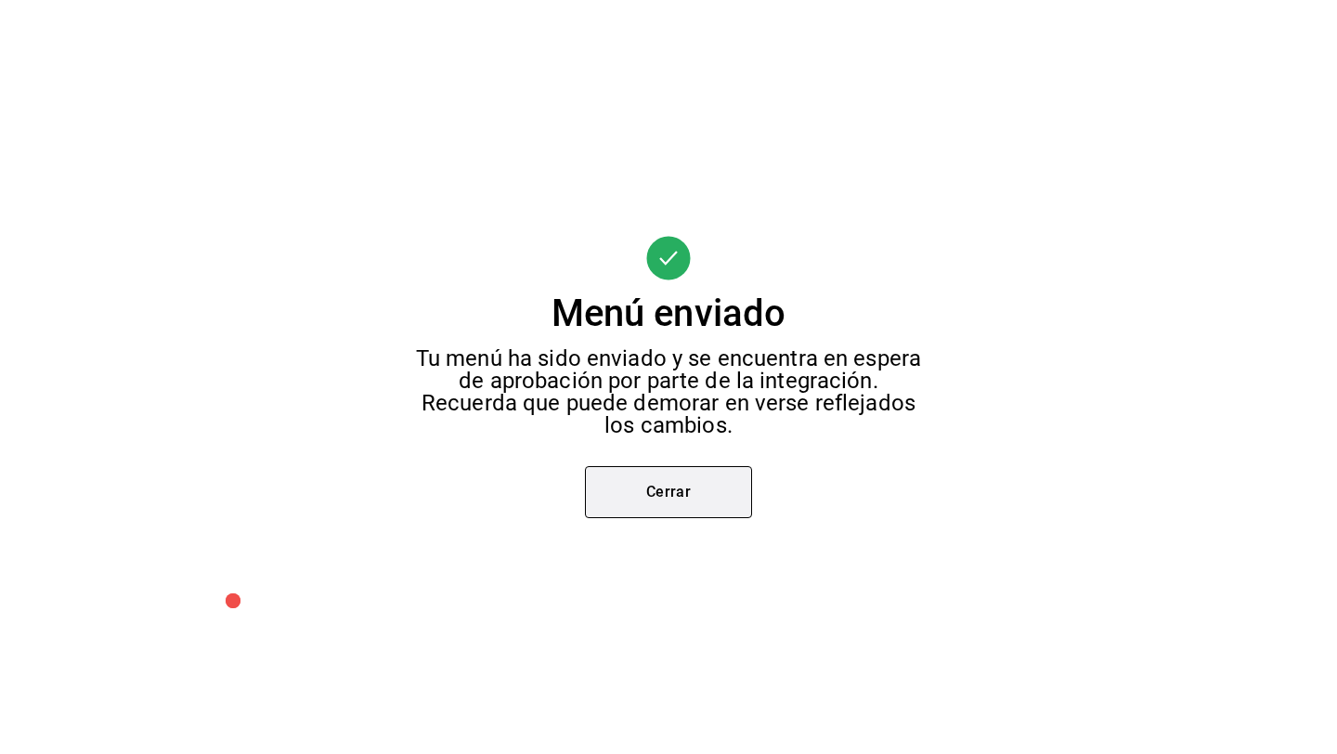
click at [674, 486] on button "Cerrar" at bounding box center [668, 492] width 167 height 52
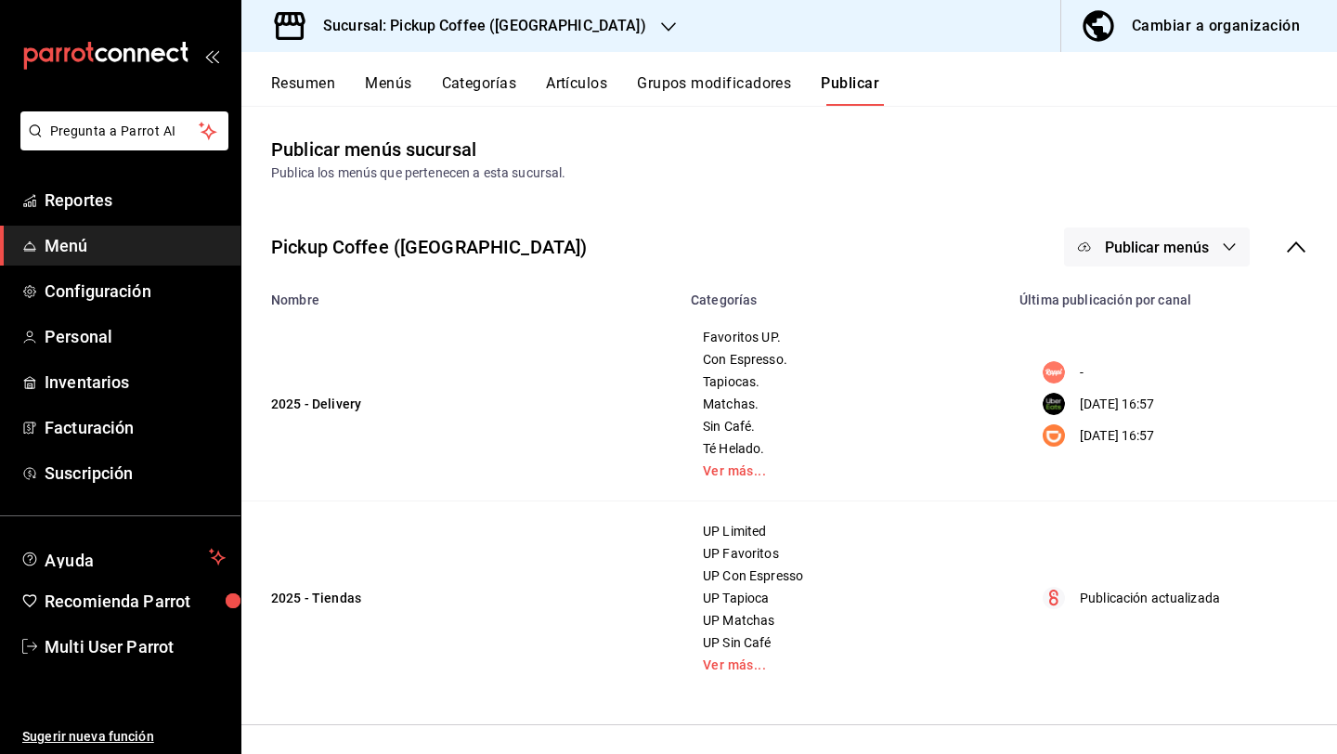
click at [527, 38] on div "Sucursal: Pickup Coffee ([GEOGRAPHIC_DATA])" at bounding box center [469, 26] width 427 height 52
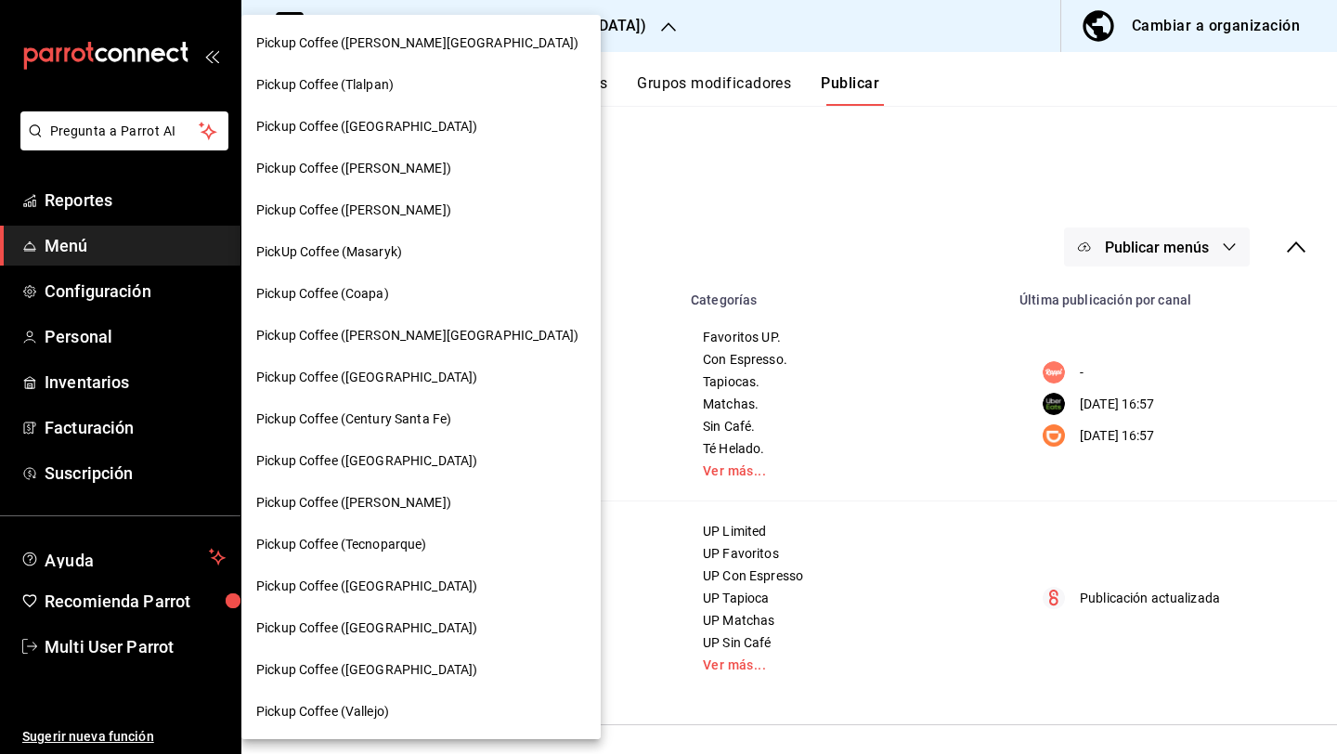
click at [420, 35] on span "Pickup Coffee ([PERSON_NAME][GEOGRAPHIC_DATA])" at bounding box center [417, 42] width 322 height 19
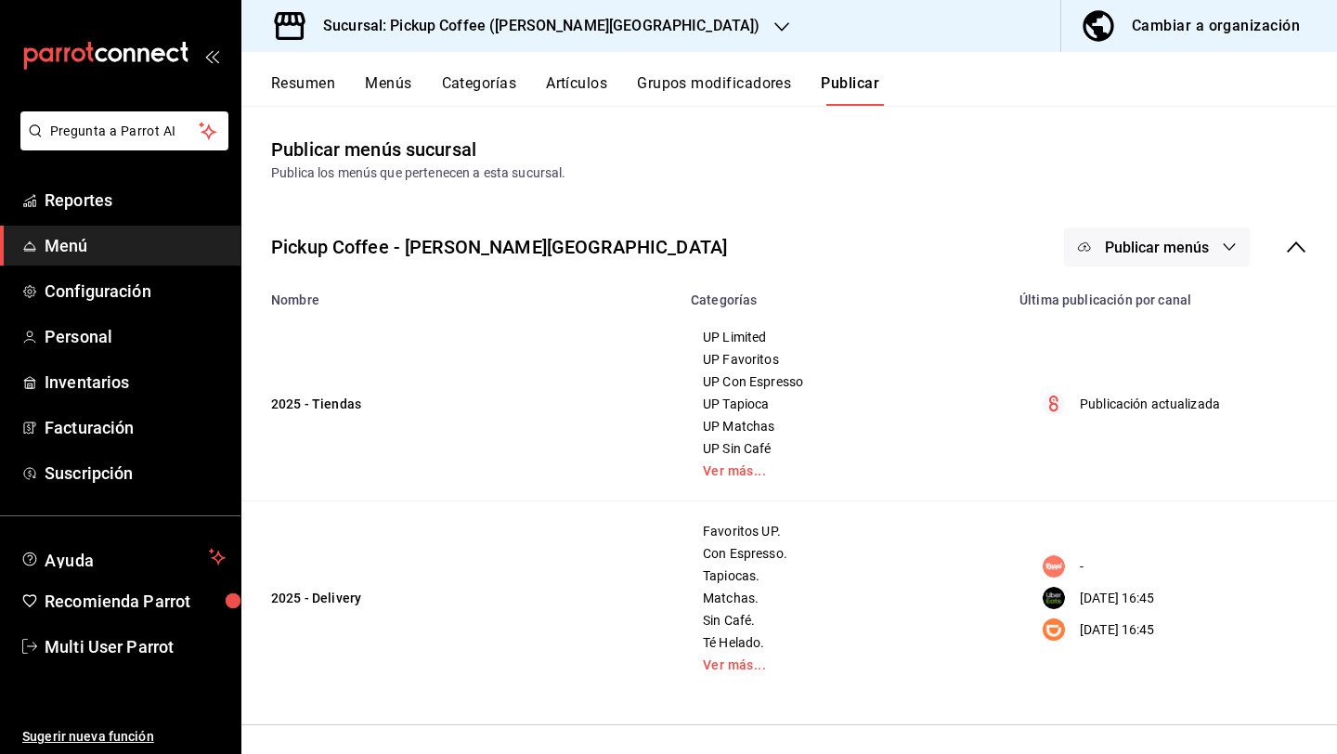
click at [301, 89] on button "Resumen" at bounding box center [303, 90] width 64 height 32
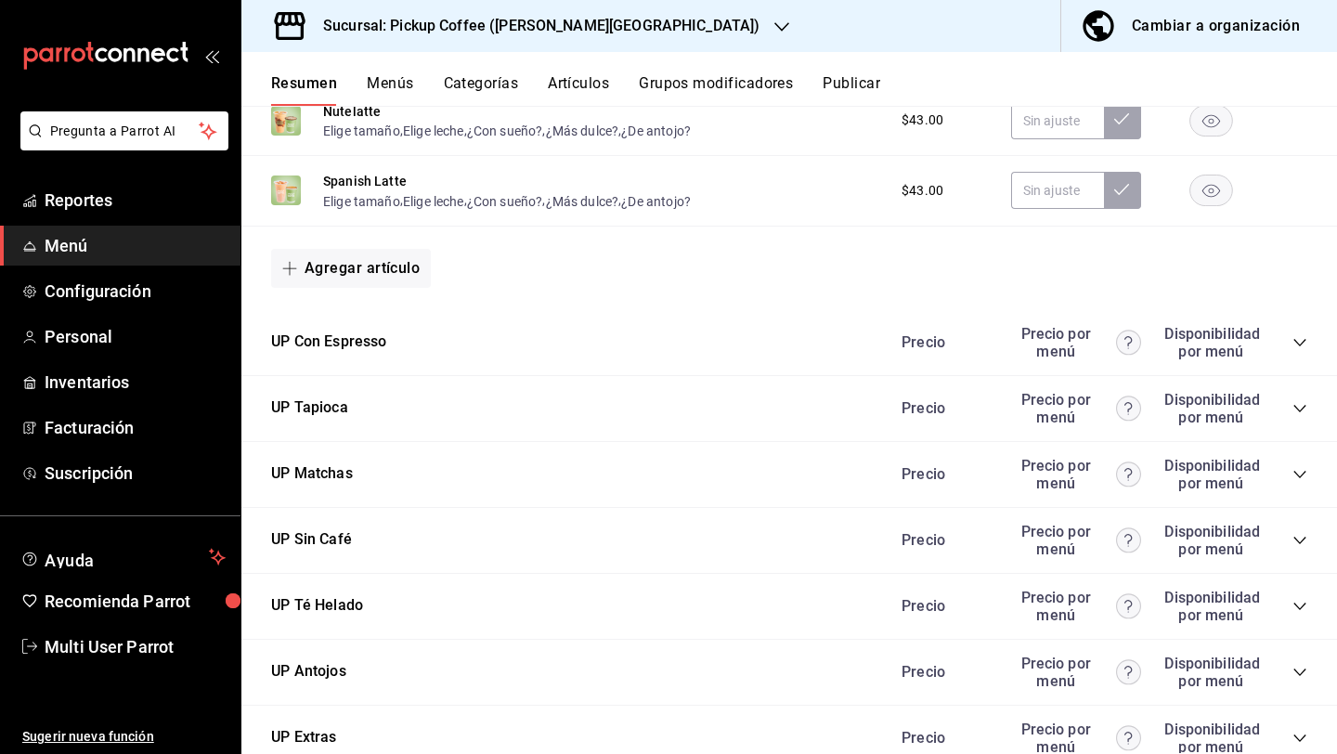
scroll to position [949, 0]
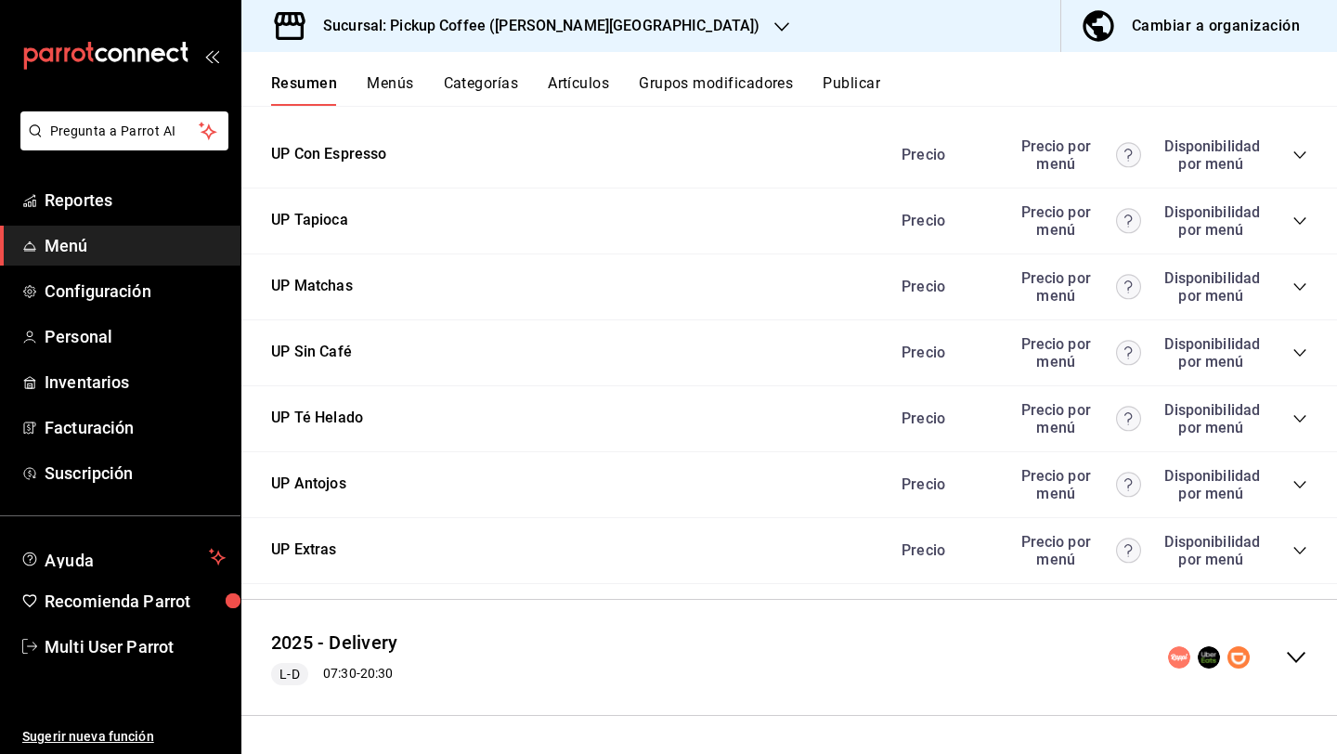
click at [1283, 660] on div "collapse-menu-row" at bounding box center [1237, 657] width 139 height 22
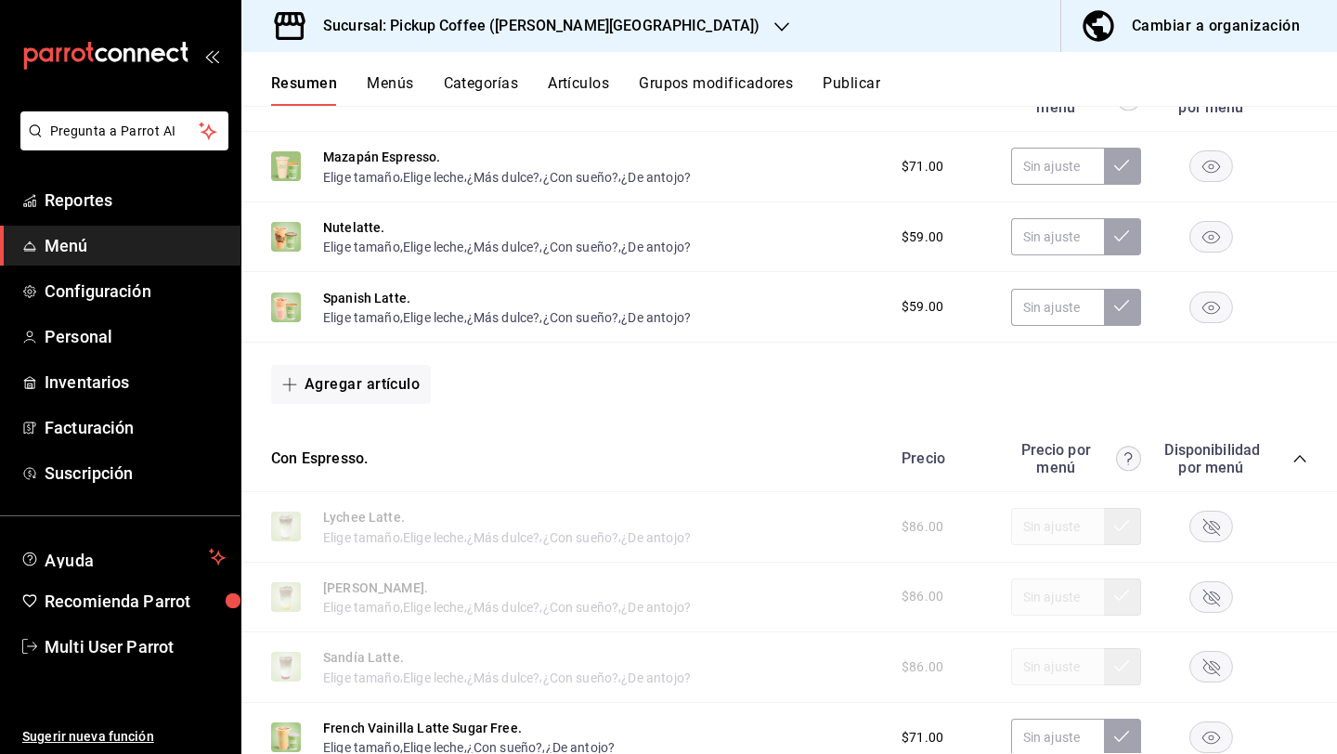
scroll to position [1640, 0]
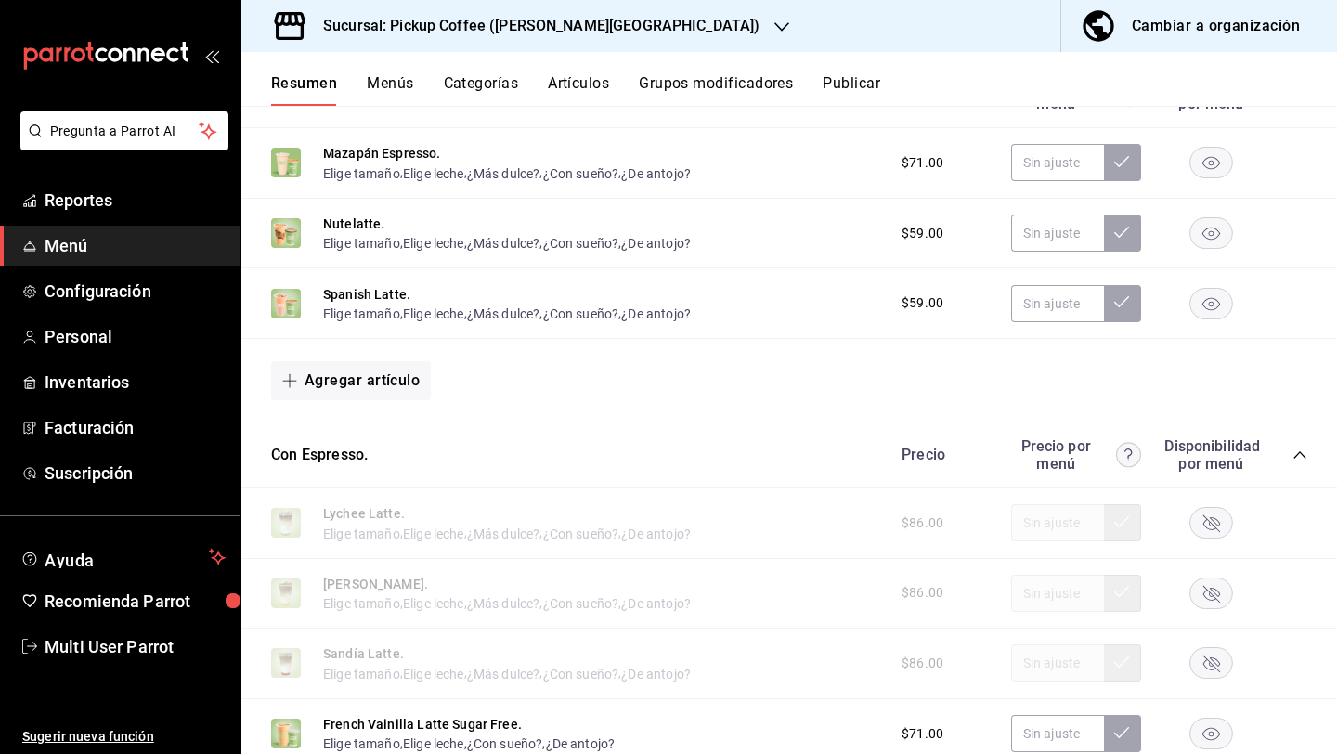
click at [1295, 462] on div "Precio Precio por menú Disponibilidad por menú" at bounding box center [1095, 454] width 424 height 35
click at [1296, 455] on icon "collapse-category-row" at bounding box center [1299, 454] width 12 height 7
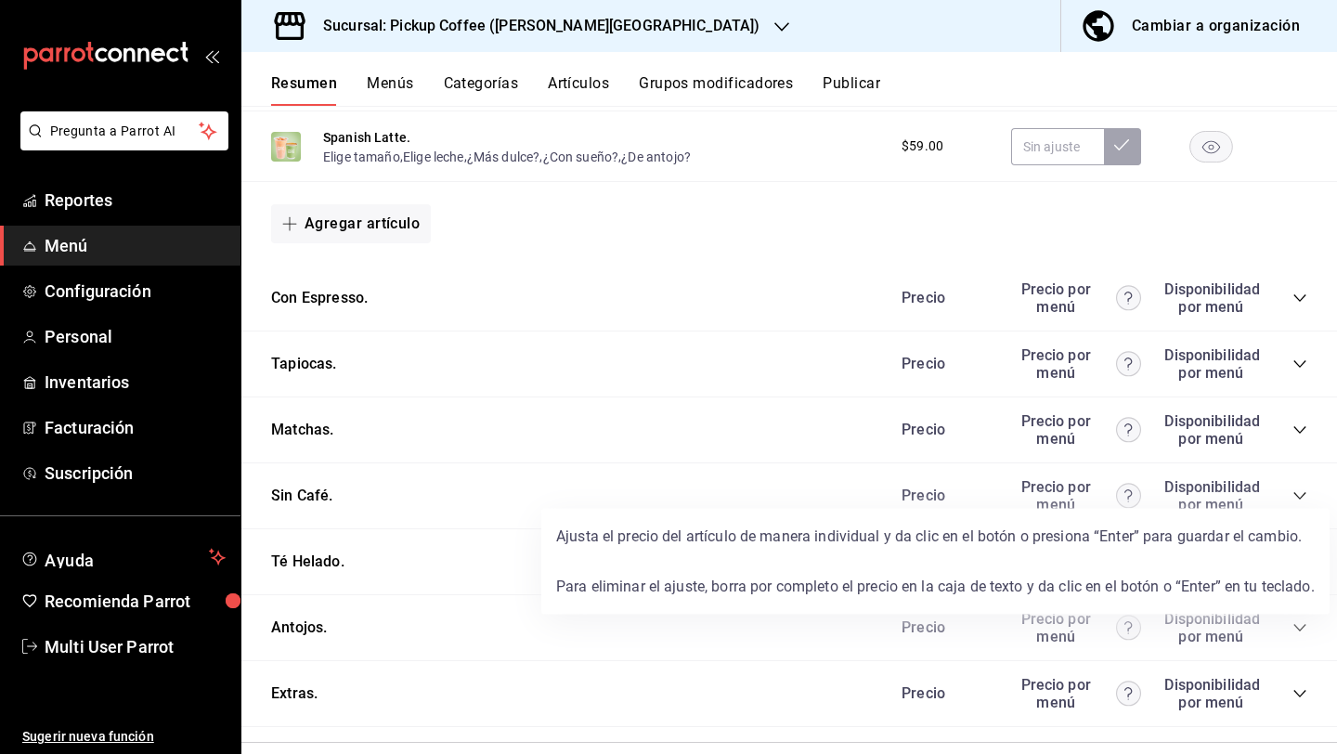
scroll to position [1799, 0]
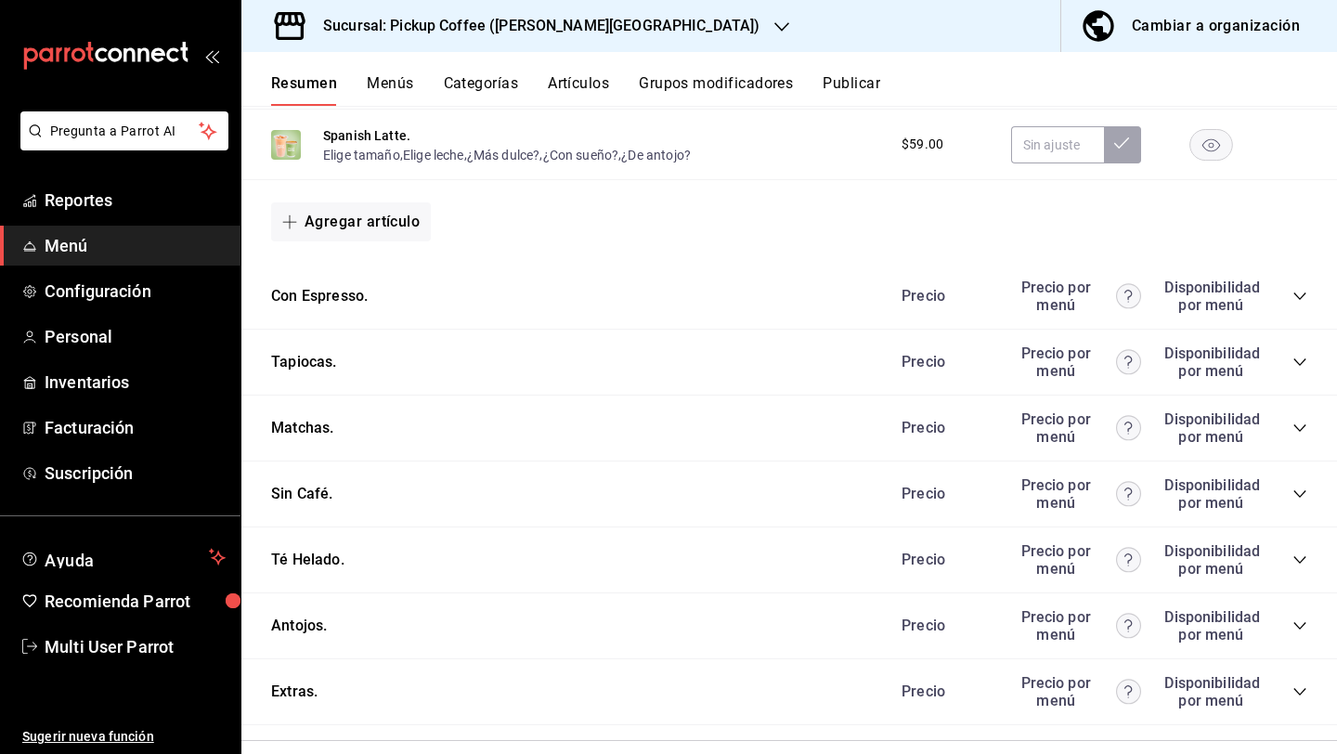
click at [1285, 626] on div "Precio Precio por menú Disponibilidad por menú" at bounding box center [1095, 625] width 424 height 35
click at [1298, 626] on icon "collapse-category-row" at bounding box center [1299, 625] width 12 height 7
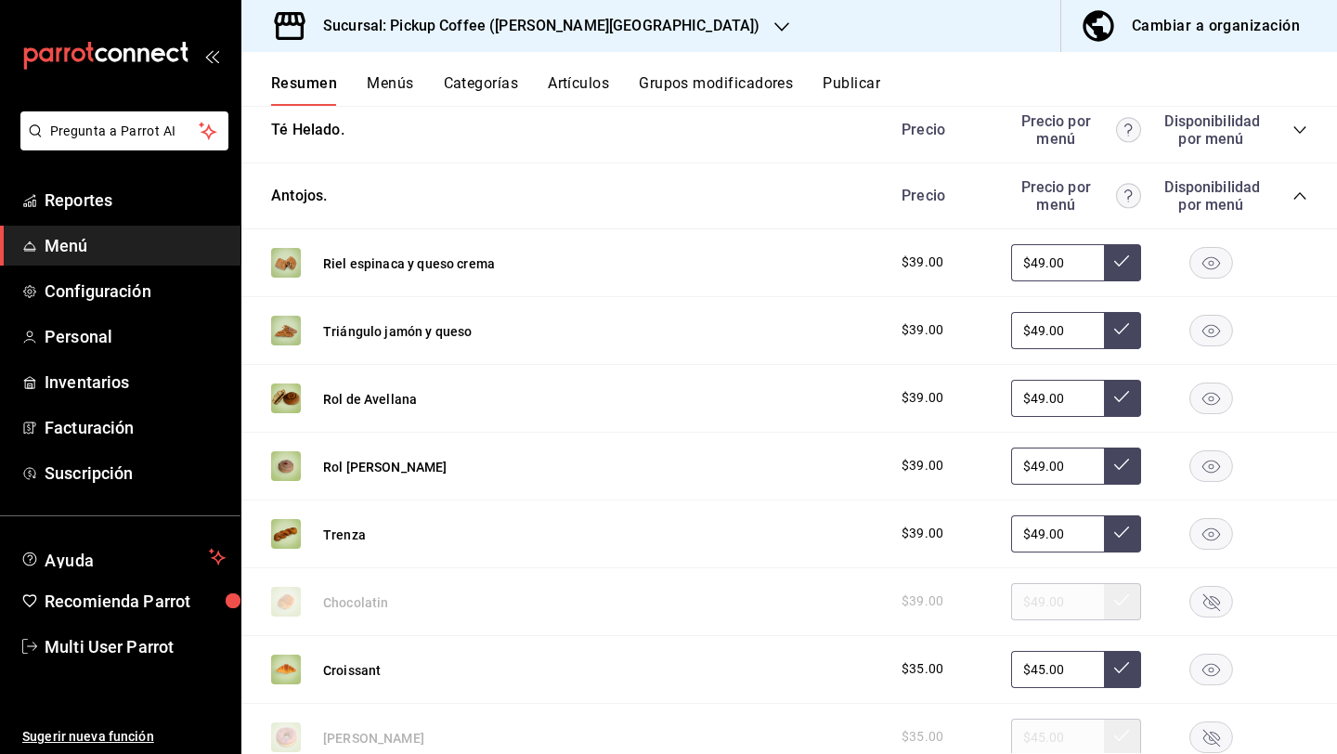
scroll to position [2230, 0]
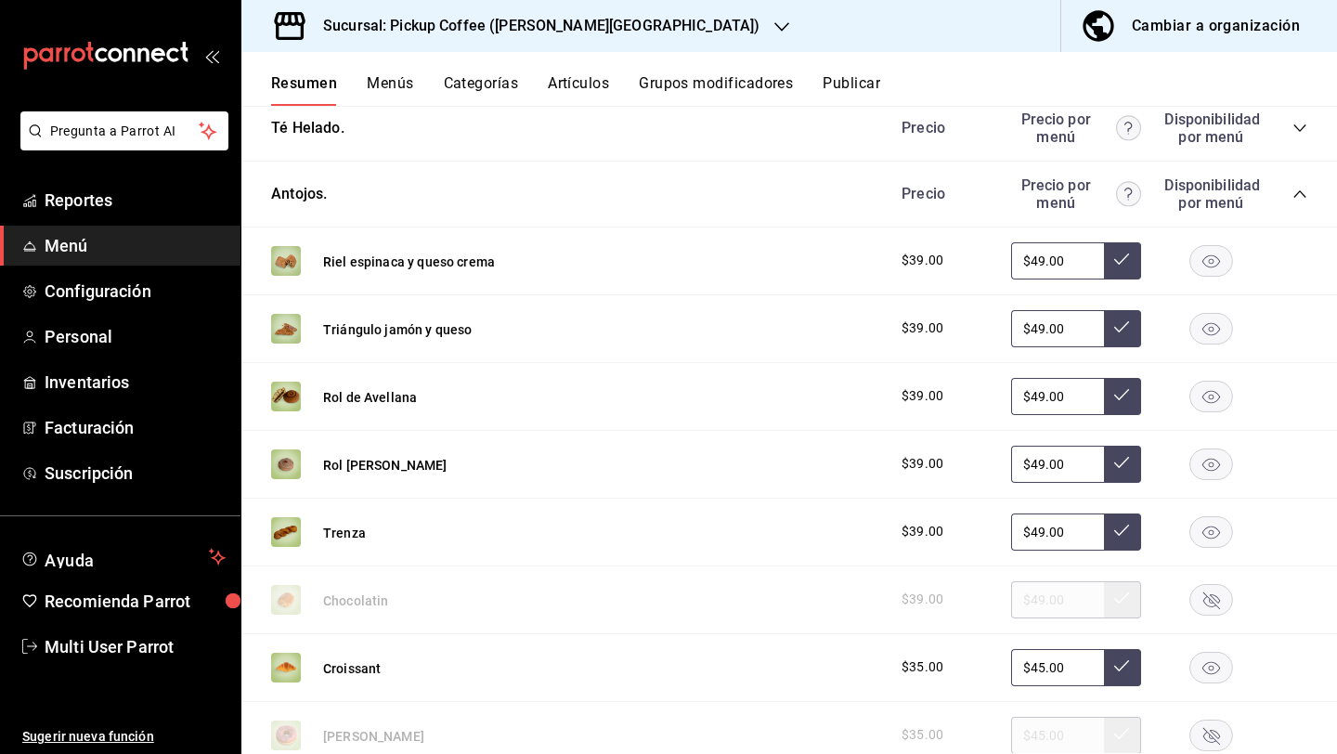
click at [1197, 401] on rect "button" at bounding box center [1211, 396] width 43 height 31
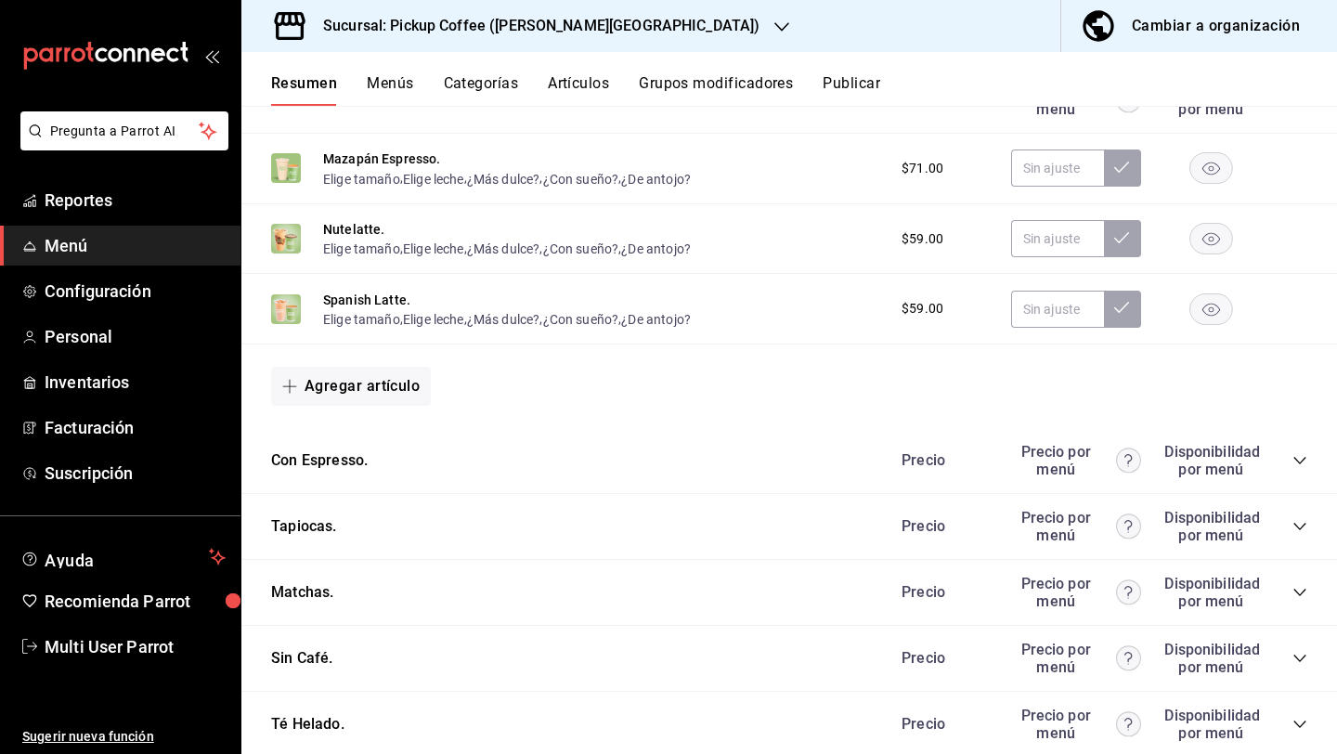
scroll to position [1442, 0]
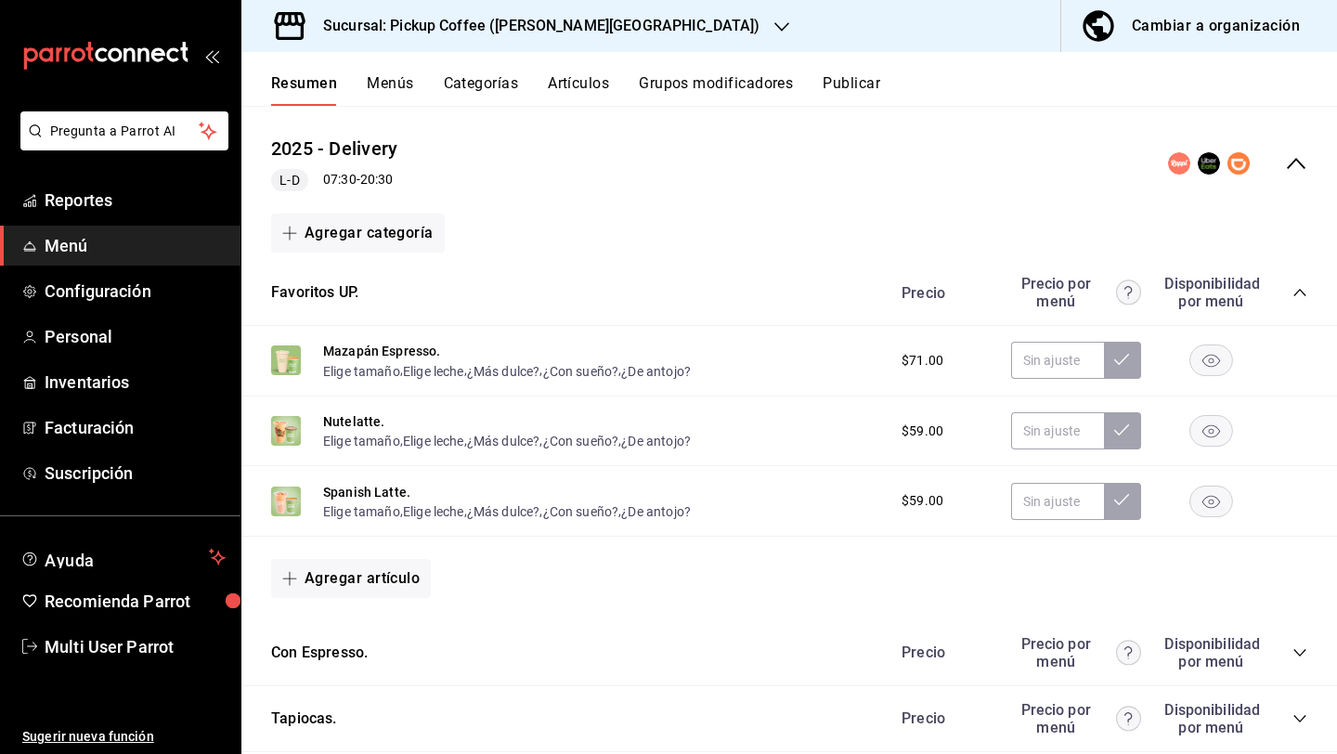
click at [845, 74] on button "Publicar" at bounding box center [851, 90] width 58 height 32
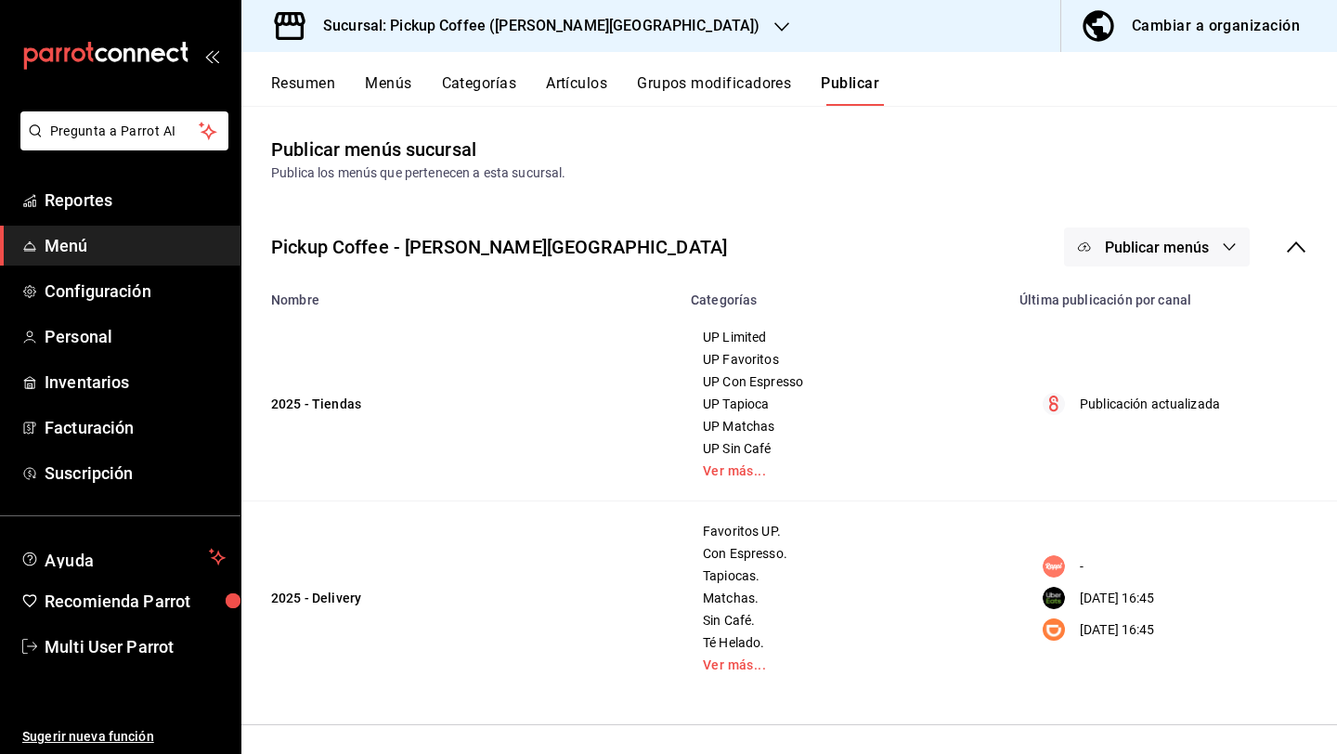
click at [1184, 262] on button "Publicar menús" at bounding box center [1157, 246] width 186 height 39
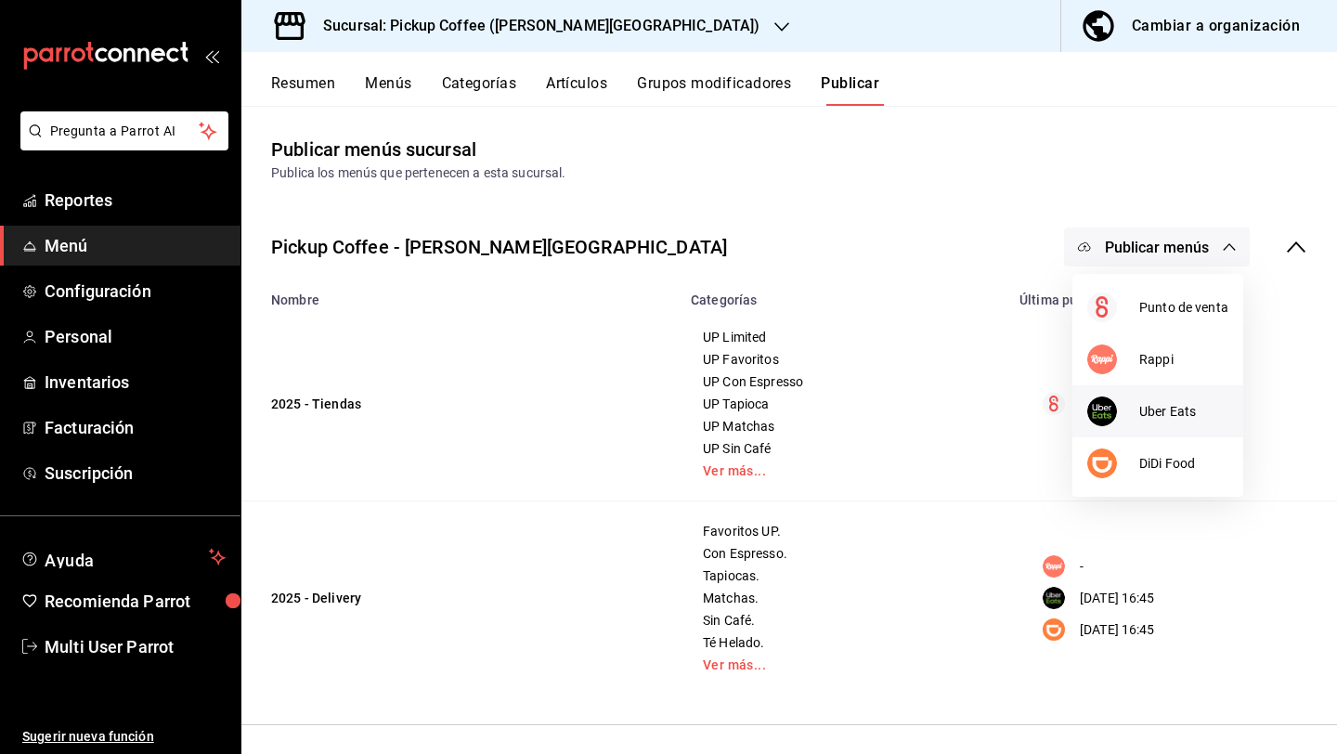
click at [1167, 403] on span "Uber Eats" at bounding box center [1183, 411] width 89 height 19
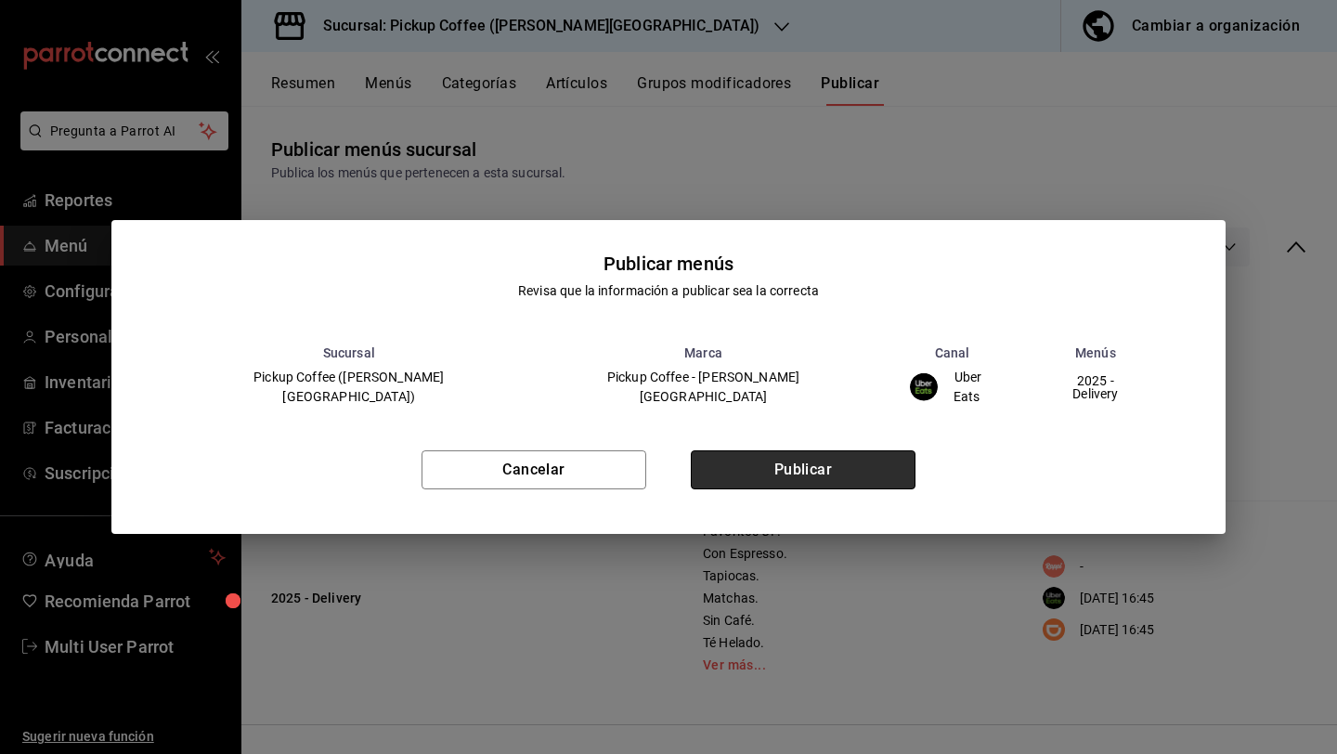
click at [826, 461] on button "Publicar" at bounding box center [803, 469] width 225 height 39
